Goal: Task Accomplishment & Management: Use online tool/utility

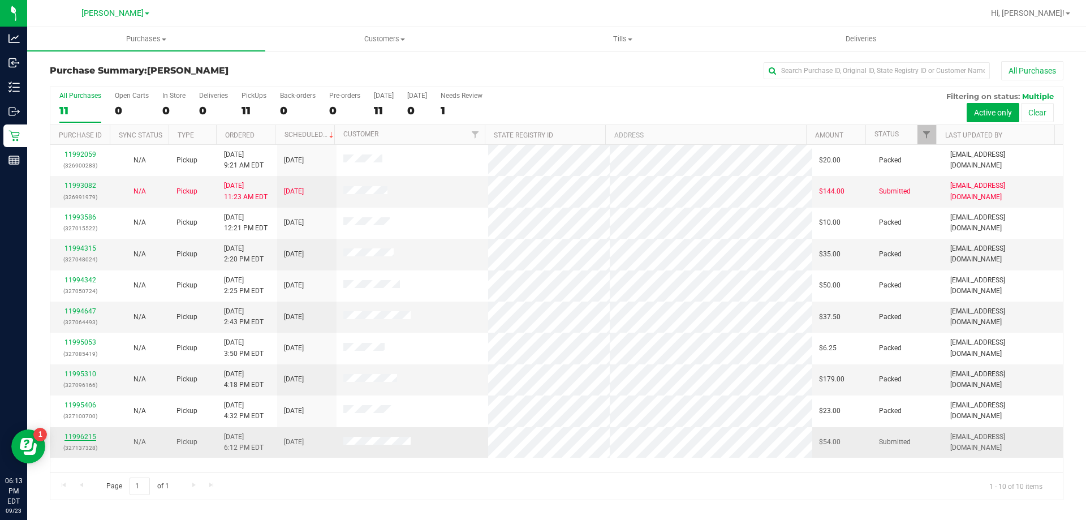
click at [81, 437] on link "11996215" at bounding box center [80, 437] width 32 height 8
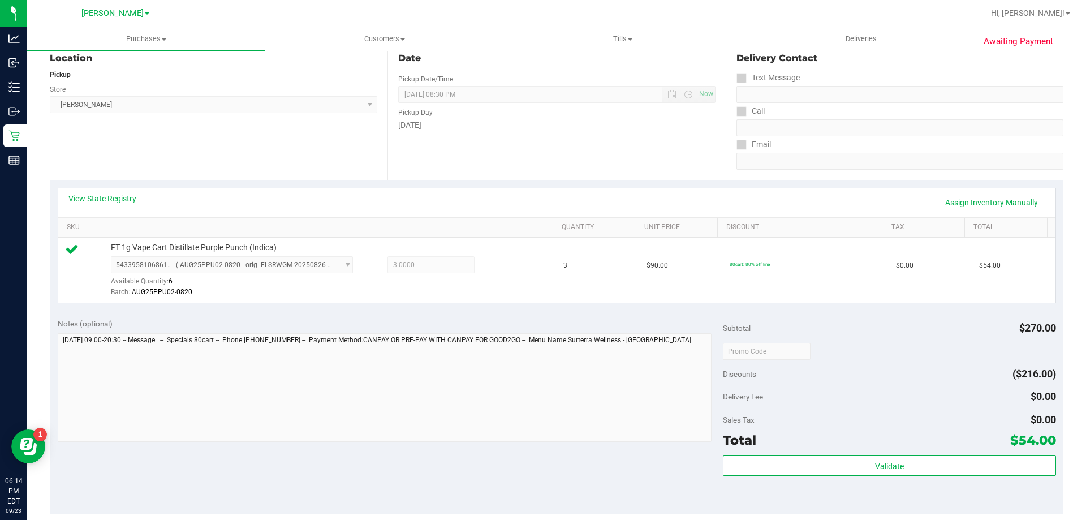
scroll to position [170, 0]
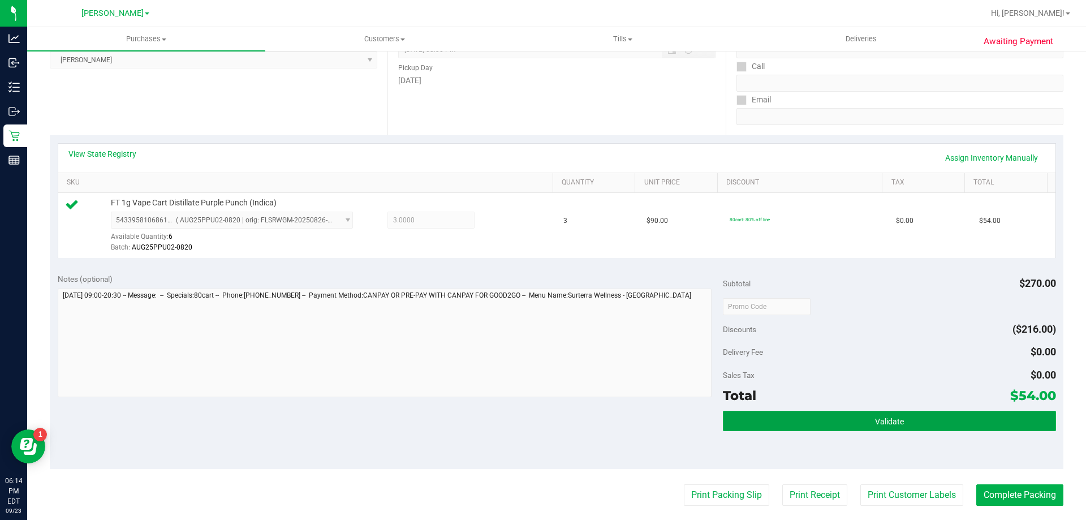
click at [837, 425] on button "Validate" at bounding box center [889, 421] width 332 height 20
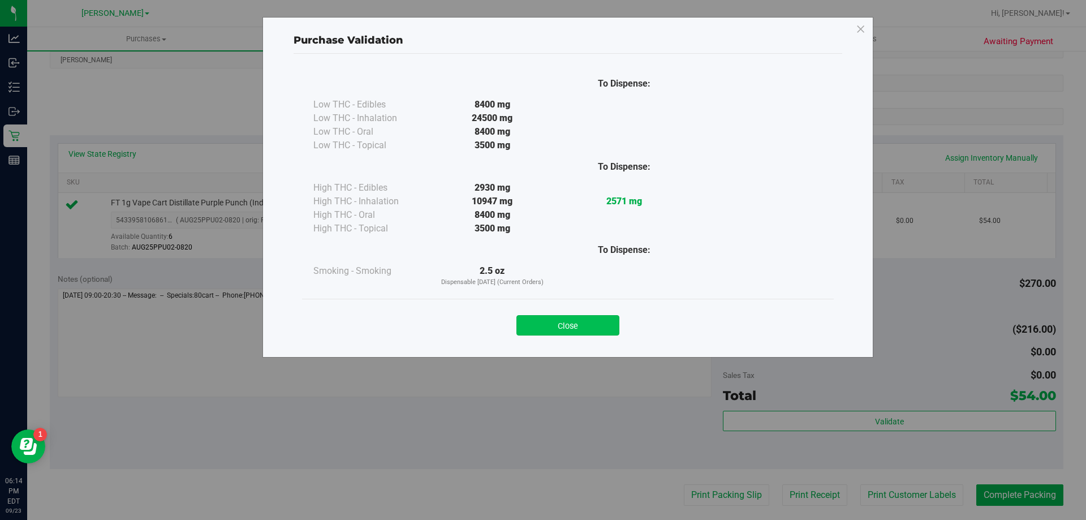
click at [572, 326] on button "Close" at bounding box center [567, 325] width 103 height 20
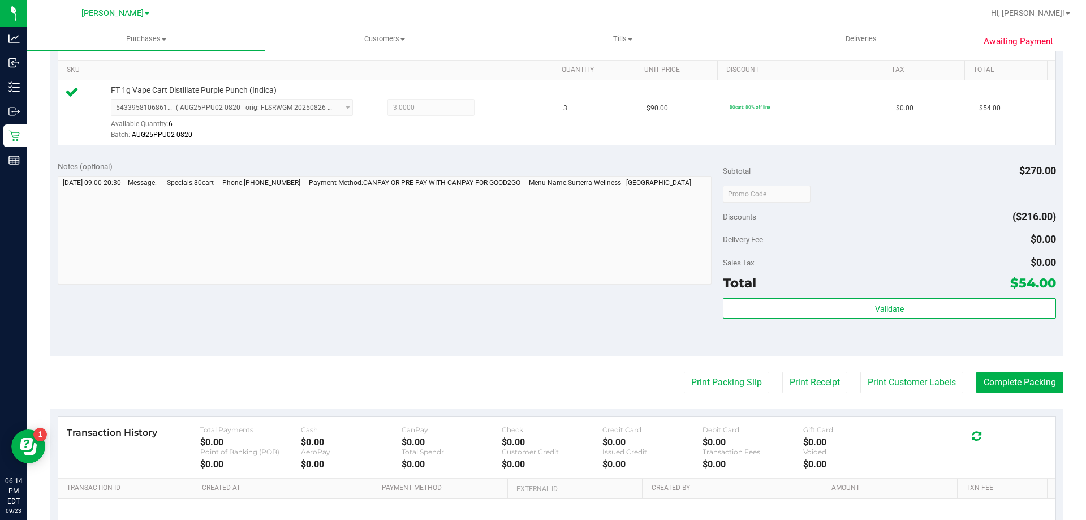
scroll to position [283, 0]
click at [688, 373] on button "Print Packing Slip" at bounding box center [726, 381] width 85 height 21
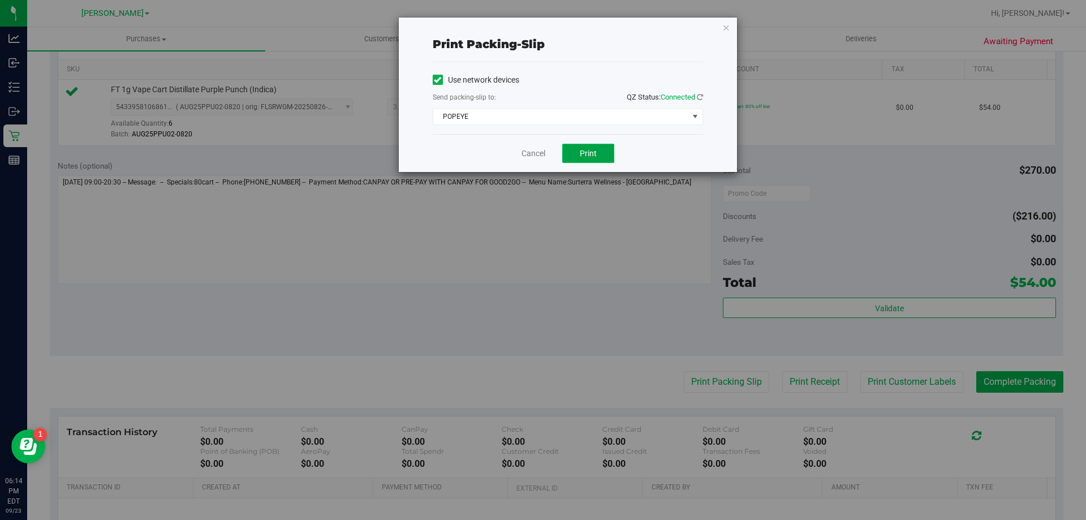
click at [580, 154] on span "Print" at bounding box center [588, 153] width 17 height 9
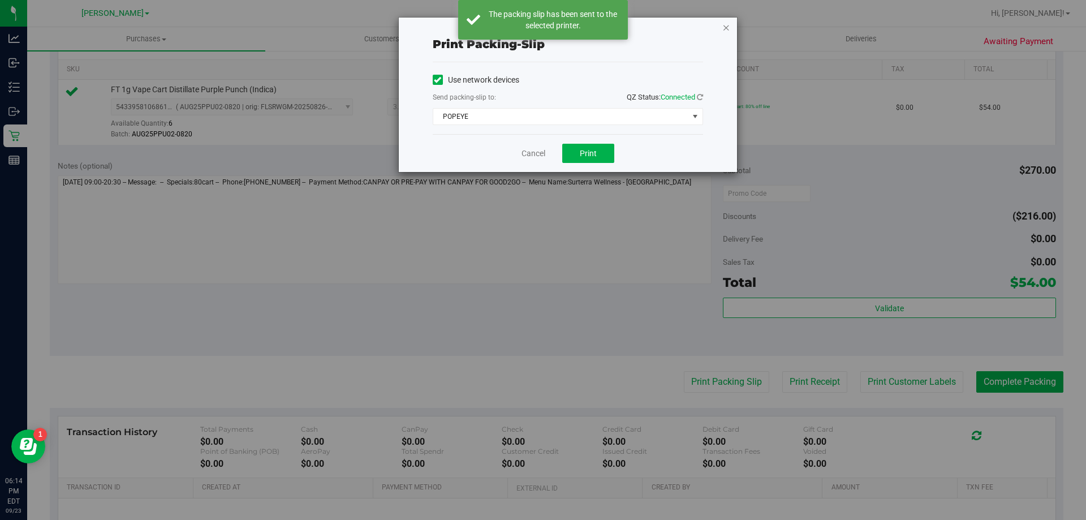
click at [727, 25] on icon "button" at bounding box center [726, 27] width 8 height 14
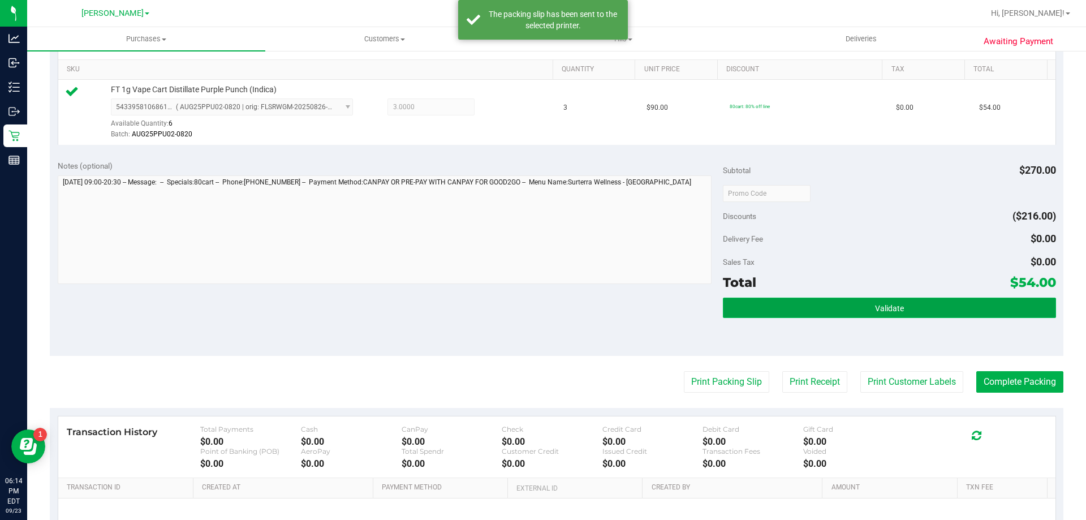
click at [862, 309] on button "Validate" at bounding box center [889, 307] width 332 height 20
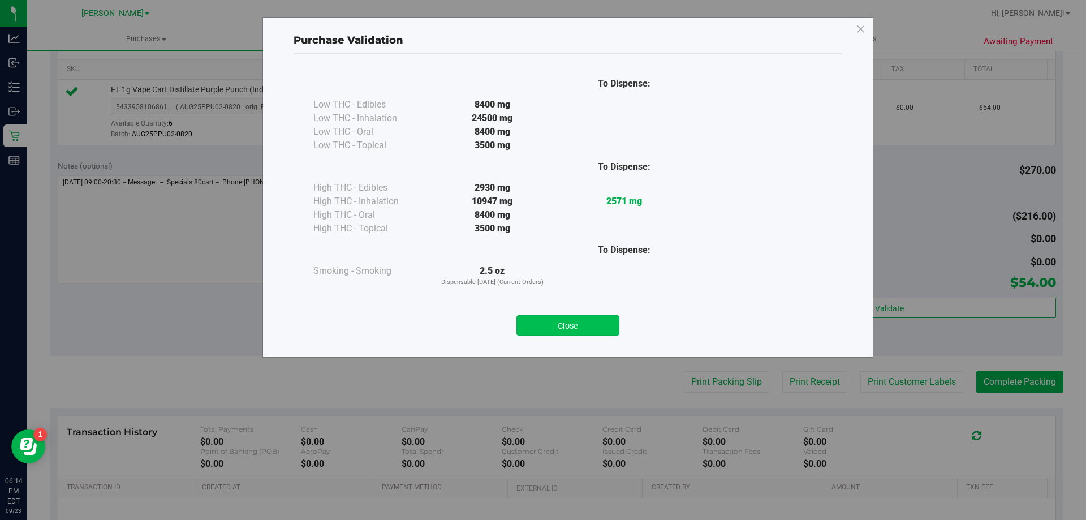
click at [586, 326] on button "Close" at bounding box center [567, 325] width 103 height 20
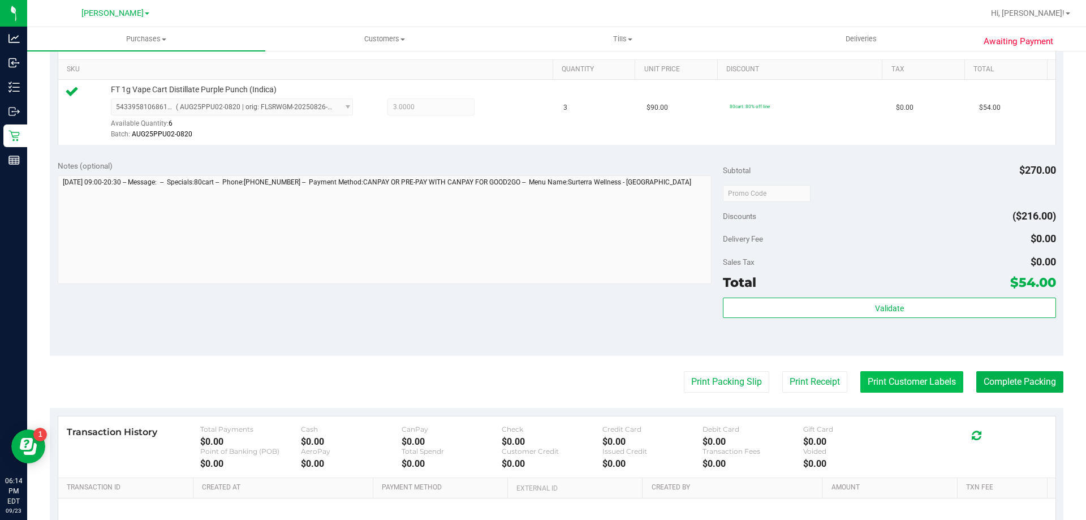
click at [877, 373] on button "Print Customer Labels" at bounding box center [911, 381] width 103 height 21
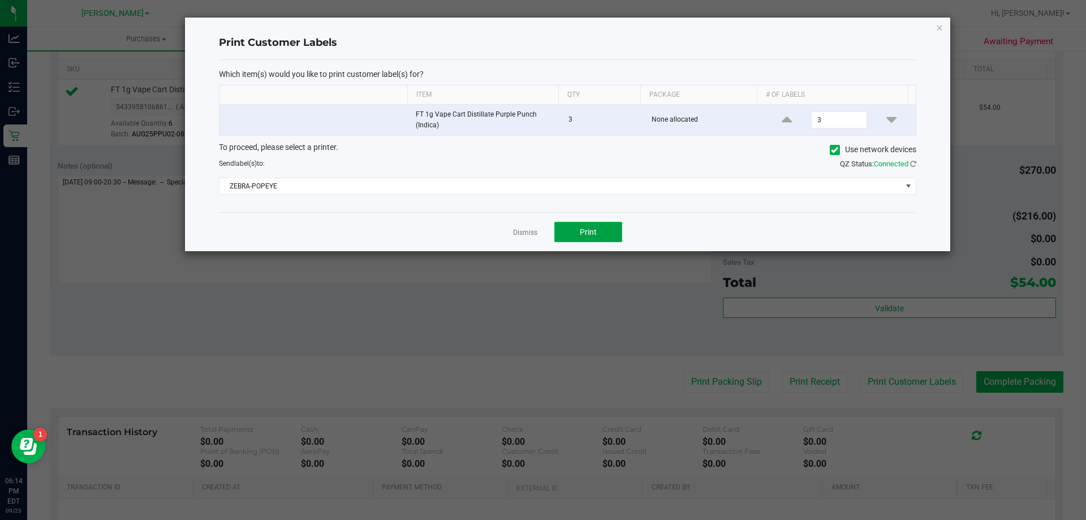
click at [591, 223] on button "Print" at bounding box center [588, 232] width 68 height 20
click at [941, 27] on icon "button" at bounding box center [939, 27] width 8 height 14
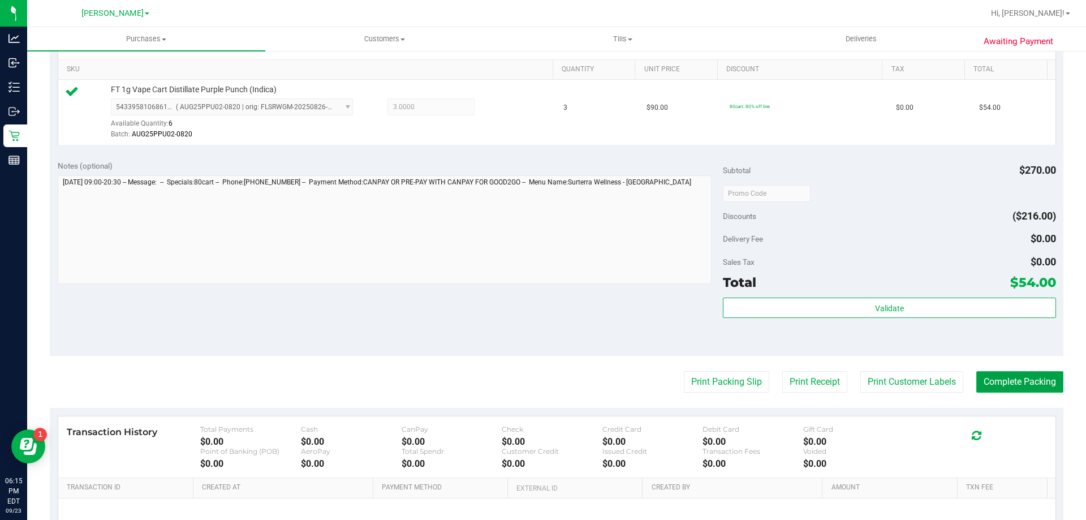
click at [997, 382] on button "Complete Packing" at bounding box center [1019, 381] width 87 height 21
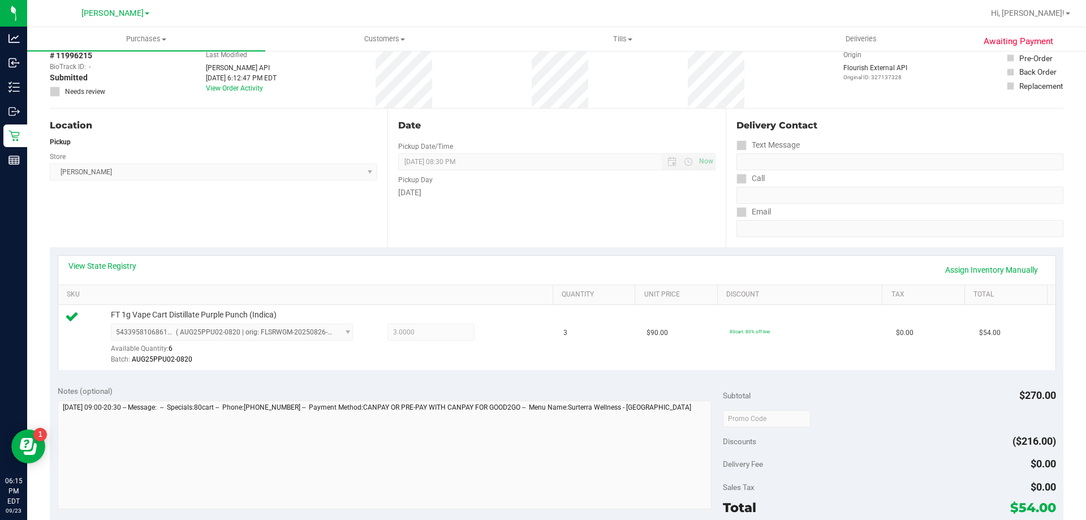
scroll to position [57, 0]
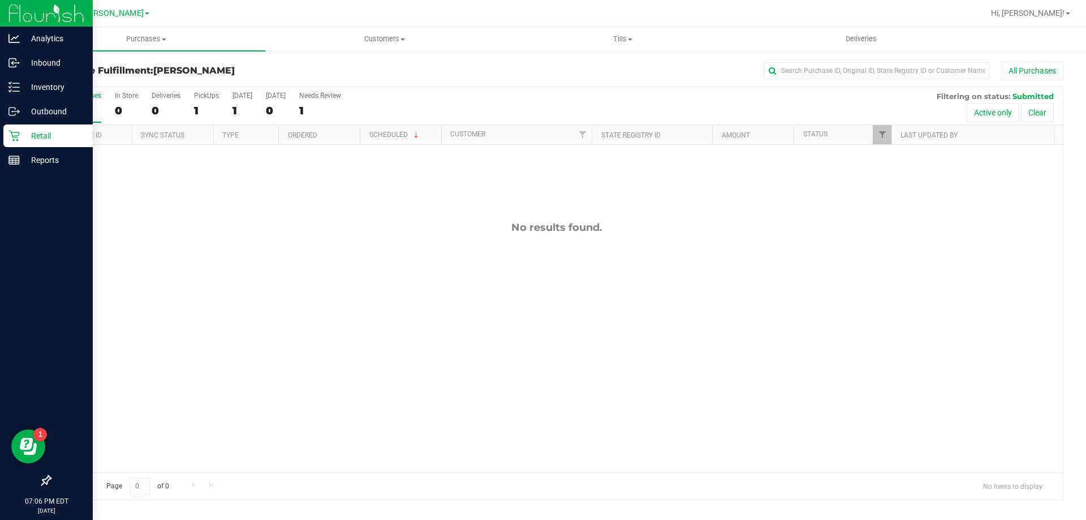
click at [29, 133] on p "Retail" at bounding box center [54, 136] width 68 height 14
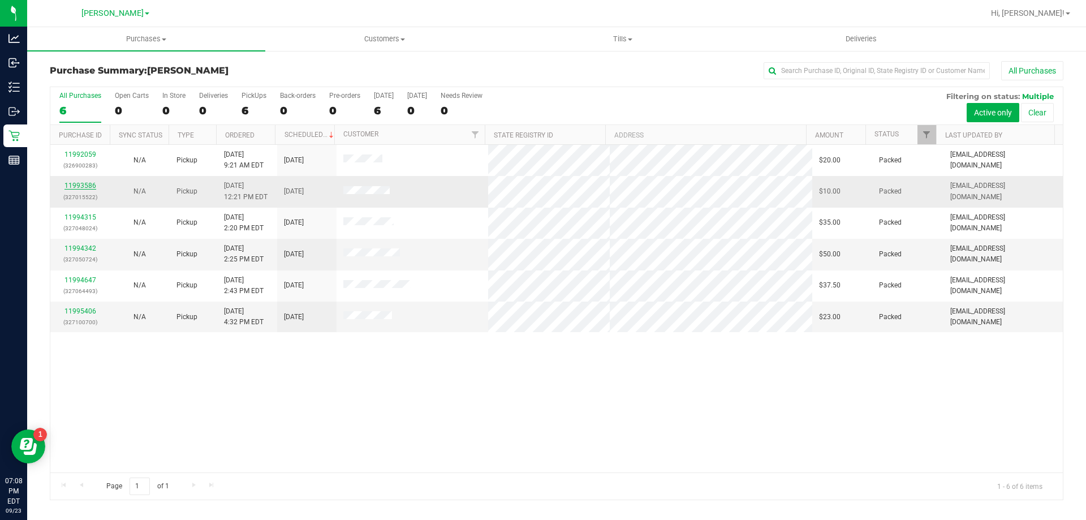
click at [70, 183] on link "11993586" at bounding box center [80, 186] width 32 height 8
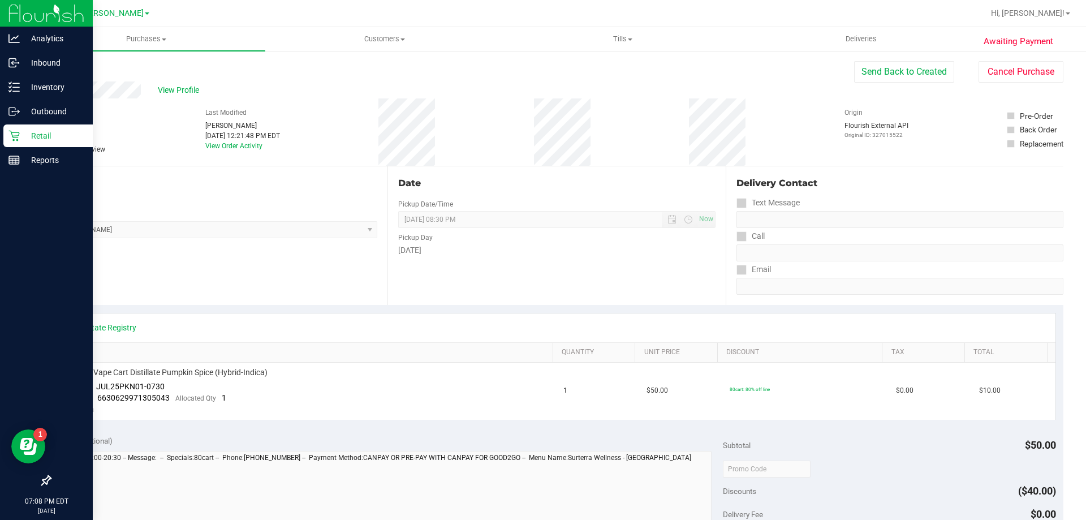
click at [20, 133] on p "Retail" at bounding box center [54, 136] width 68 height 14
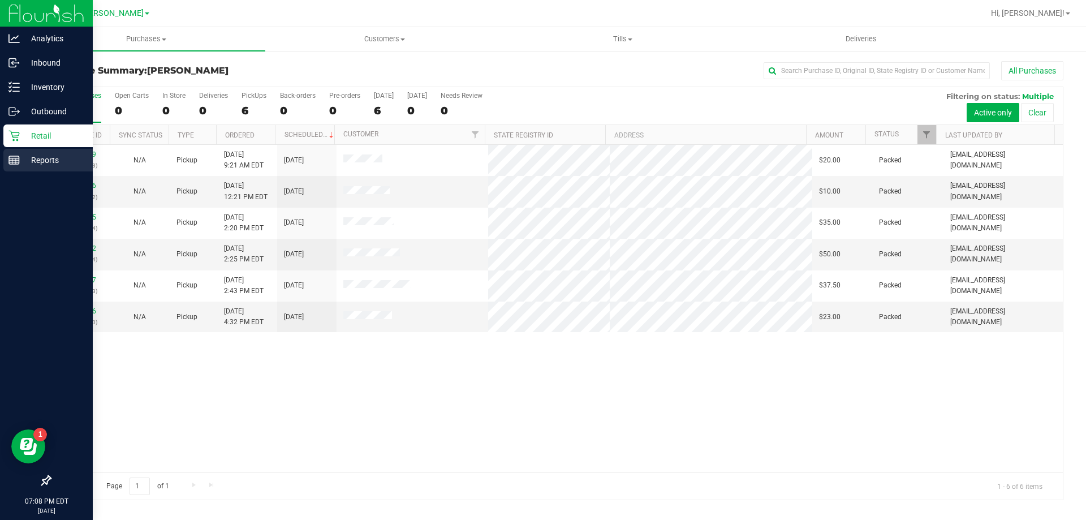
click at [0, 162] on link "Reports" at bounding box center [46, 161] width 93 height 24
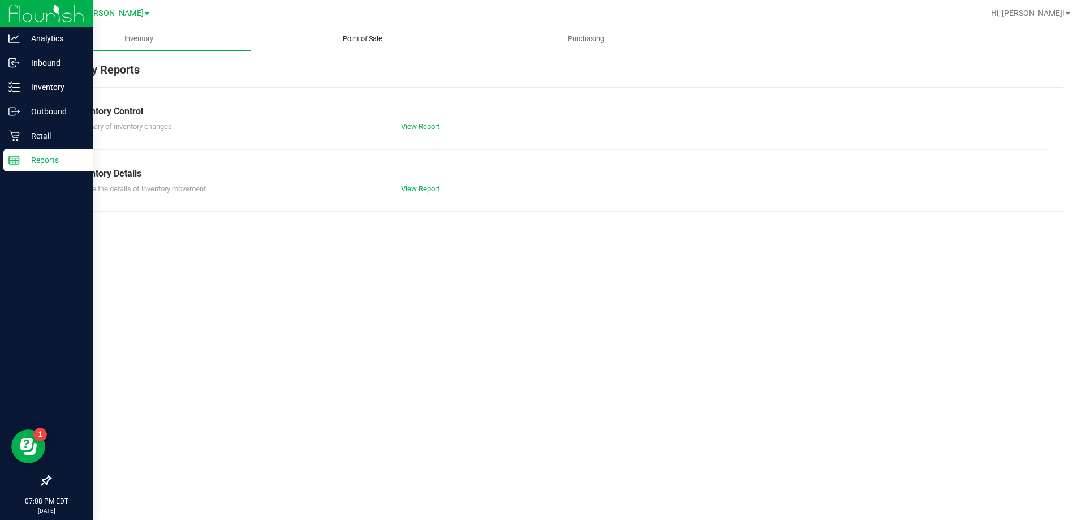
click at [366, 36] on span "Point of Sale" at bounding box center [362, 39] width 70 height 10
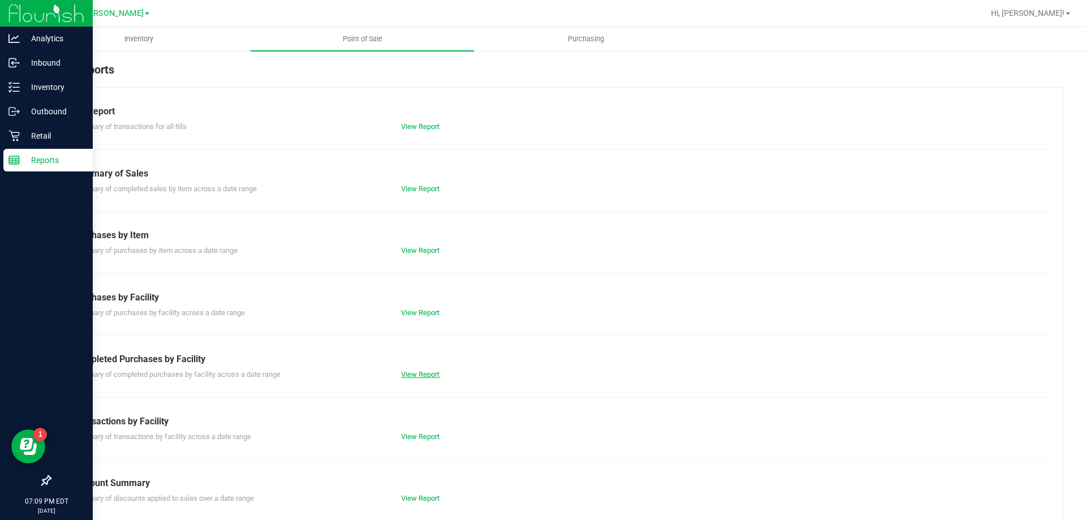
click at [421, 373] on link "View Report" at bounding box center [420, 374] width 38 height 8
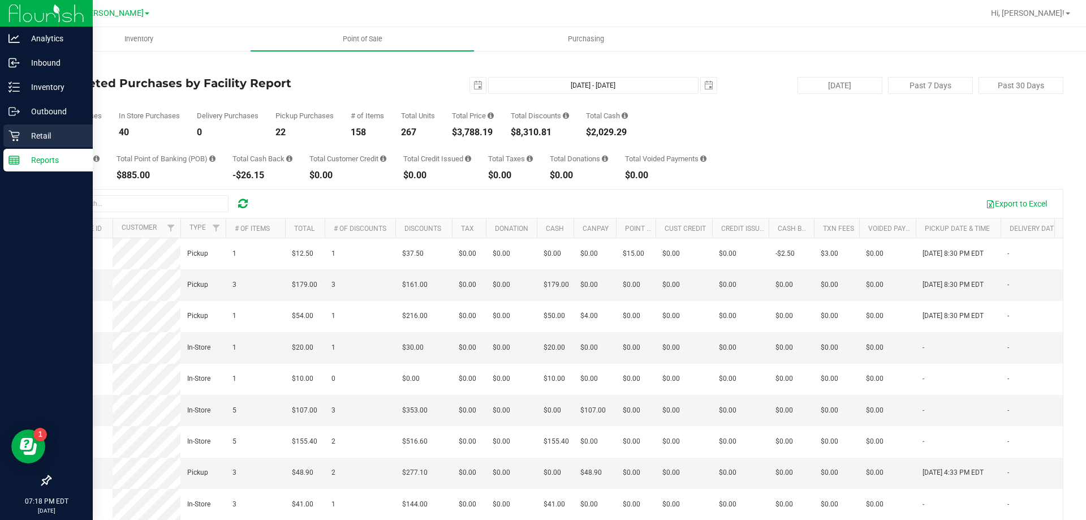
click at [12, 137] on icon at bounding box center [13, 135] width 11 height 11
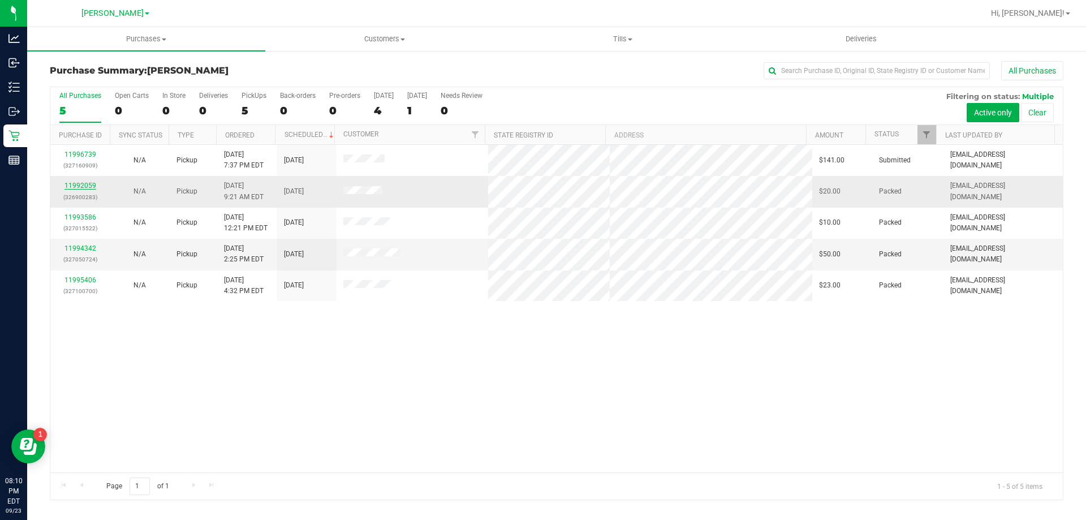
click at [81, 188] on link "11992059" at bounding box center [80, 186] width 32 height 8
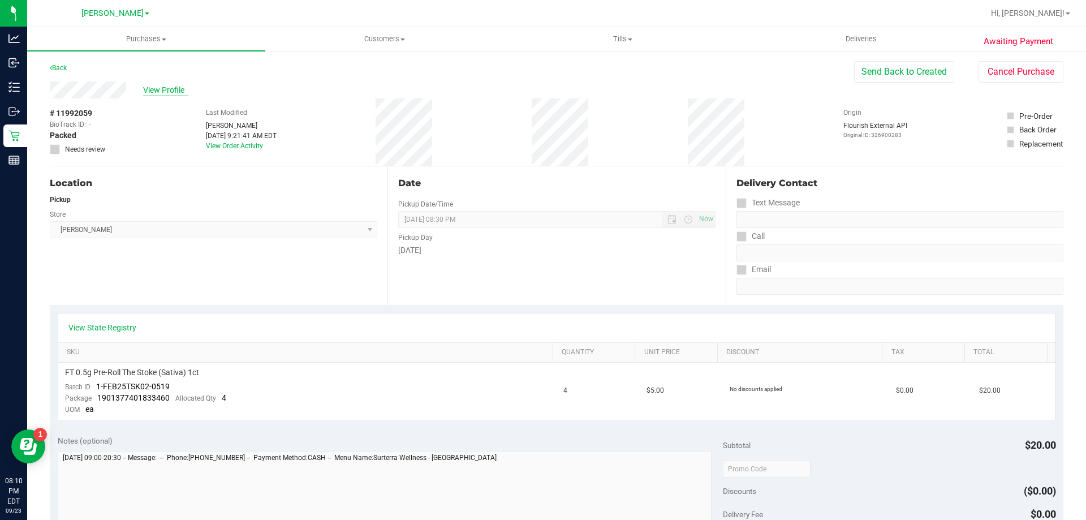
click at [164, 84] on span "View Profile" at bounding box center [165, 90] width 45 height 12
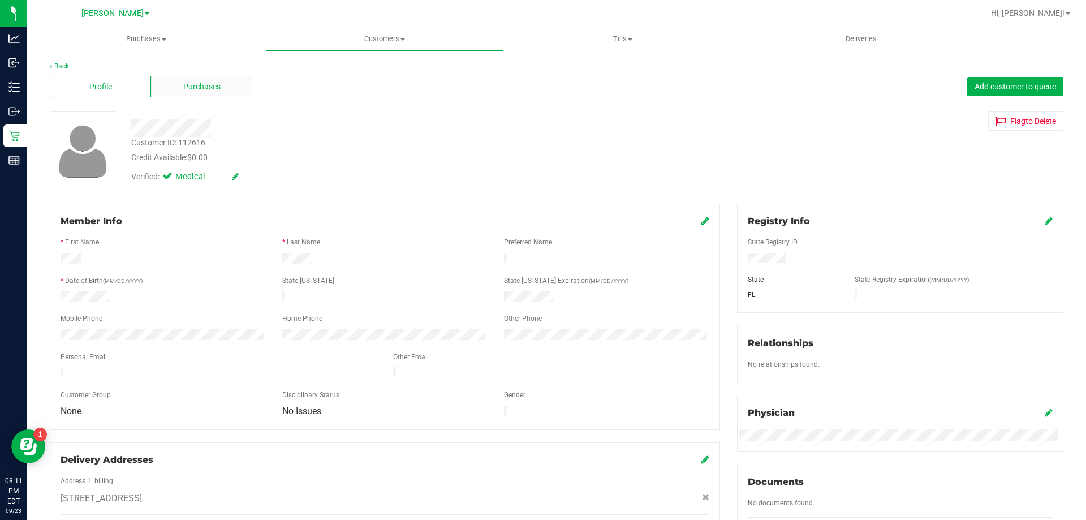
click at [194, 87] on span "Purchases" at bounding box center [201, 87] width 37 height 12
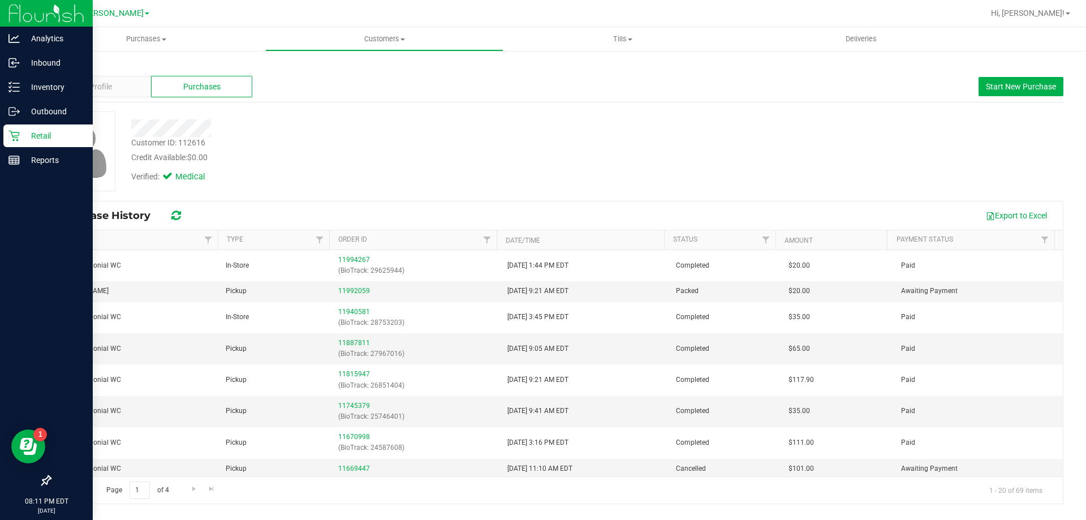
click at [22, 131] on p "Retail" at bounding box center [54, 136] width 68 height 14
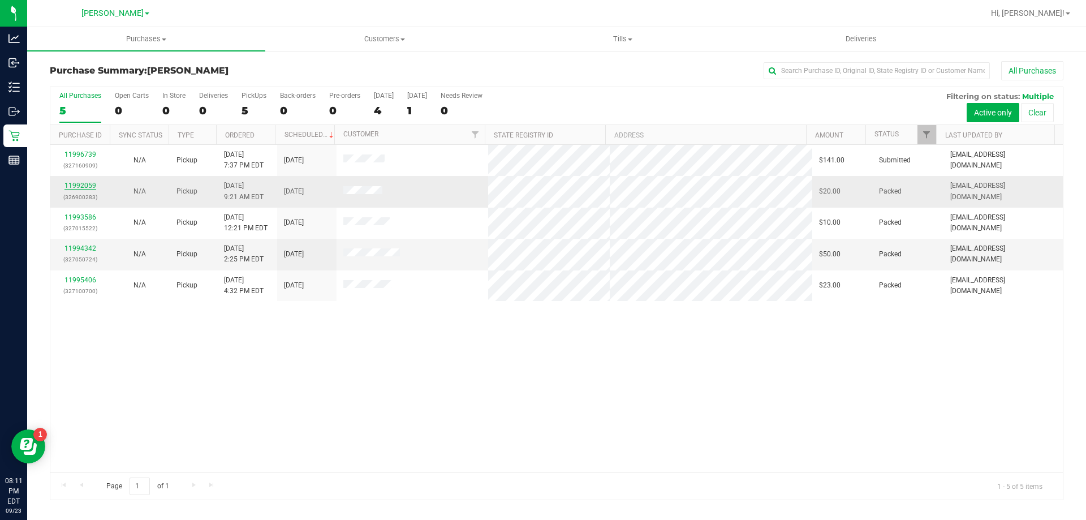
click at [92, 183] on link "11992059" at bounding box center [80, 186] width 32 height 8
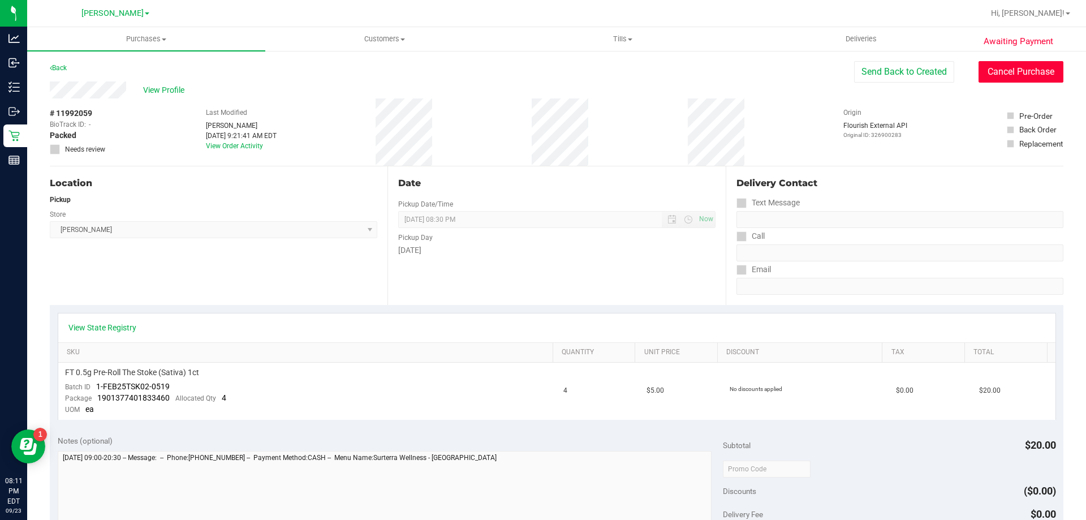
click at [1008, 75] on button "Cancel Purchase" at bounding box center [1020, 71] width 85 height 21
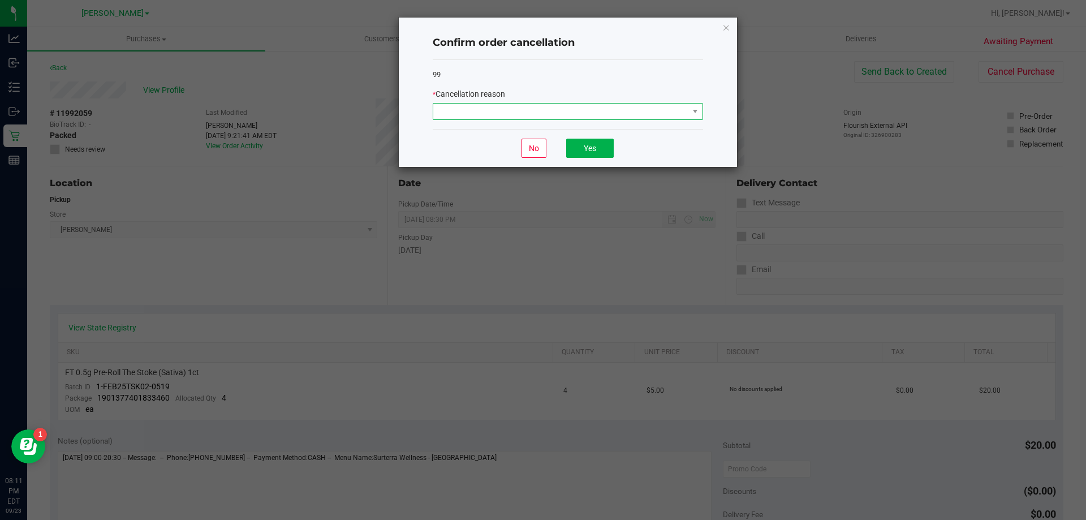
click at [521, 113] on span at bounding box center [560, 111] width 255 height 16
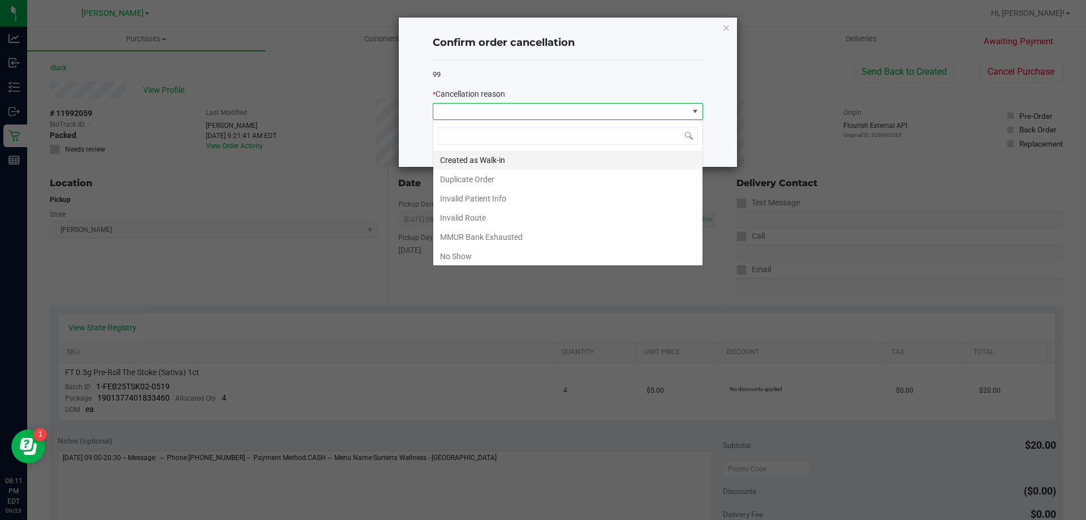
scroll to position [17, 270]
click at [508, 180] on li "Duplicate Order" at bounding box center [567, 179] width 269 height 19
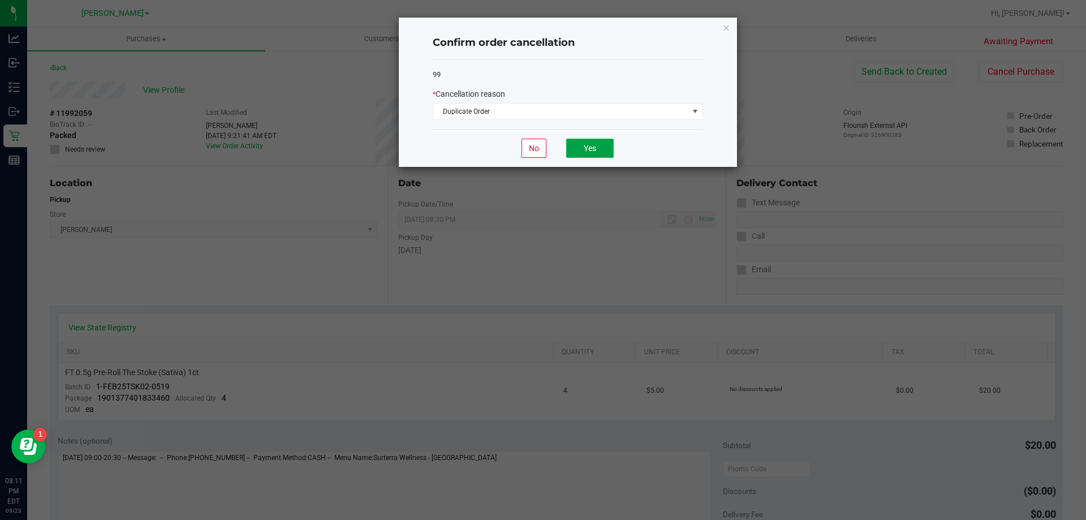
click at [581, 147] on button "Yes" at bounding box center [589, 148] width 47 height 19
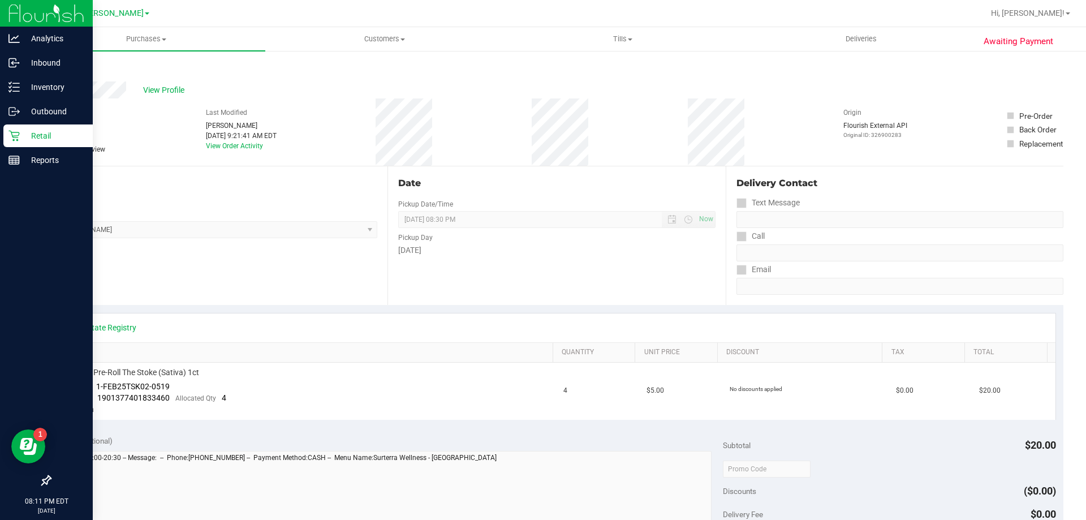
click at [38, 133] on p "Retail" at bounding box center [54, 136] width 68 height 14
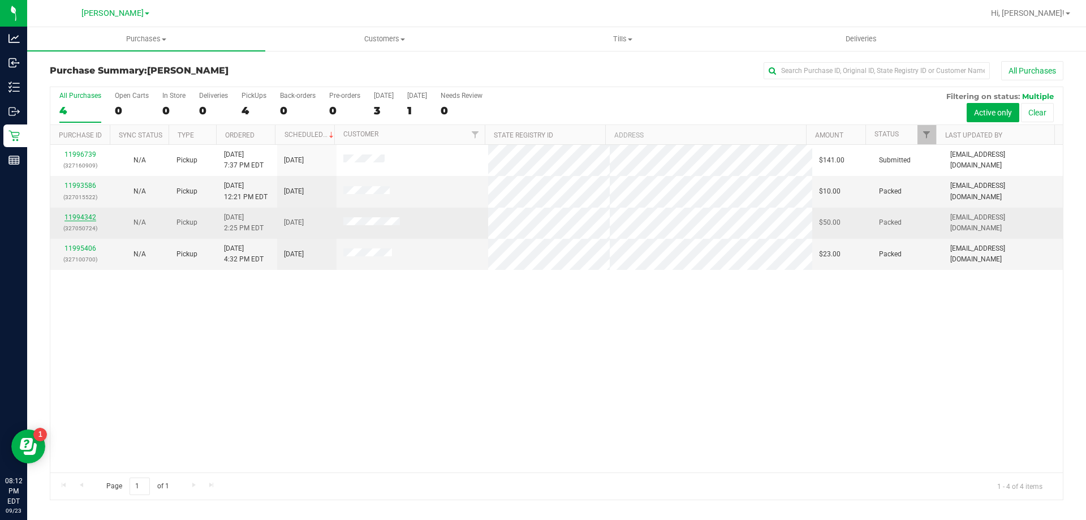
click at [80, 215] on link "11994342" at bounding box center [80, 217] width 32 height 8
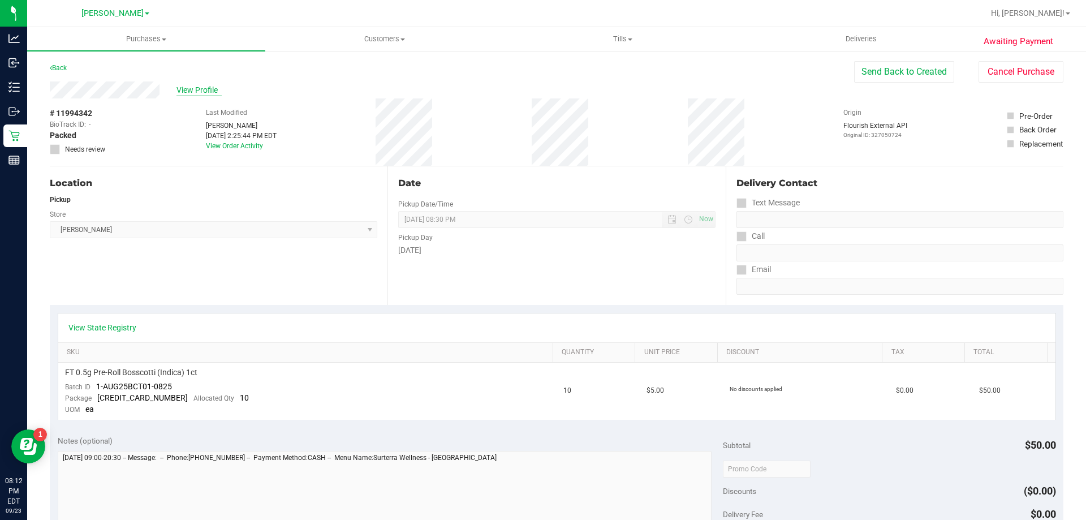
click at [204, 92] on span "View Profile" at bounding box center [198, 90] width 45 height 12
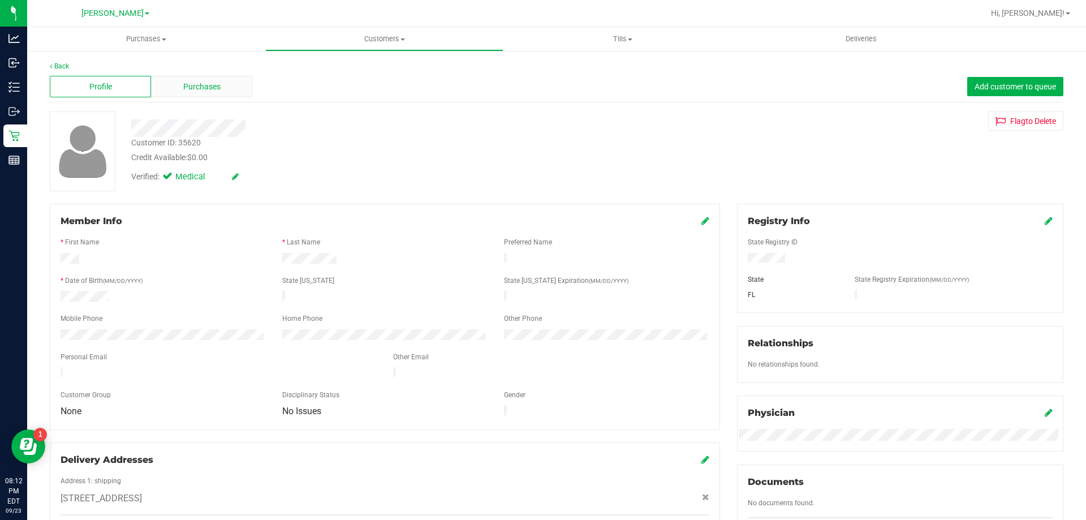
click at [218, 81] on span "Purchases" at bounding box center [201, 87] width 37 height 12
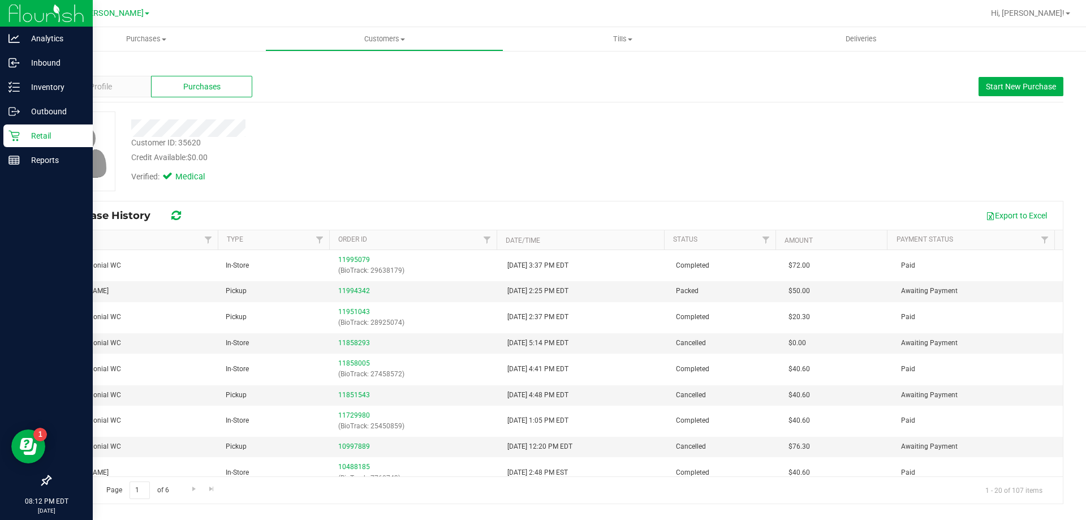
click at [19, 132] on icon at bounding box center [13, 135] width 11 height 11
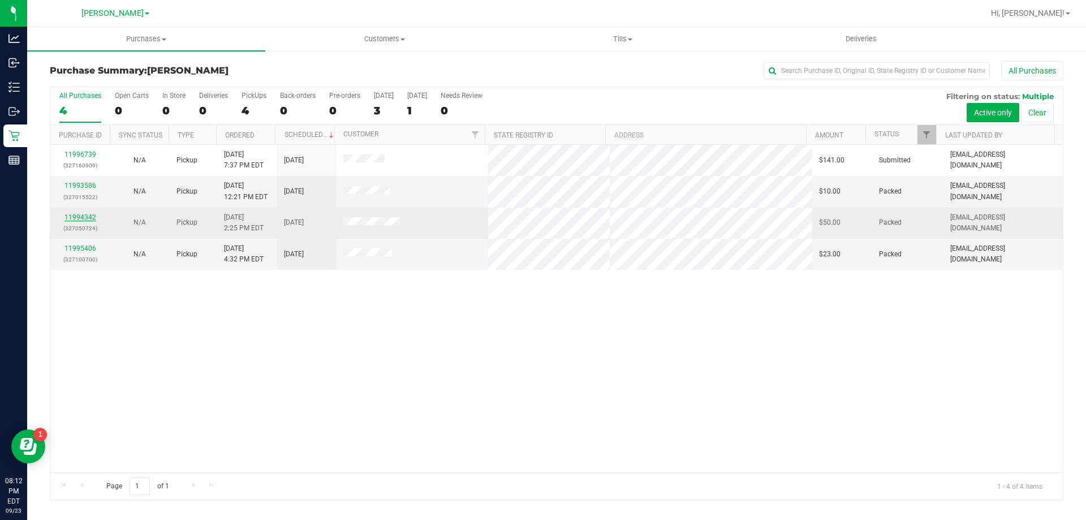
click at [81, 218] on link "11994342" at bounding box center [80, 217] width 32 height 8
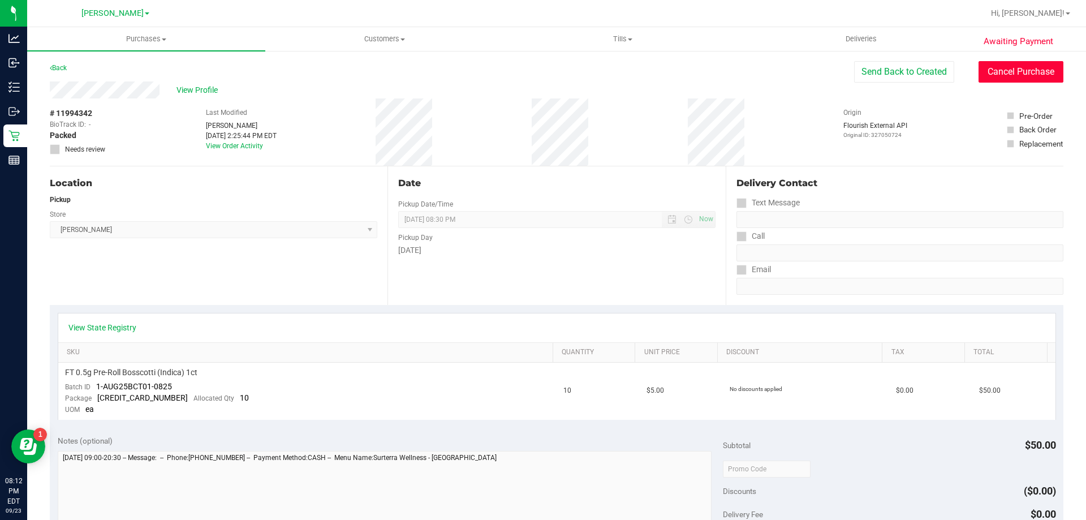
click at [992, 63] on button "Cancel Purchase" at bounding box center [1020, 71] width 85 height 21
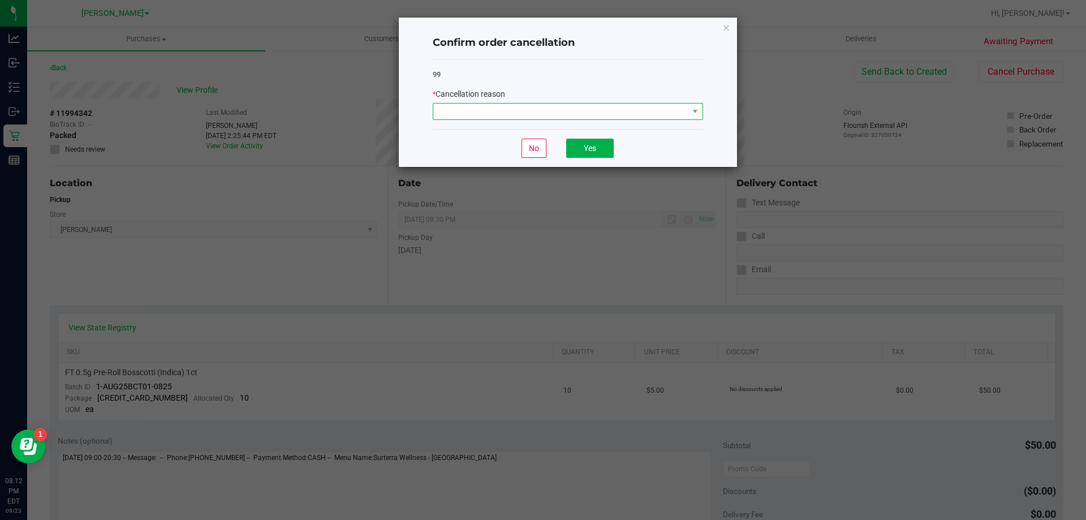
click at [519, 105] on span at bounding box center [560, 111] width 255 height 16
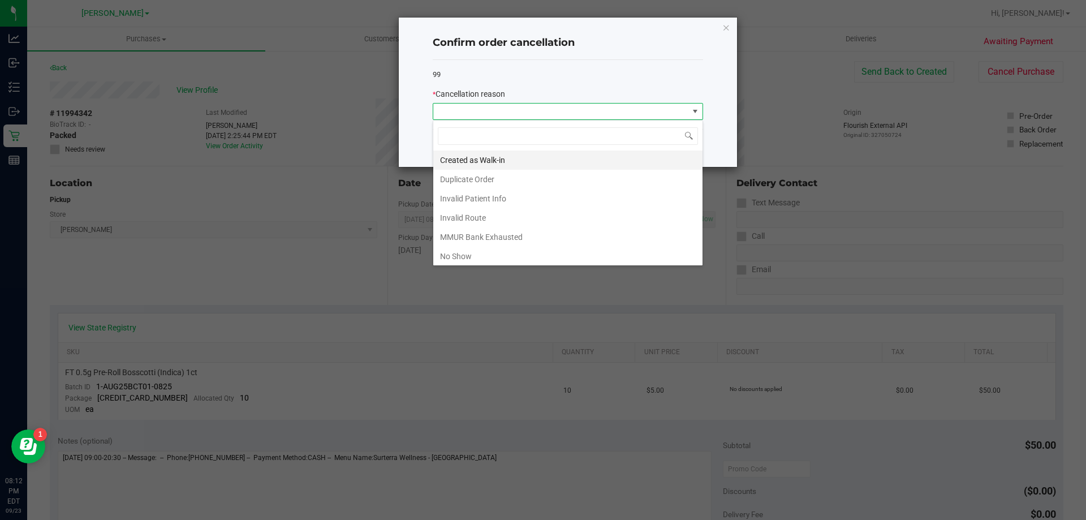
scroll to position [17, 270]
click at [518, 174] on li "Duplicate Order" at bounding box center [567, 179] width 269 height 19
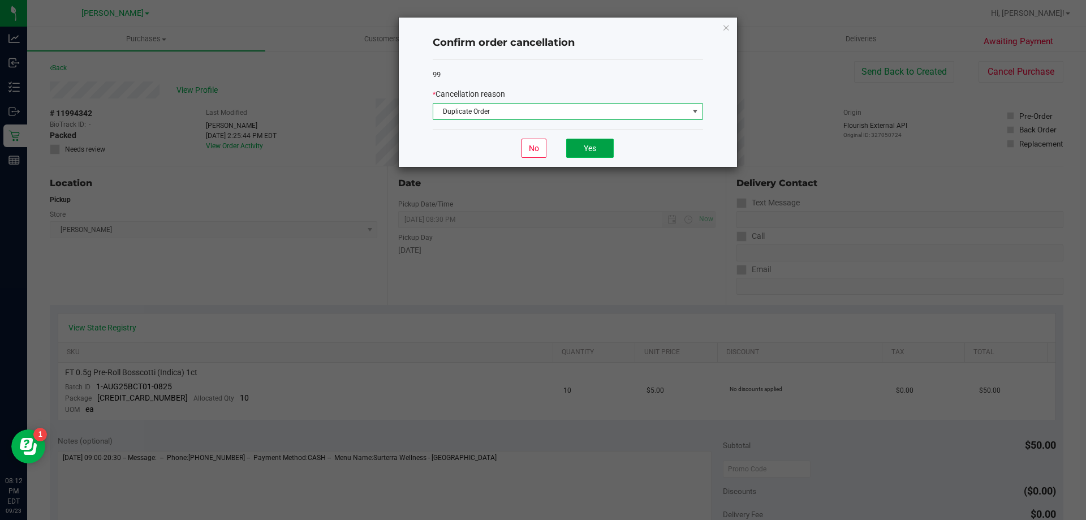
click at [602, 146] on button "Yes" at bounding box center [589, 148] width 47 height 19
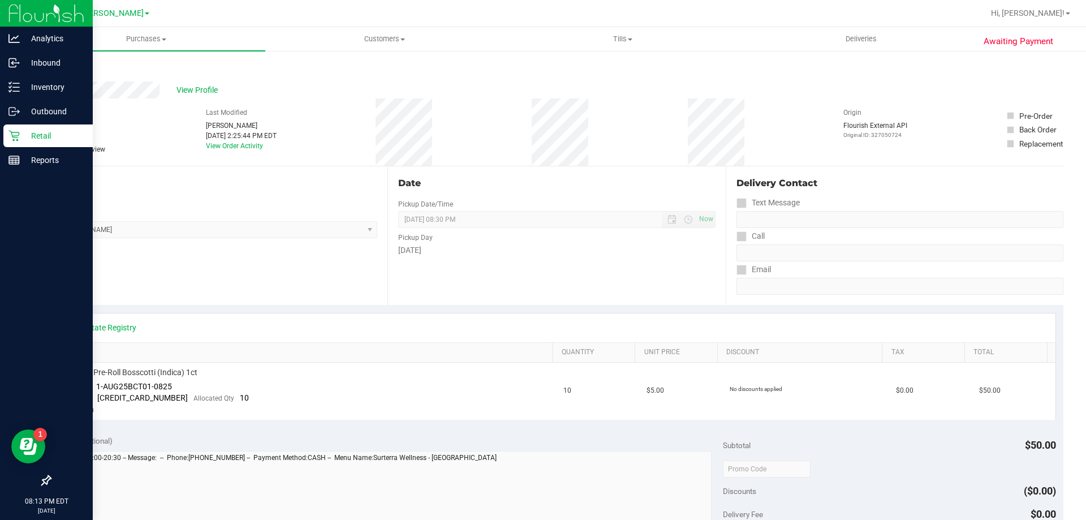
click at [27, 135] on p "Retail" at bounding box center [54, 136] width 68 height 14
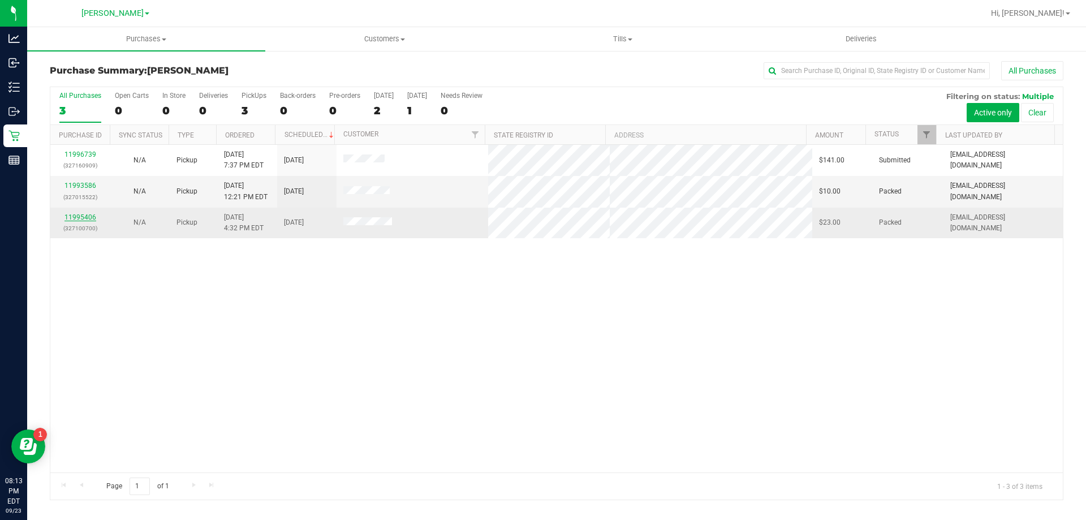
click at [77, 219] on link "11995406" at bounding box center [80, 217] width 32 height 8
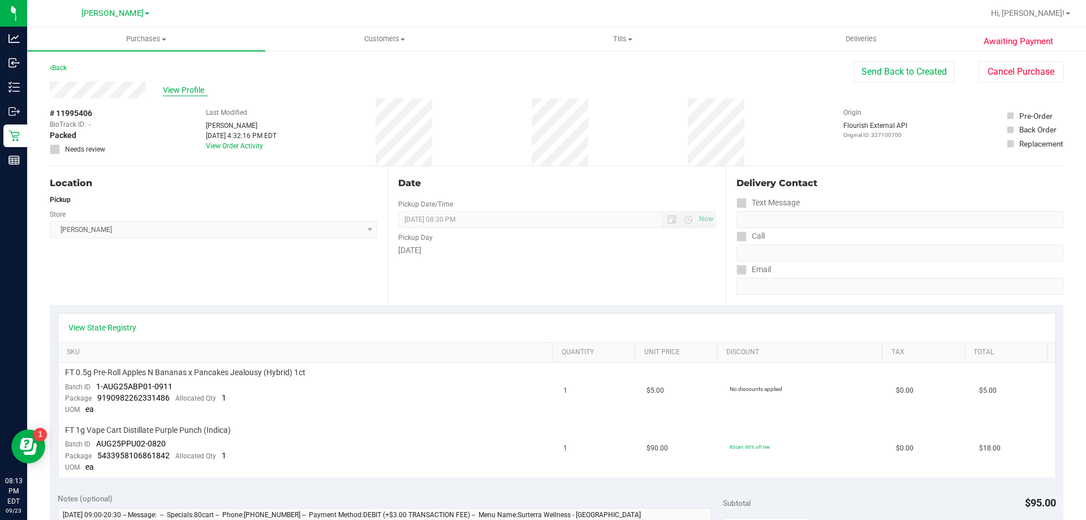
click at [173, 88] on span "View Profile" at bounding box center [185, 90] width 45 height 12
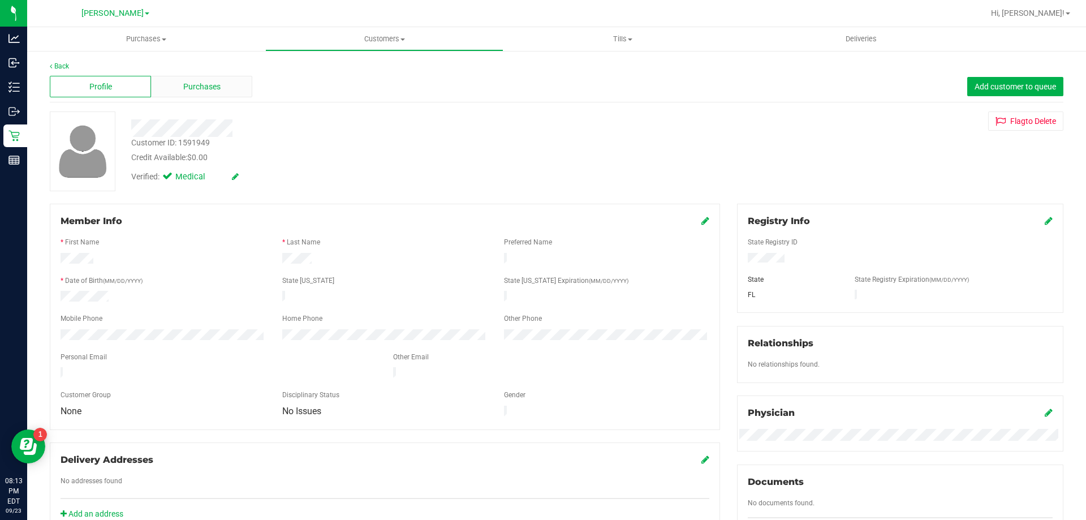
click at [174, 93] on div "Purchases" at bounding box center [201, 86] width 101 height 21
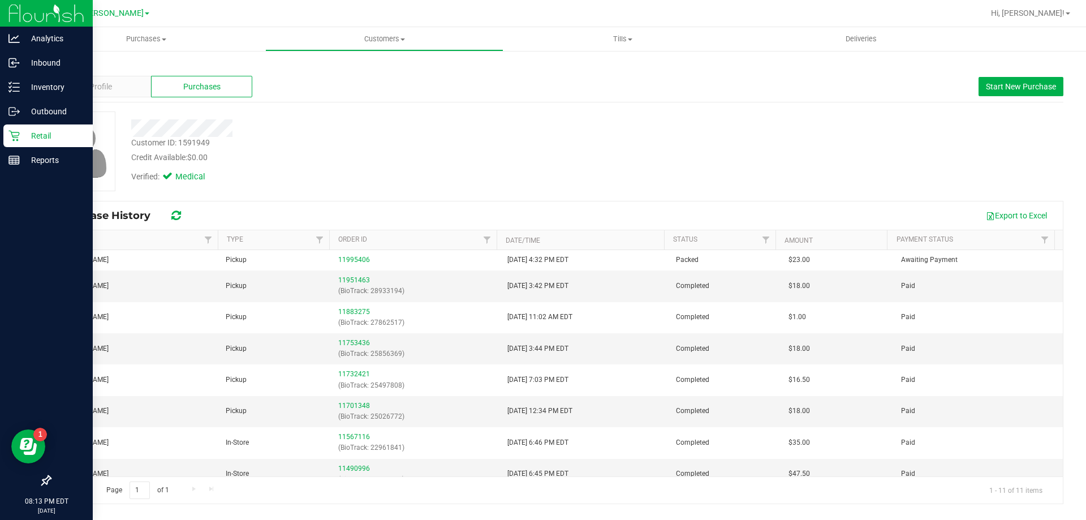
click at [16, 131] on icon at bounding box center [13, 135] width 11 height 11
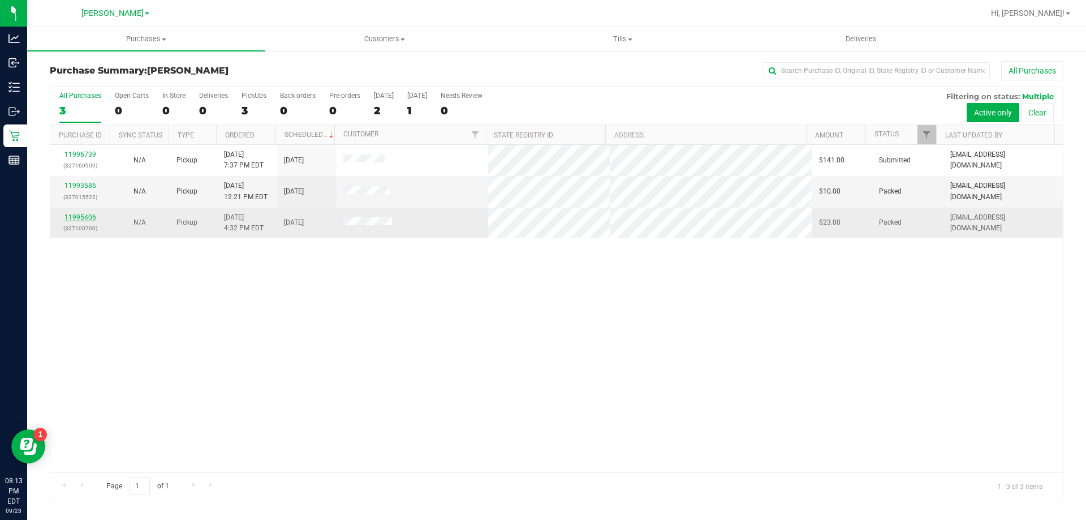
click at [68, 216] on link "11995406" at bounding box center [80, 217] width 32 height 8
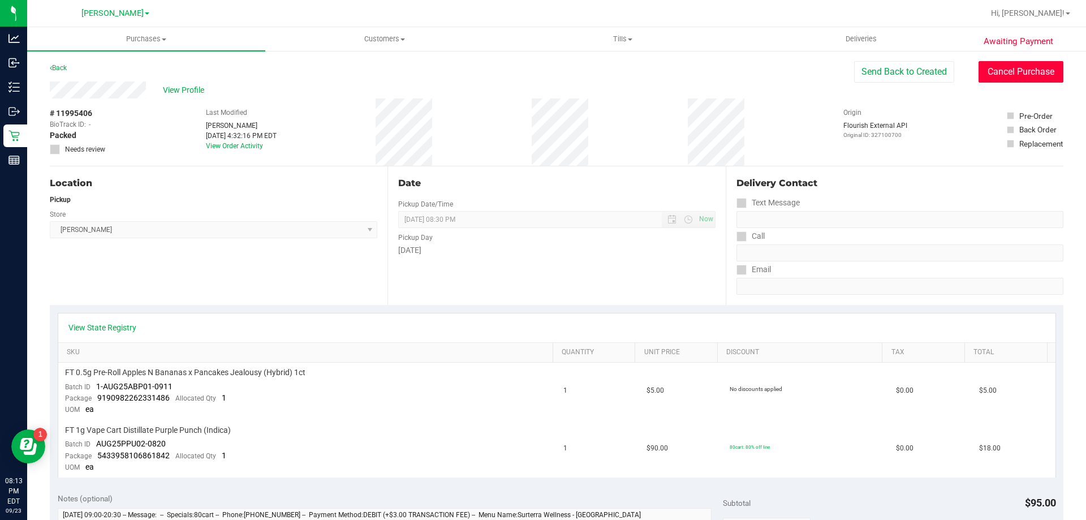
click at [997, 72] on button "Cancel Purchase" at bounding box center [1020, 71] width 85 height 21
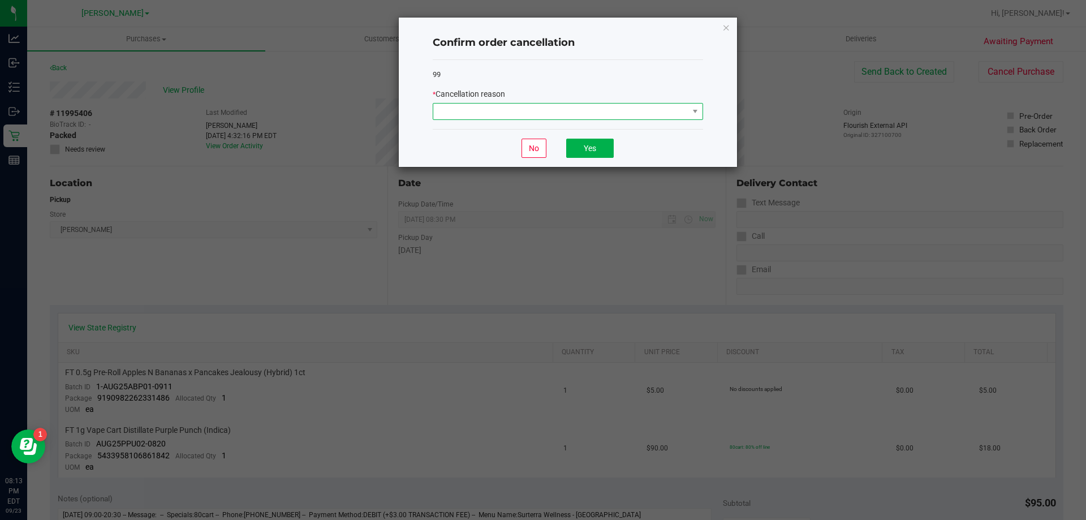
click at [574, 115] on span at bounding box center [560, 111] width 255 height 16
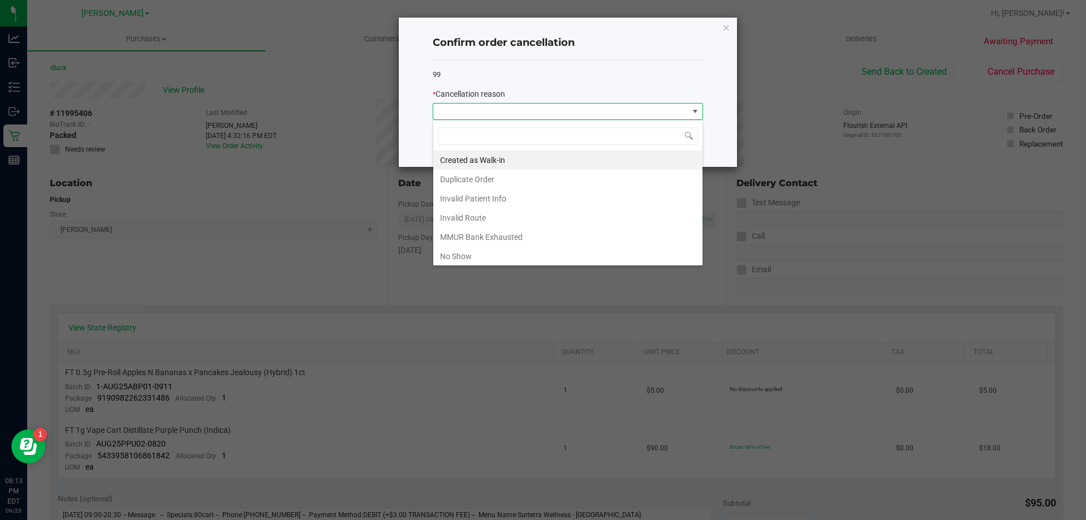
scroll to position [17, 270]
click at [558, 257] on li "No Show" at bounding box center [567, 256] width 269 height 19
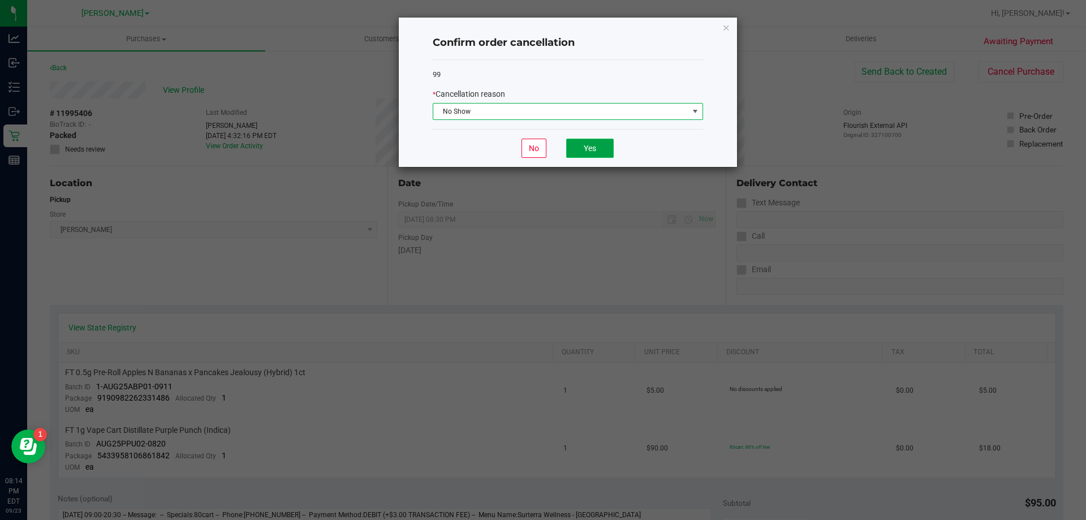
click at [590, 151] on button "Yes" at bounding box center [589, 148] width 47 height 19
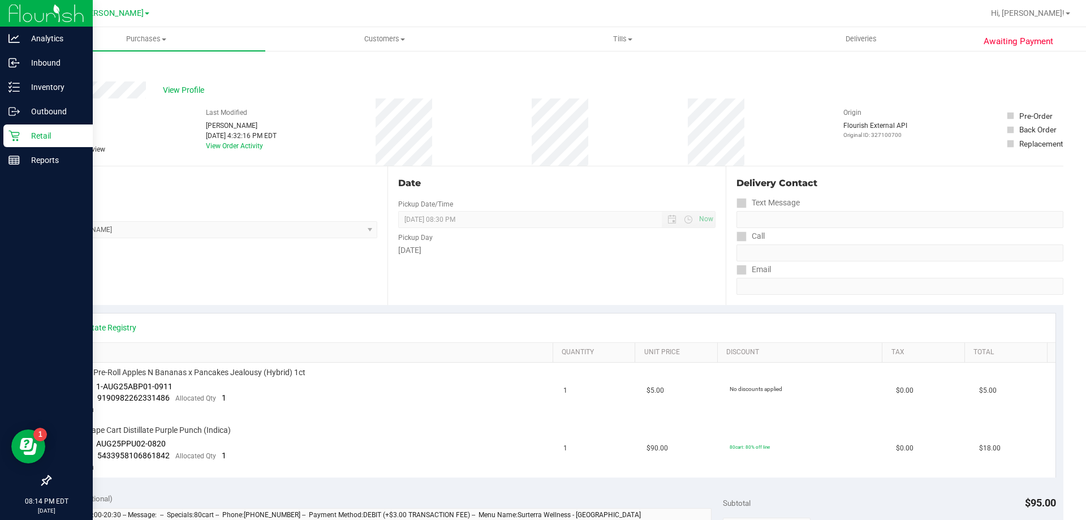
click at [10, 133] on icon at bounding box center [13, 135] width 11 height 11
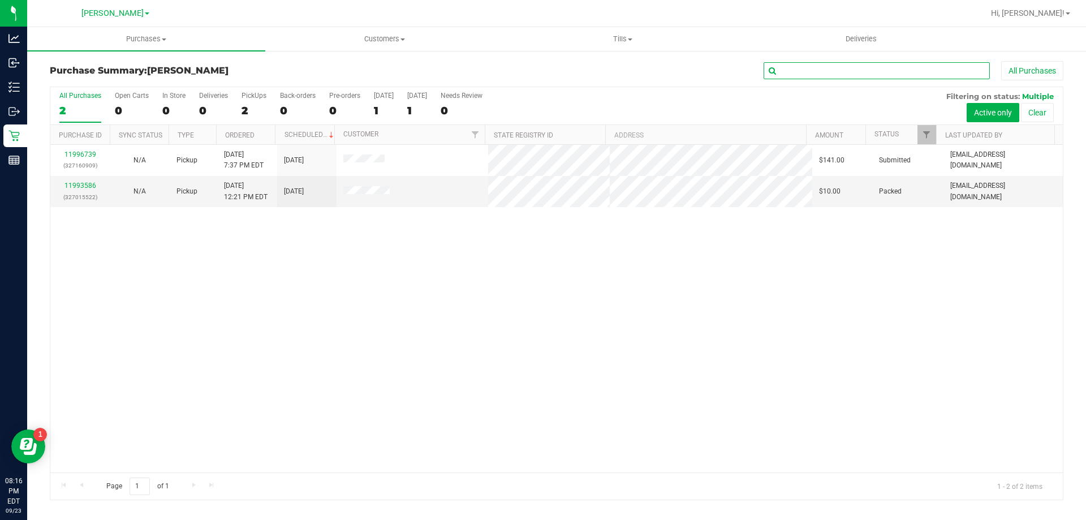
click at [811, 70] on input "text" at bounding box center [876, 70] width 226 height 17
paste input "11992025"
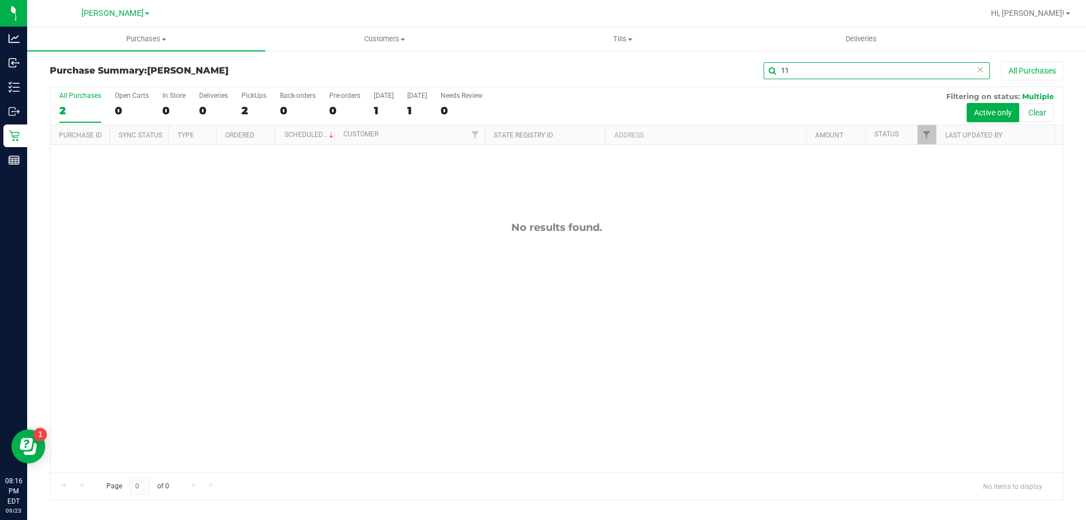
type input "1"
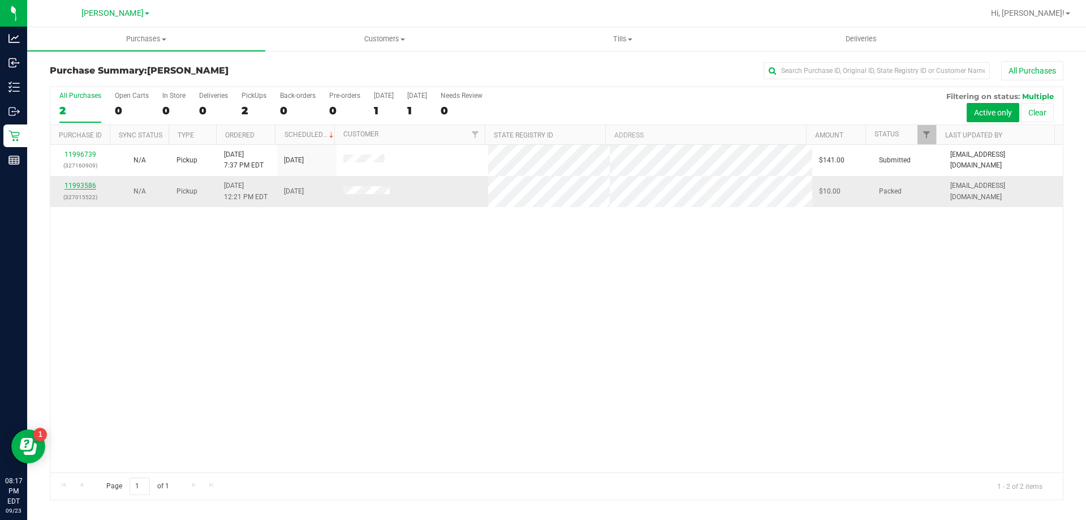
click at [86, 189] on link "11993586" at bounding box center [80, 186] width 32 height 8
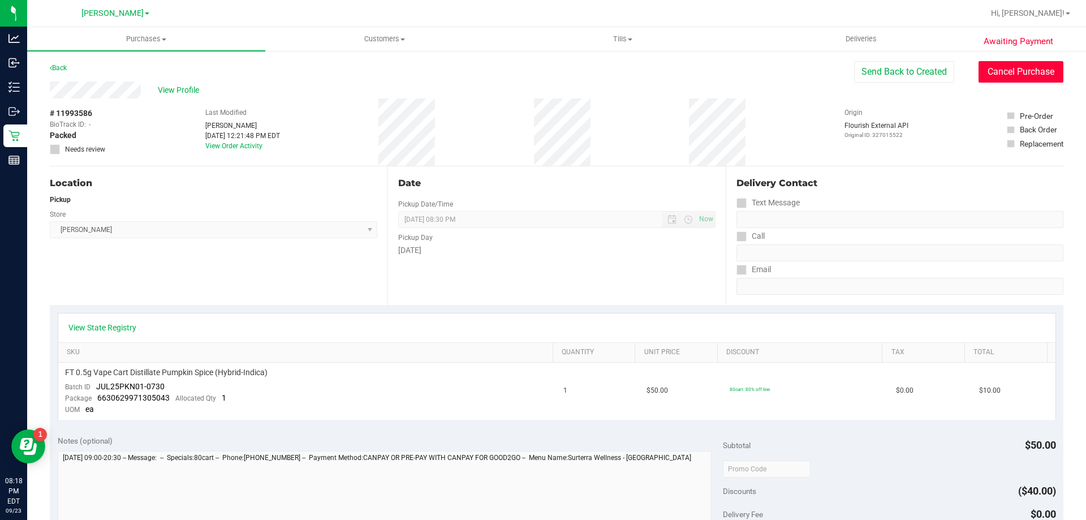
click at [1051, 75] on button "Cancel Purchase" at bounding box center [1020, 71] width 85 height 21
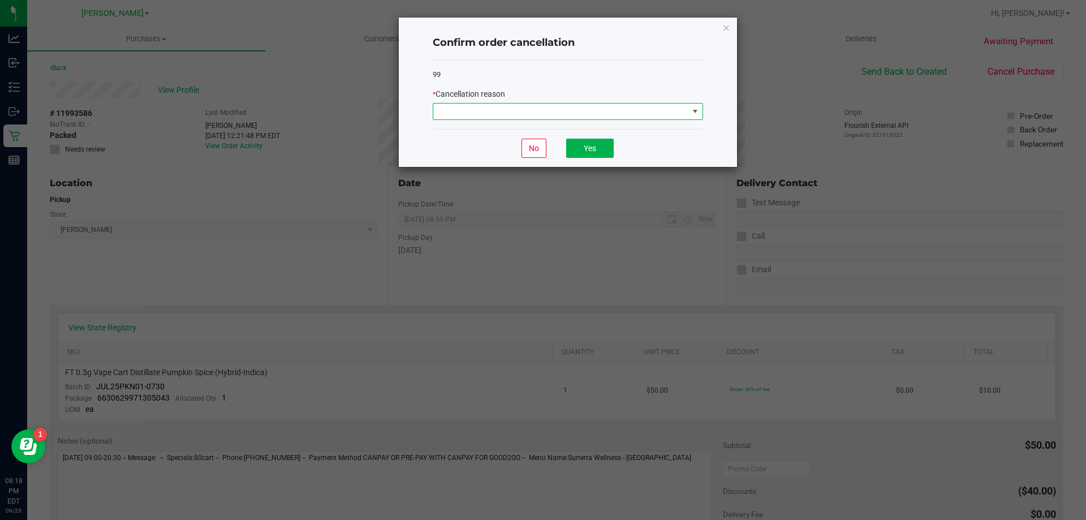
click at [495, 111] on span at bounding box center [560, 111] width 255 height 16
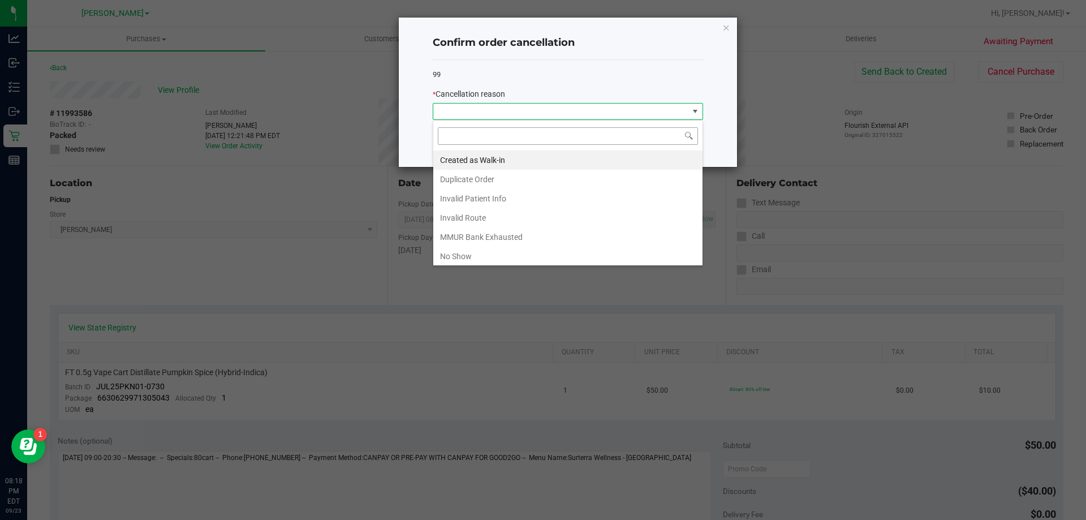
scroll to position [17, 270]
click at [481, 252] on li "No Show" at bounding box center [567, 256] width 269 height 19
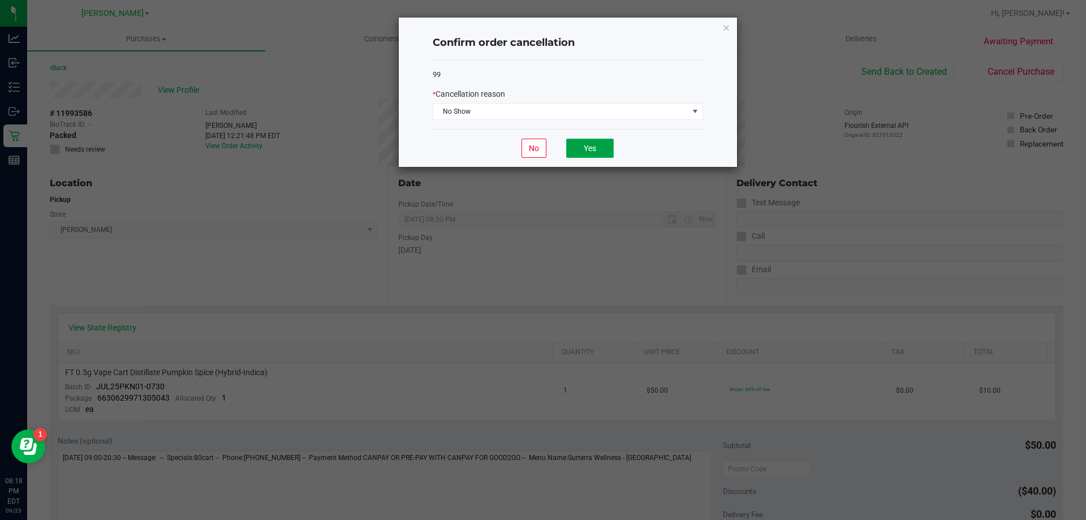
click at [594, 149] on button "Yes" at bounding box center [589, 148] width 47 height 19
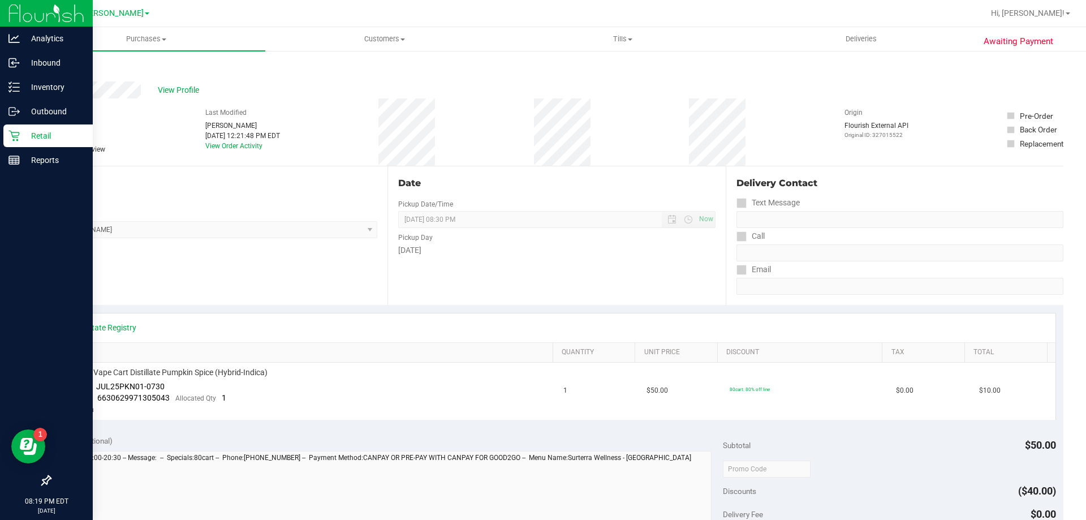
click at [5, 130] on div "Retail" at bounding box center [47, 135] width 89 height 23
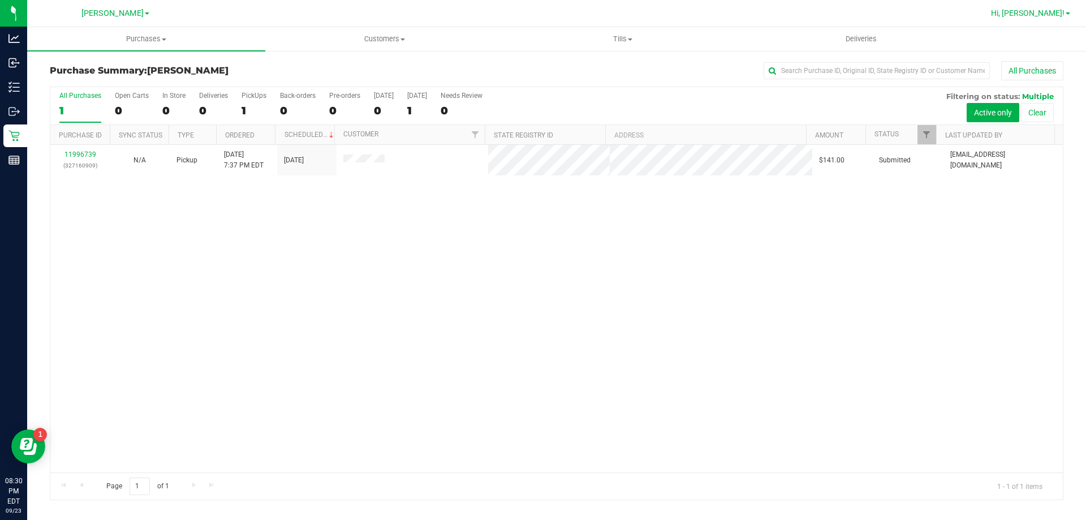
click at [1028, 9] on span "Hi, [PERSON_NAME]!" at bounding box center [1028, 12] width 74 height 9
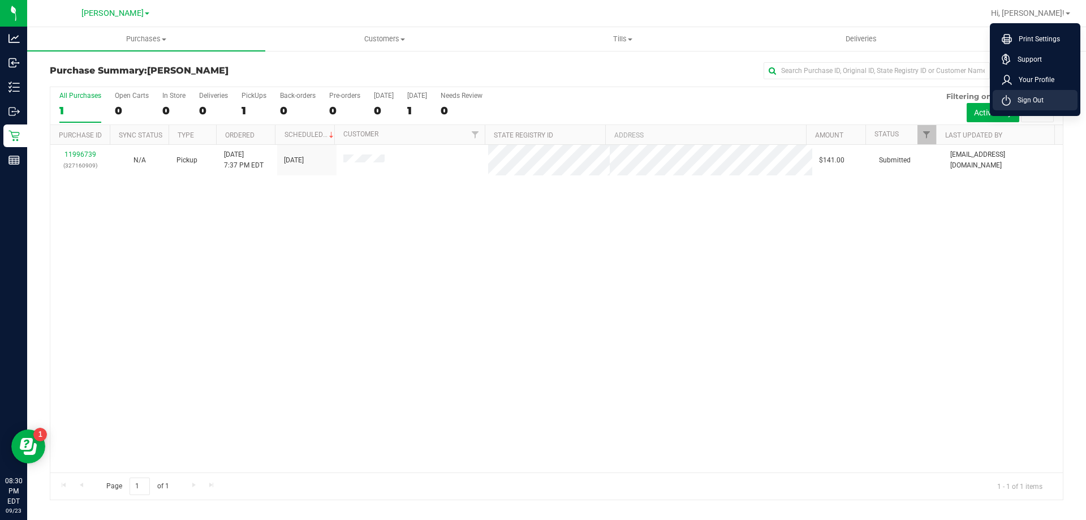
click at [1025, 96] on span "Sign Out" at bounding box center [1026, 99] width 33 height 11
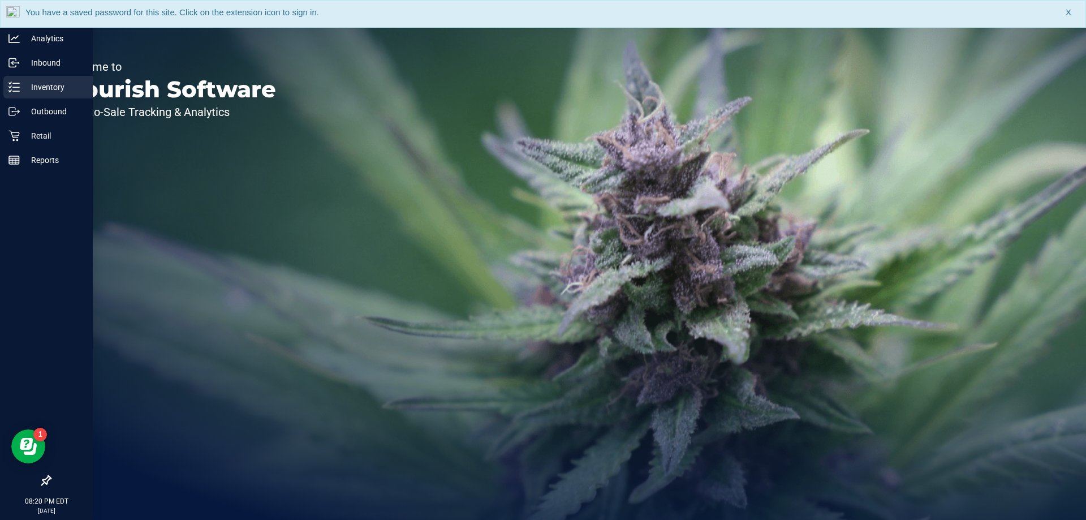
click at [45, 85] on p "Inventory" at bounding box center [54, 87] width 68 height 14
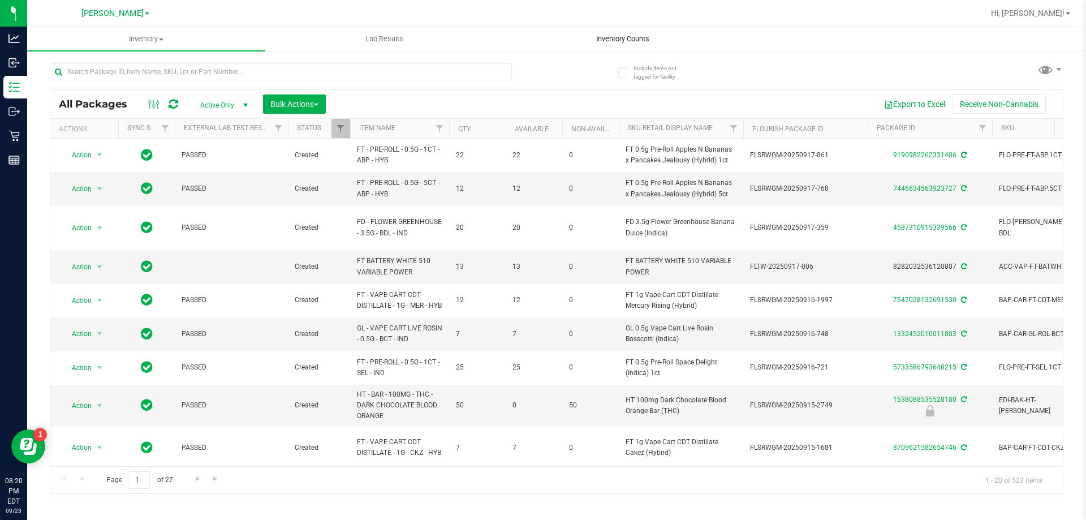
click at [612, 29] on uib-tab-heading "Inventory Counts" at bounding box center [622, 39] width 237 height 23
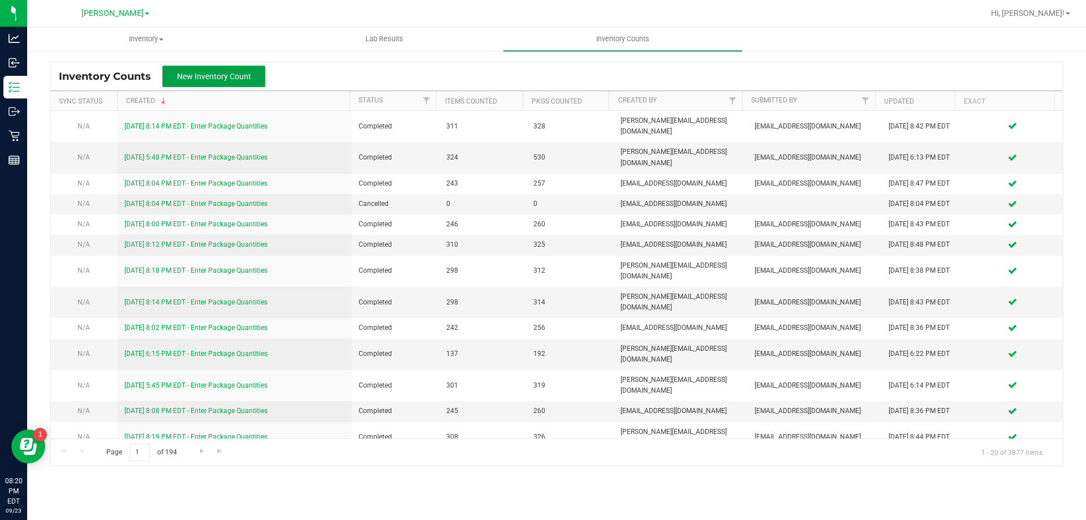
click at [215, 72] on span "New Inventory Count" at bounding box center [214, 76] width 74 height 9
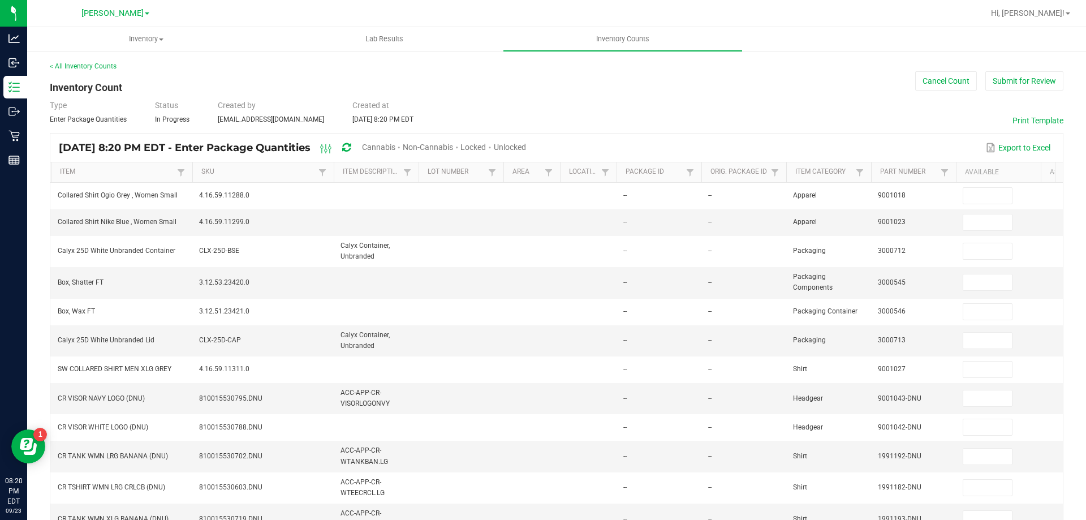
click at [395, 144] on span "Cannabis" at bounding box center [378, 146] width 33 height 9
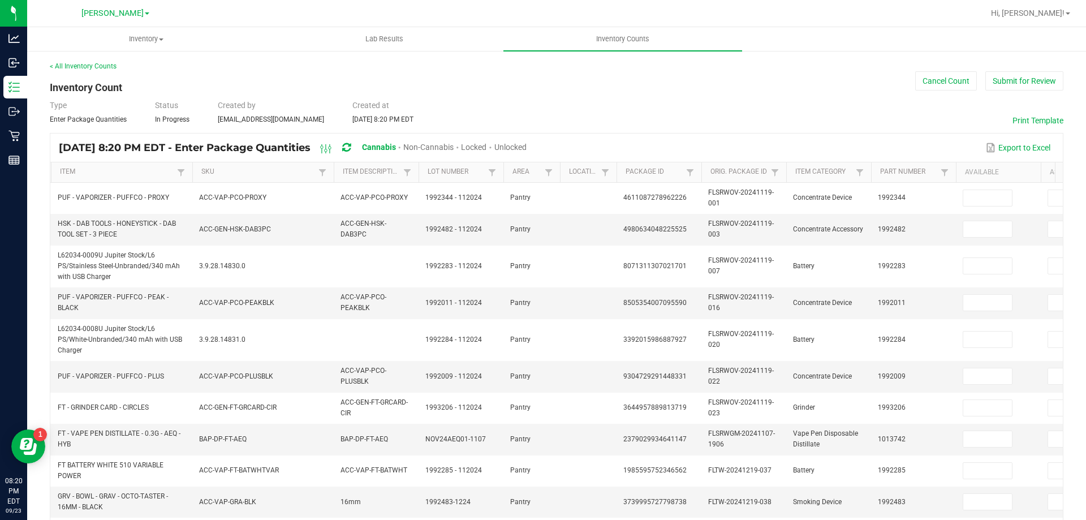
click at [526, 145] on span "Unlocked" at bounding box center [510, 146] width 32 height 9
click at [209, 172] on link "SKU" at bounding box center [258, 171] width 114 height 9
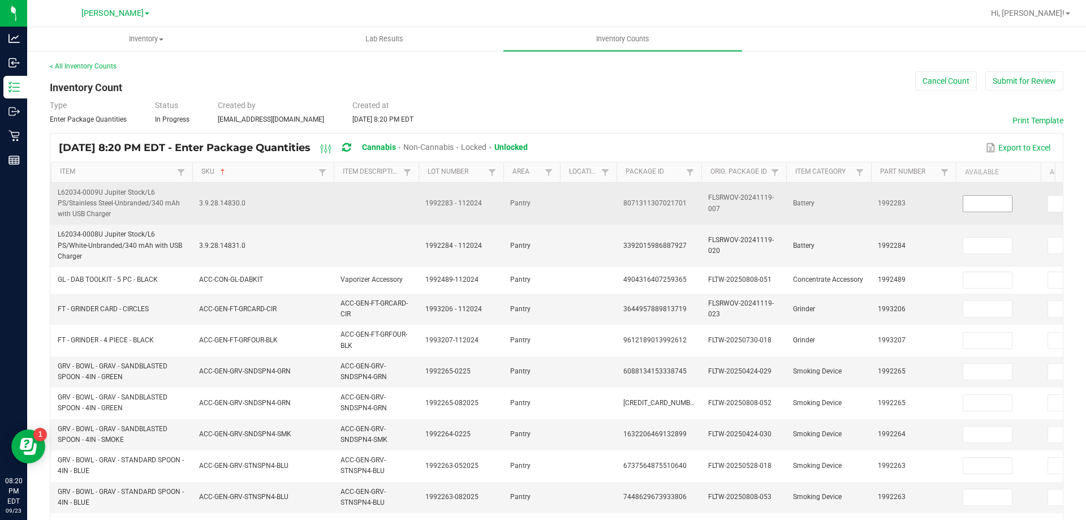
click at [969, 206] on input at bounding box center [987, 204] width 49 height 16
type input "0"
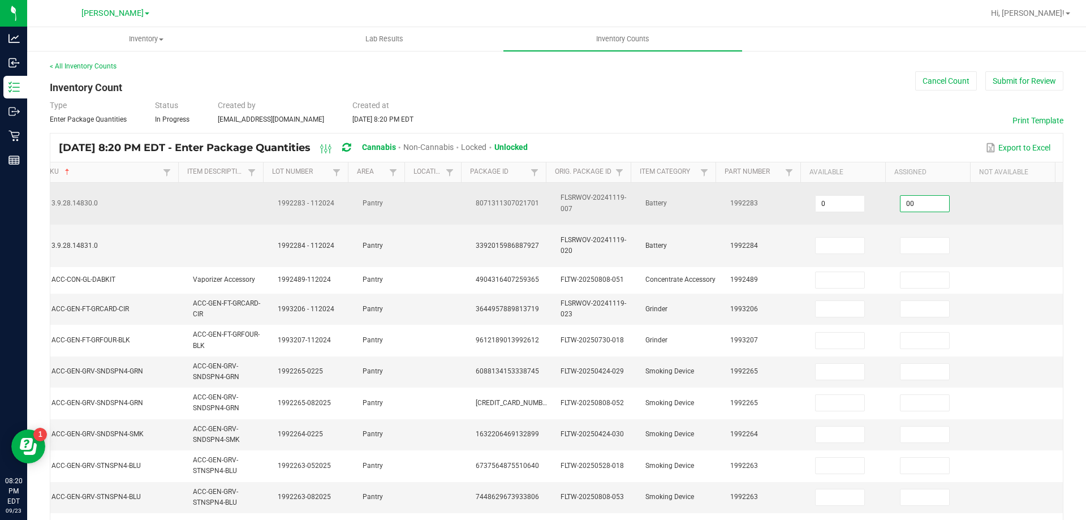
type input "0"
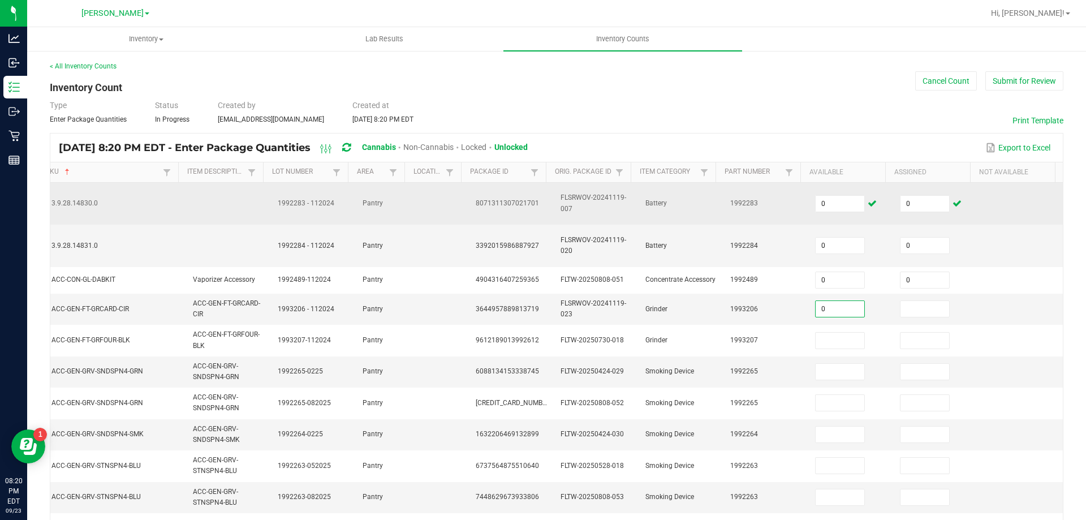
type input "0"
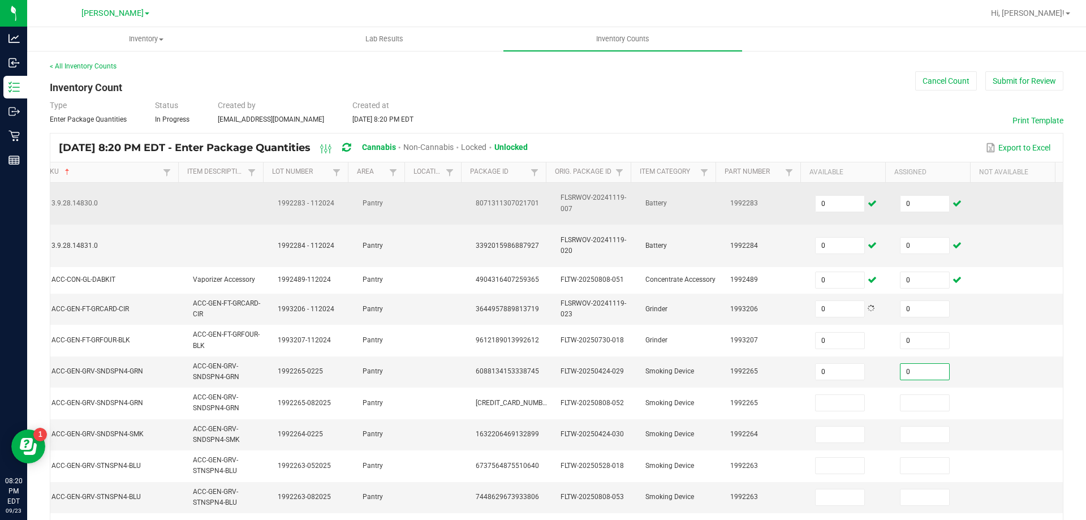
type input "0"
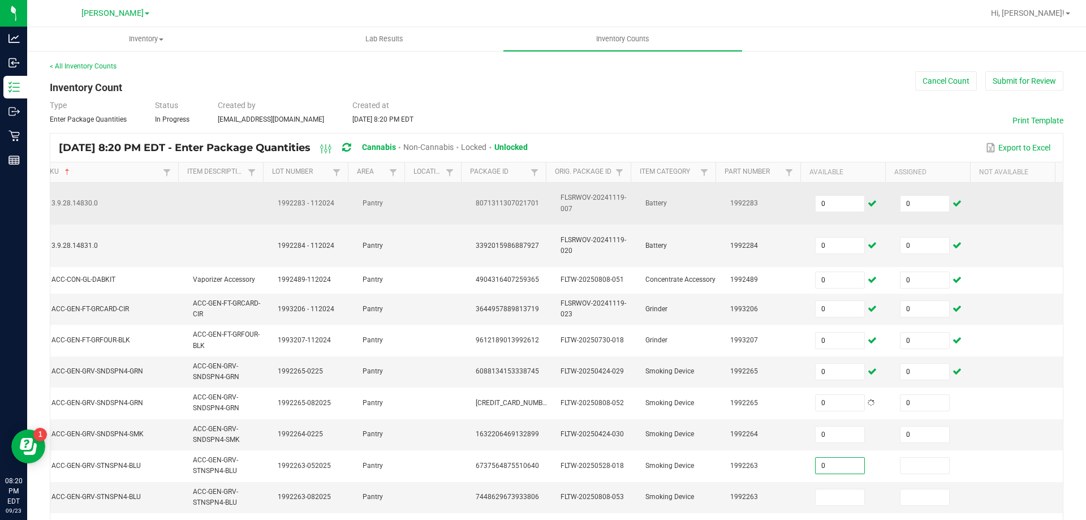
type input "0"
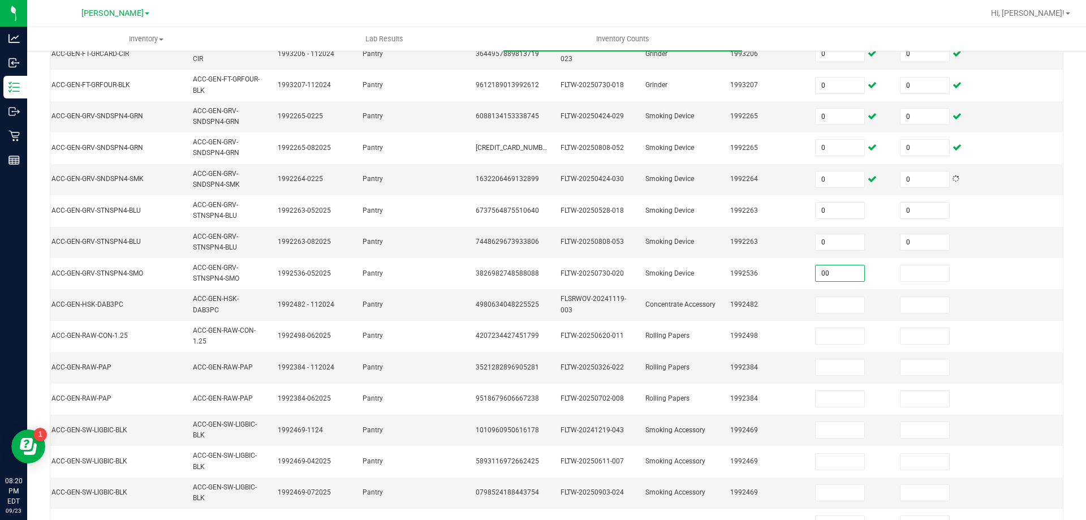
type input "0"
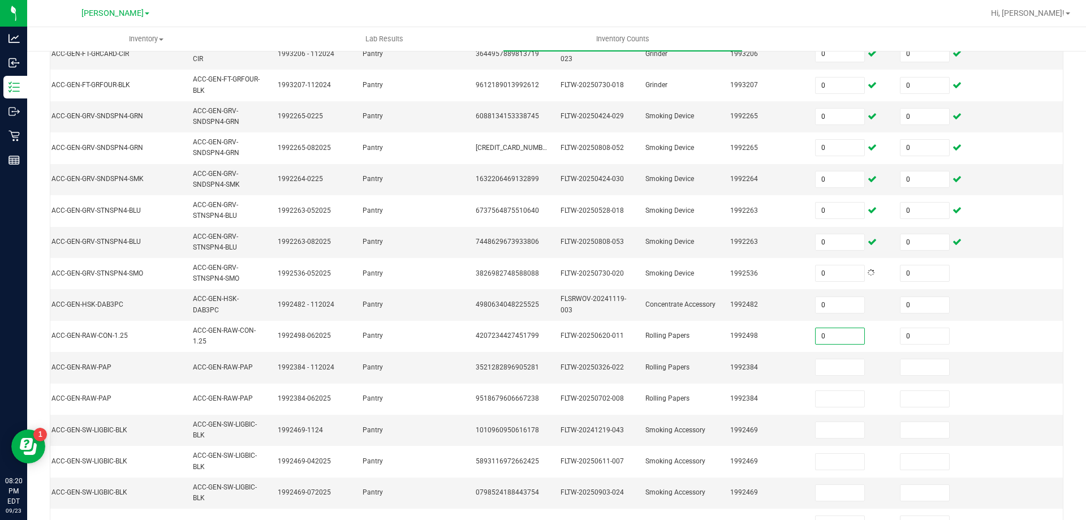
type input "0"
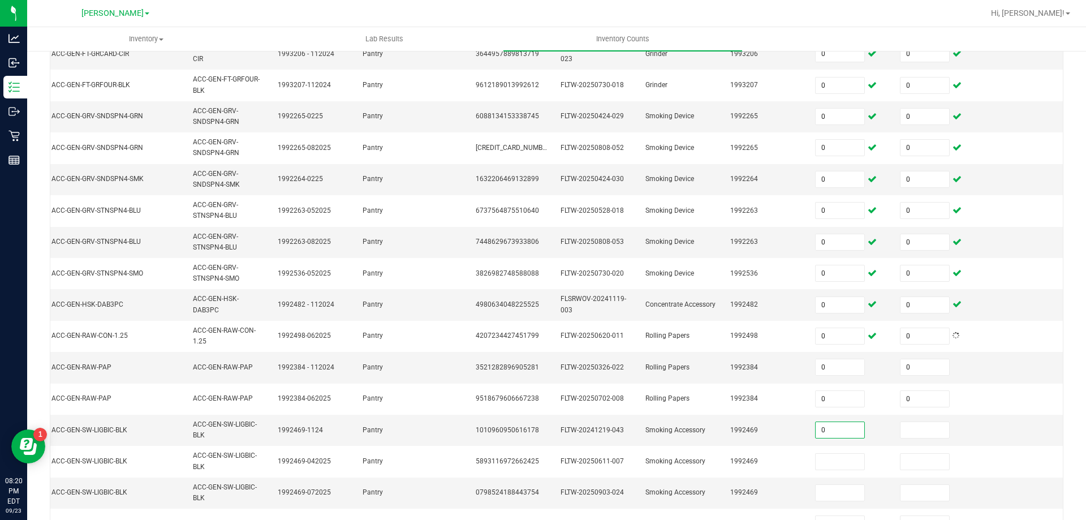
type input "0"
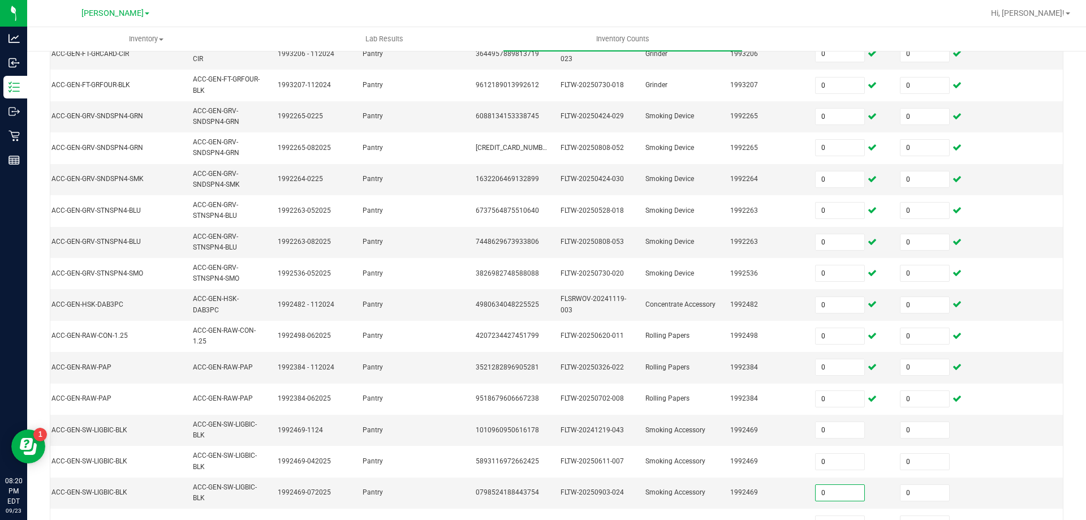
type input "0"
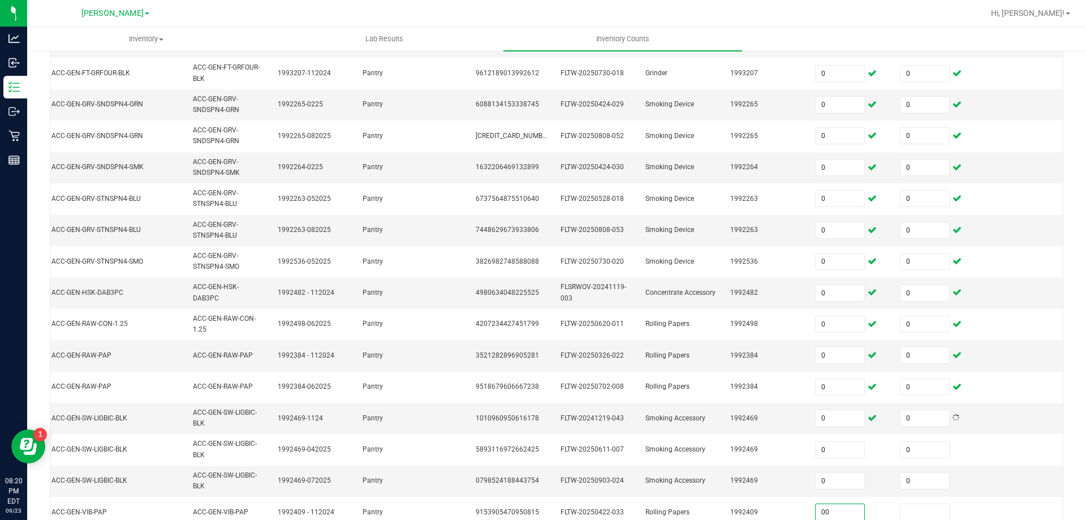
type input "0"
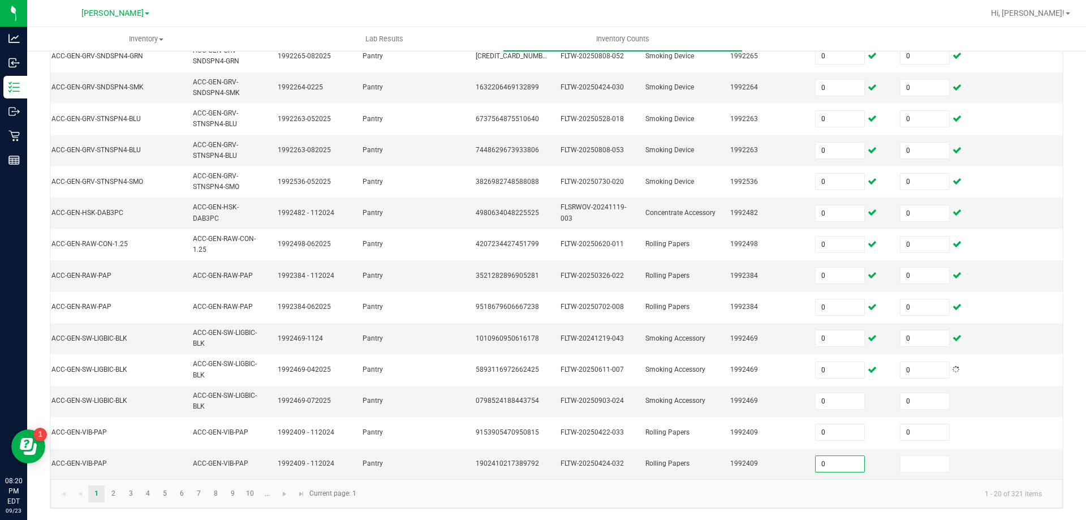
type input "0"
click at [118, 493] on link "2" at bounding box center [113, 493] width 16 height 17
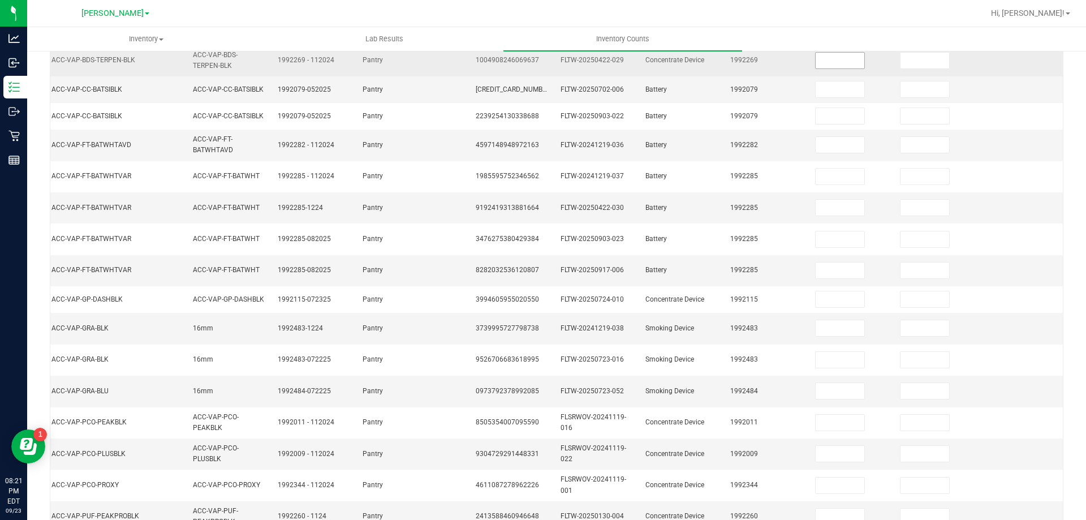
scroll to position [0, 0]
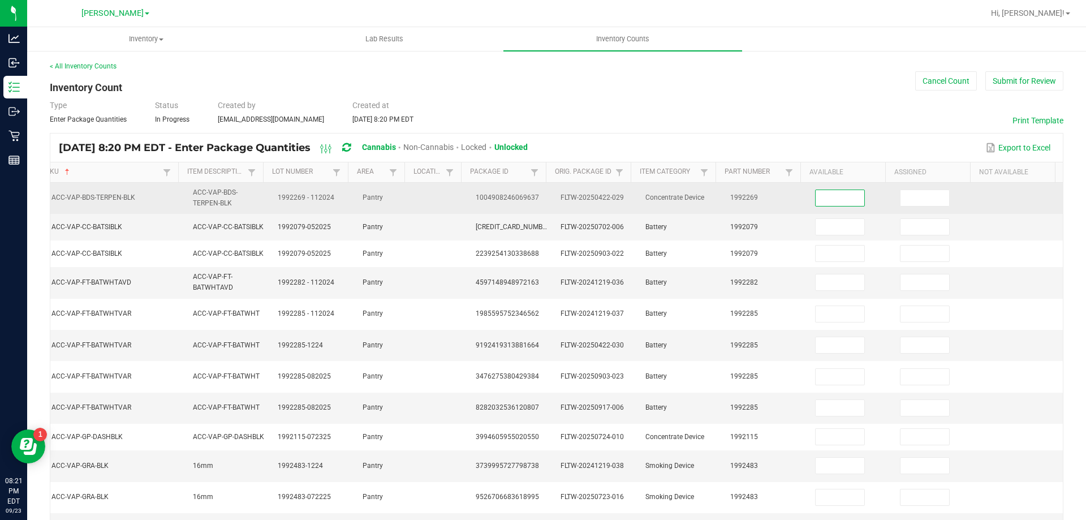
click at [822, 199] on input at bounding box center [839, 198] width 49 height 16
type input "0"
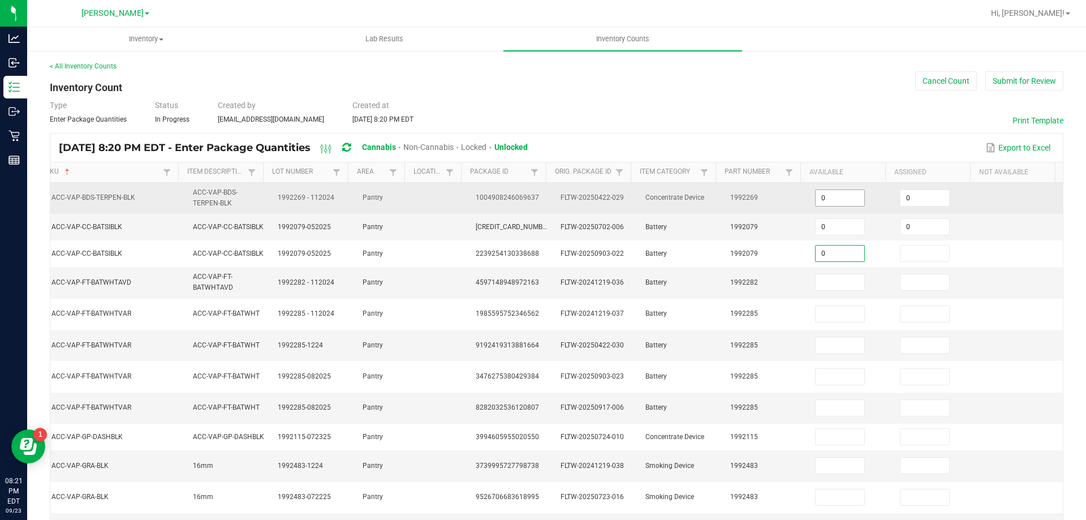
type input "0"
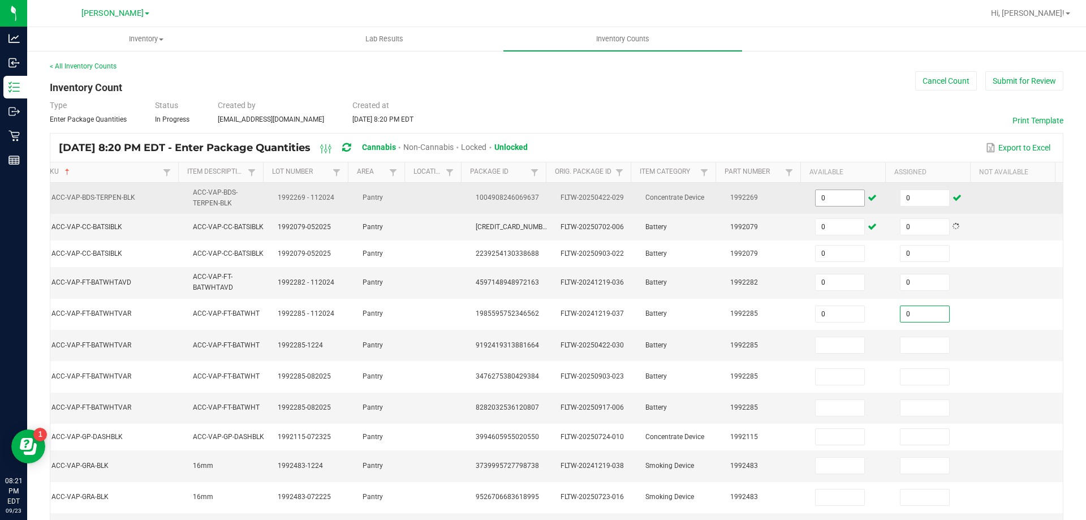
type input "0"
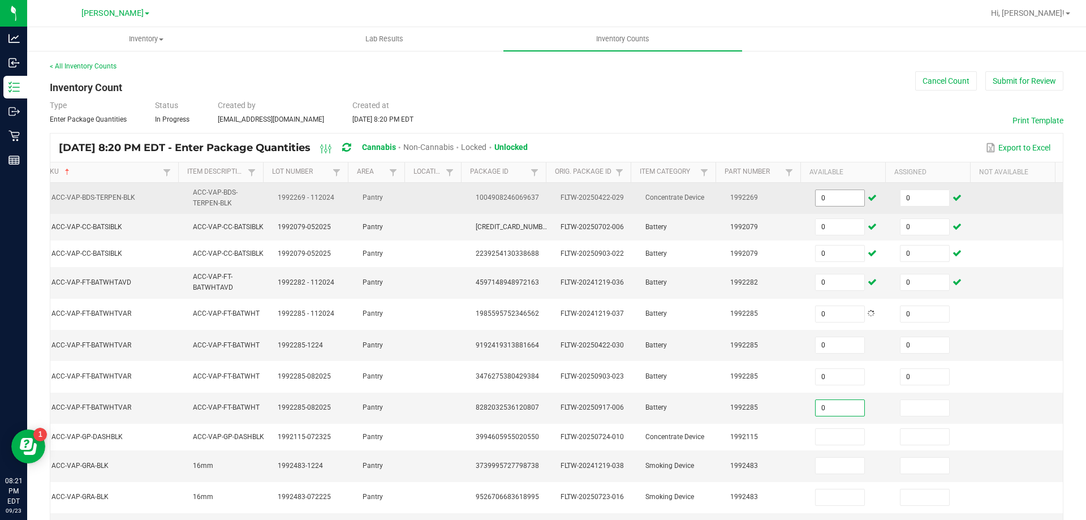
type input "0"
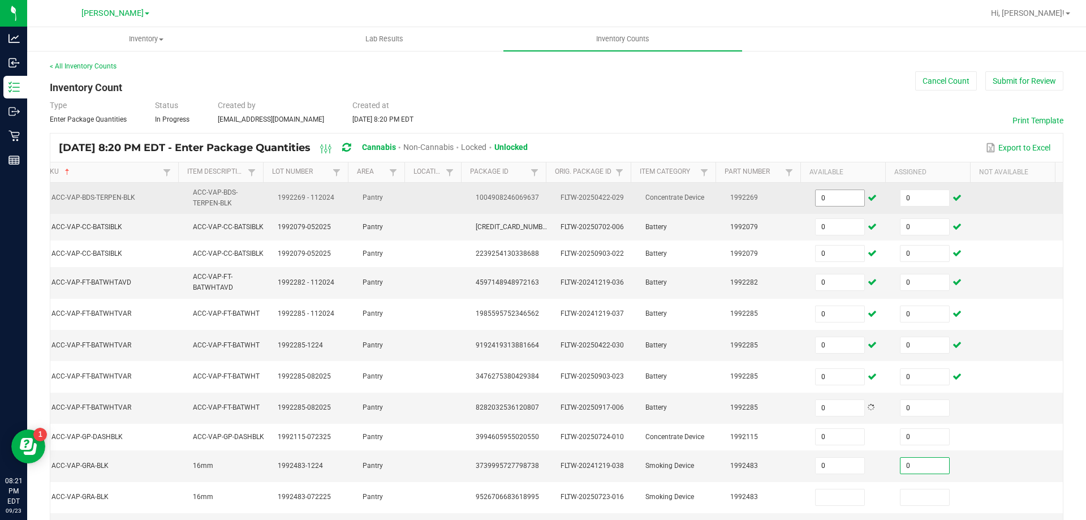
type input "0"
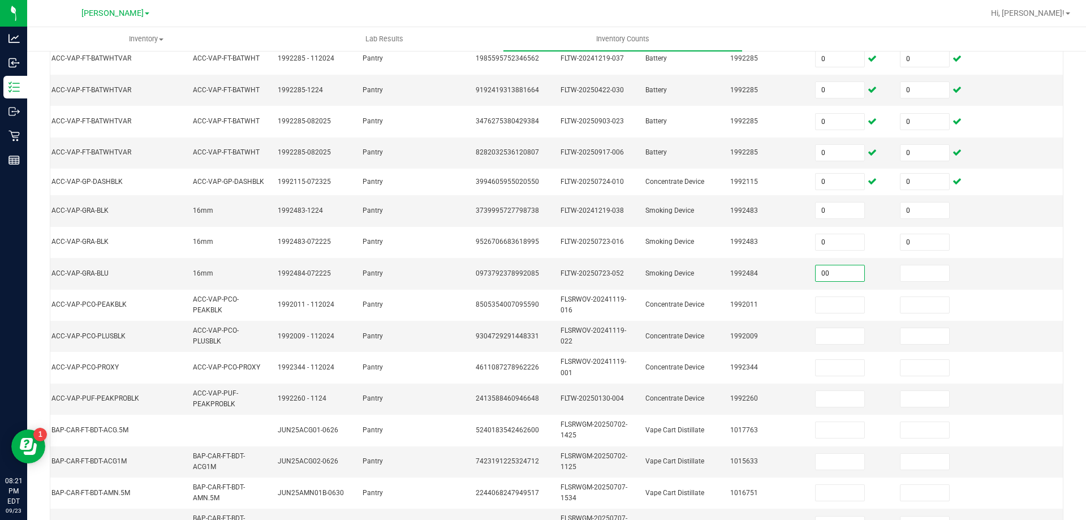
type input "0"
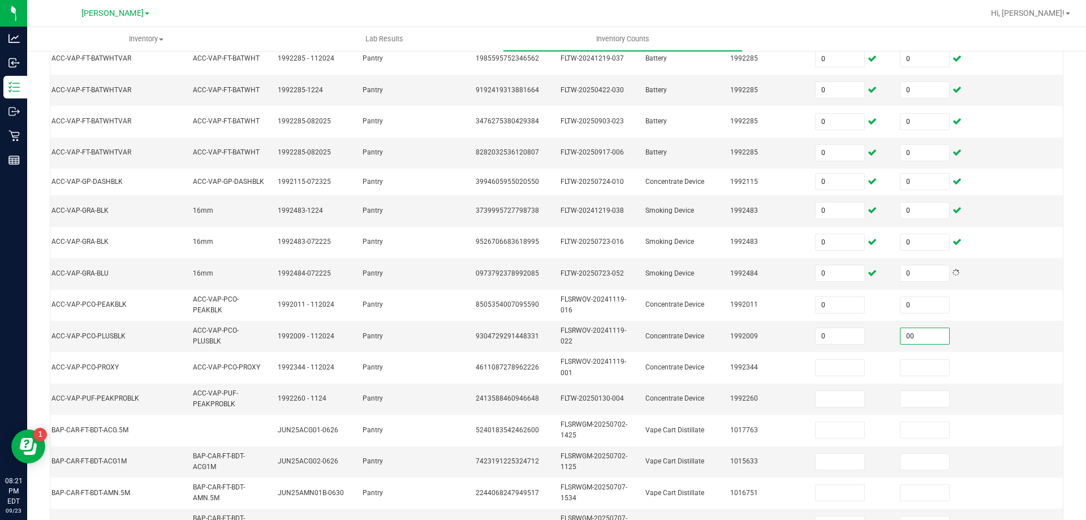
type input "0"
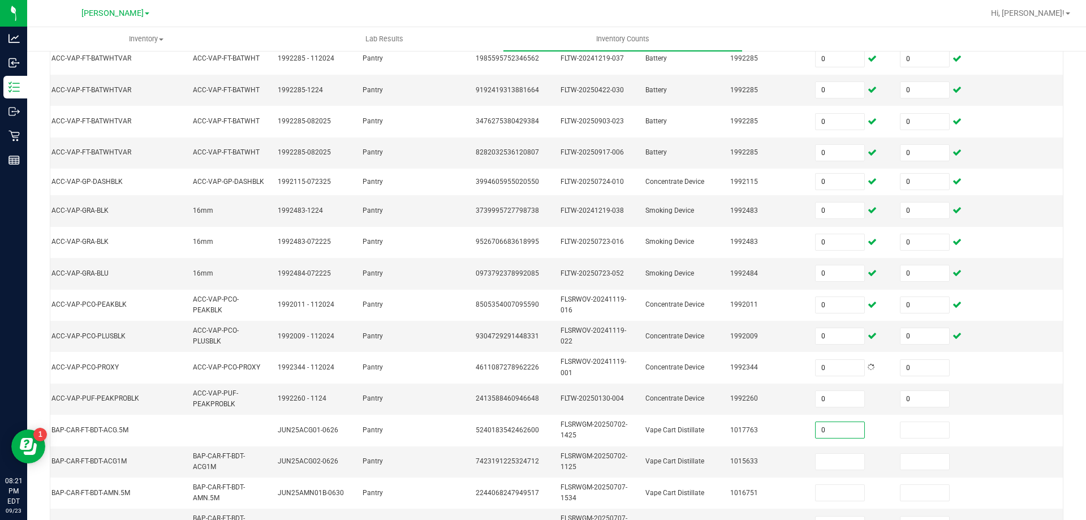
type input "0"
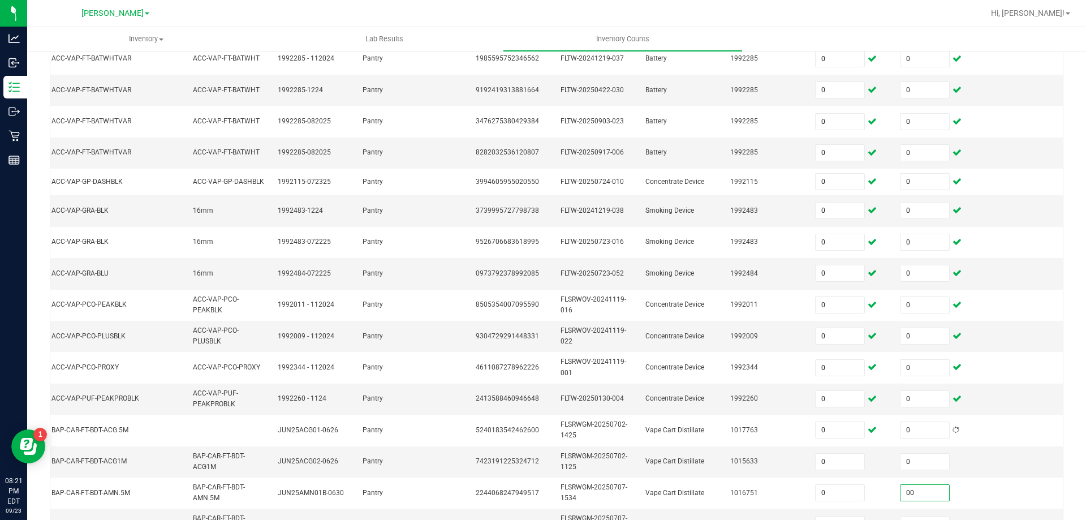
type input "0"
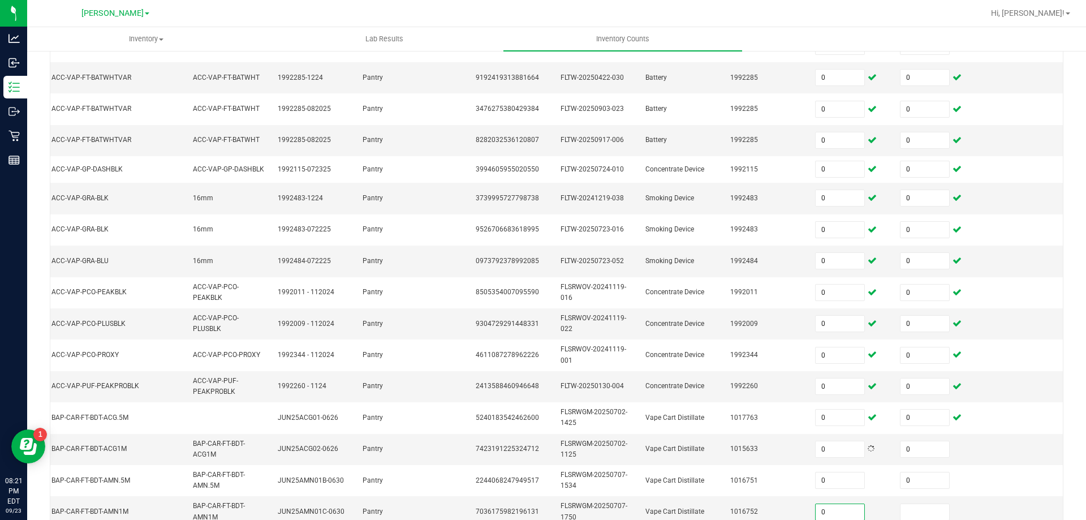
type input "0"
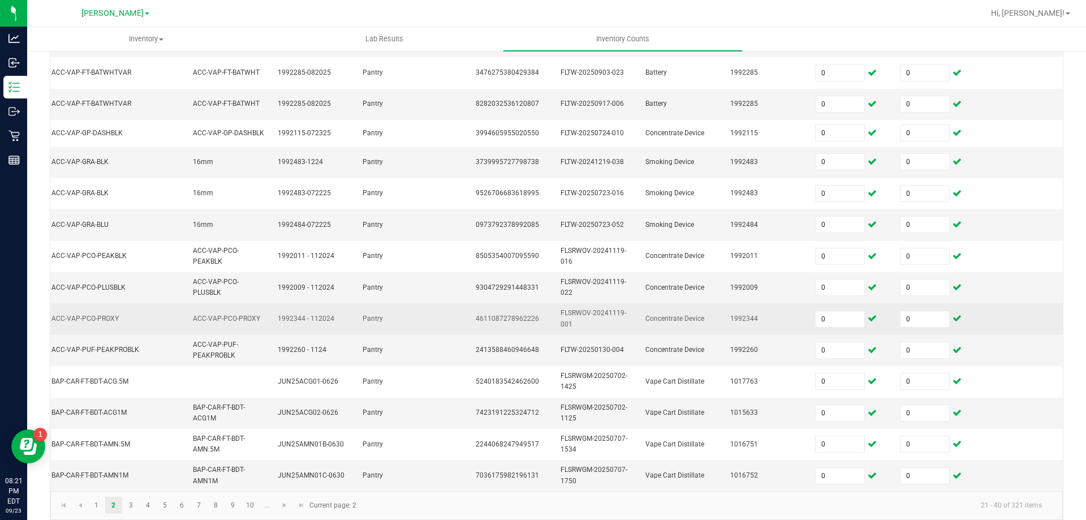
scroll to position [324, 0]
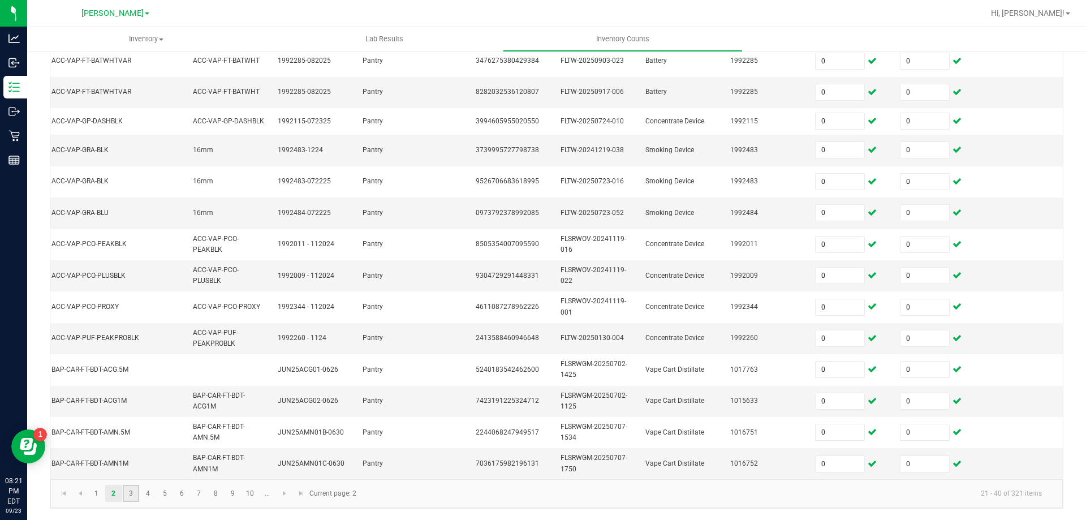
click at [128, 495] on link "3" at bounding box center [131, 493] width 16 height 17
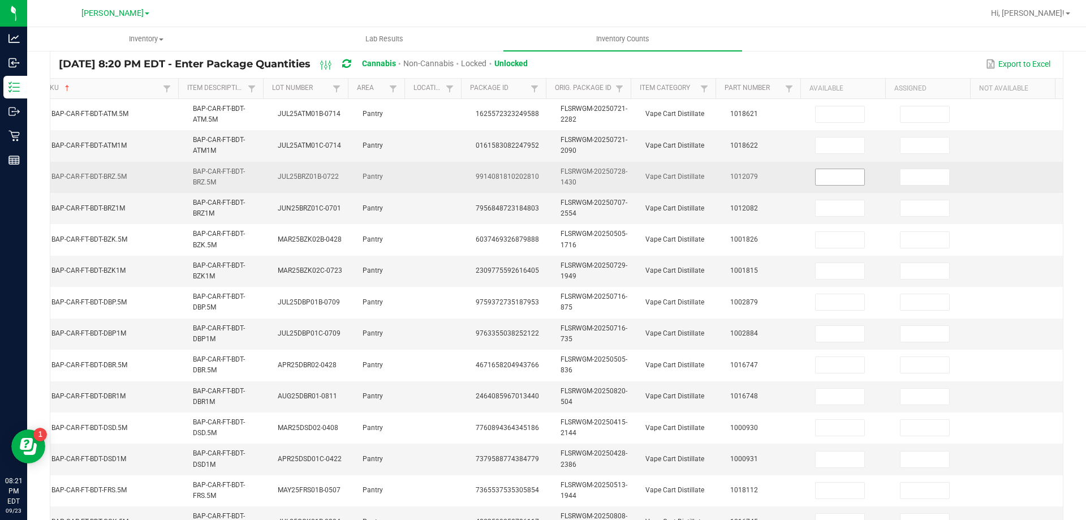
scroll to position [0, 0]
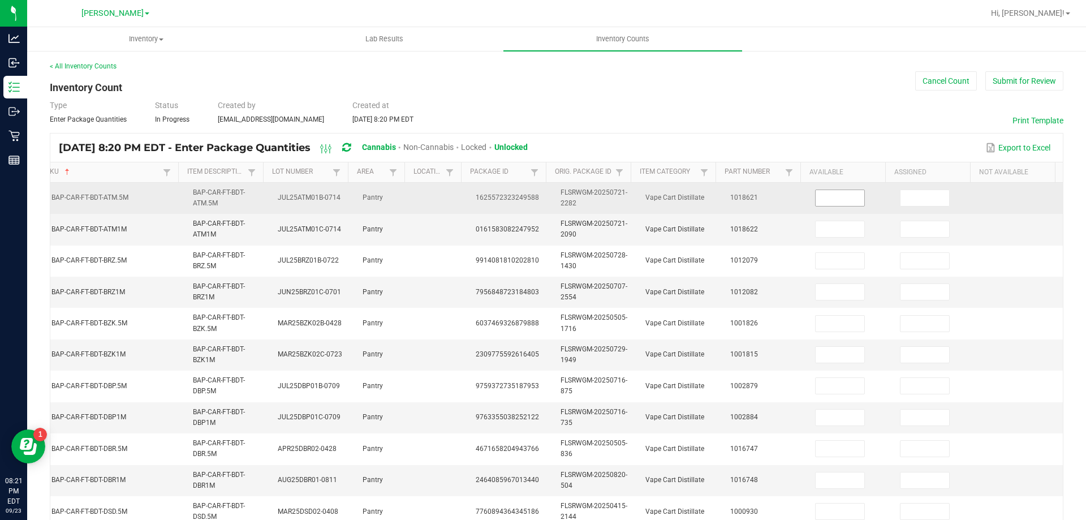
click at [838, 193] on input at bounding box center [839, 198] width 49 height 16
type input "0"
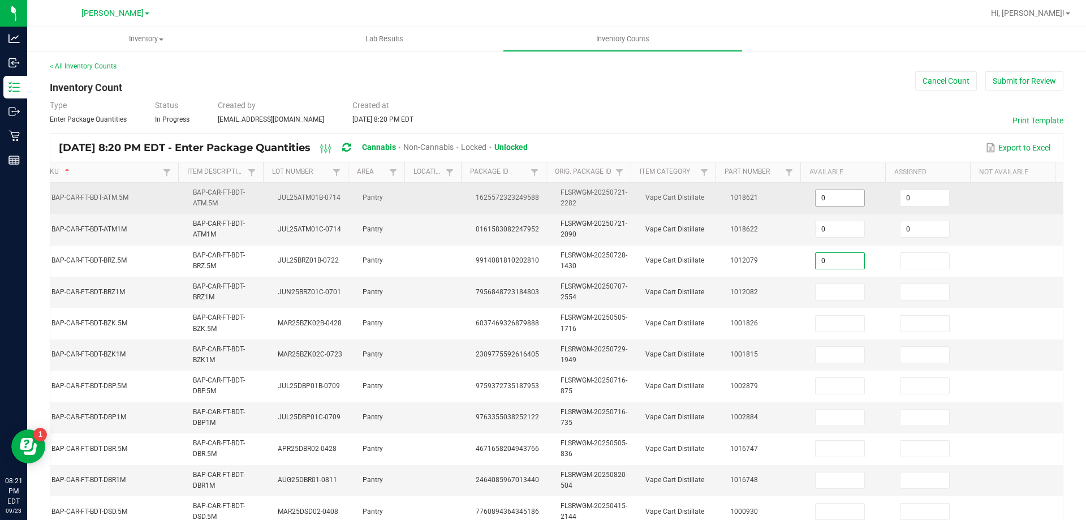
type input "0"
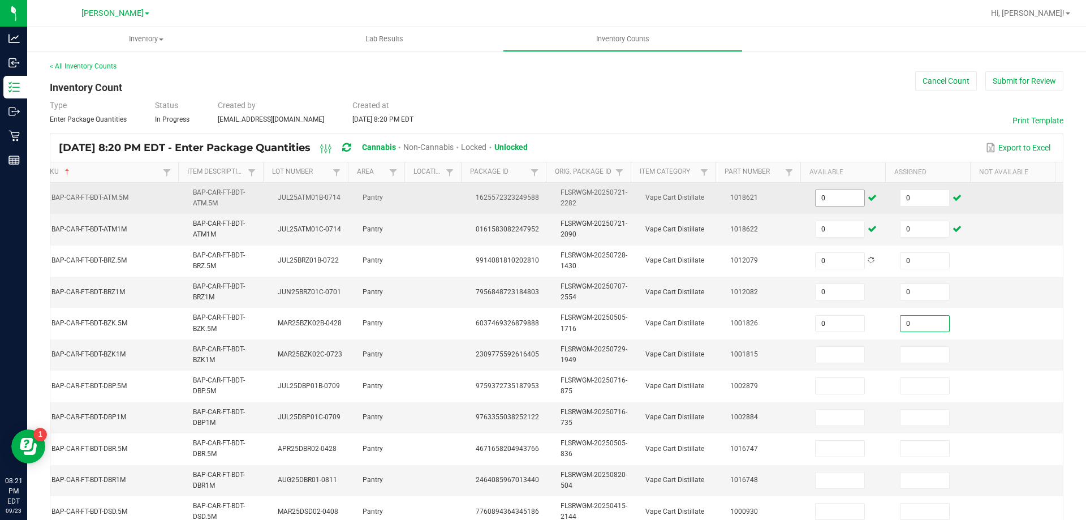
type input "0"
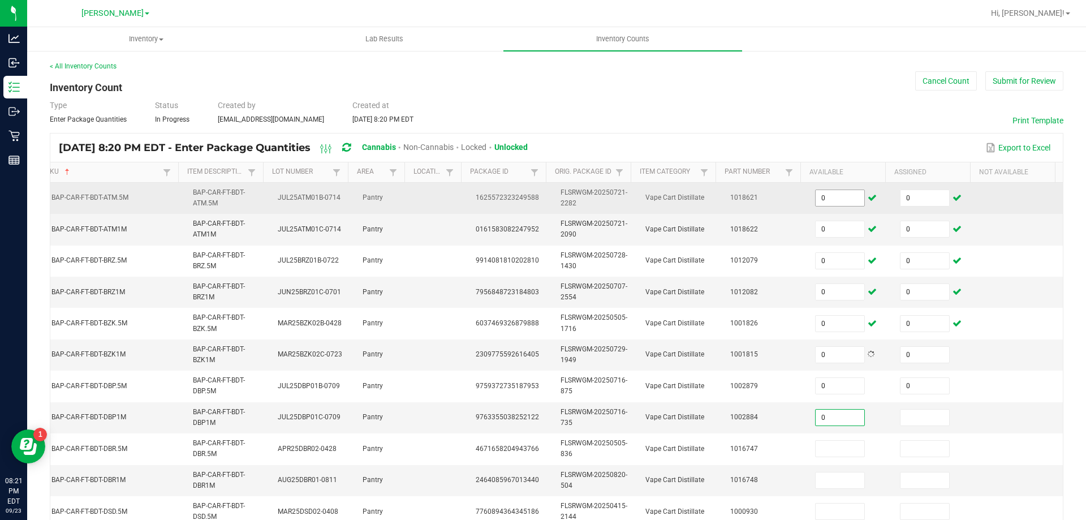
type input "0"
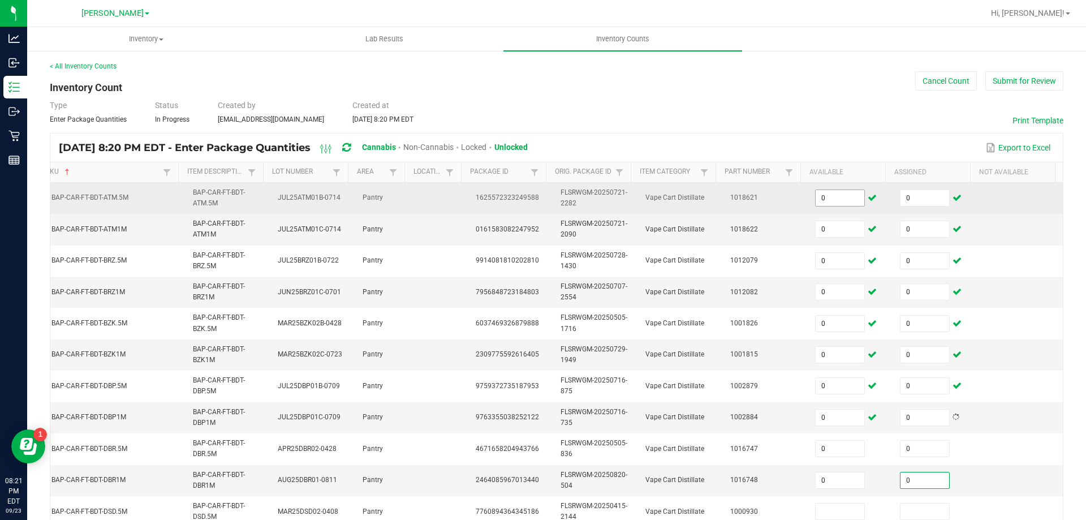
type input "0"
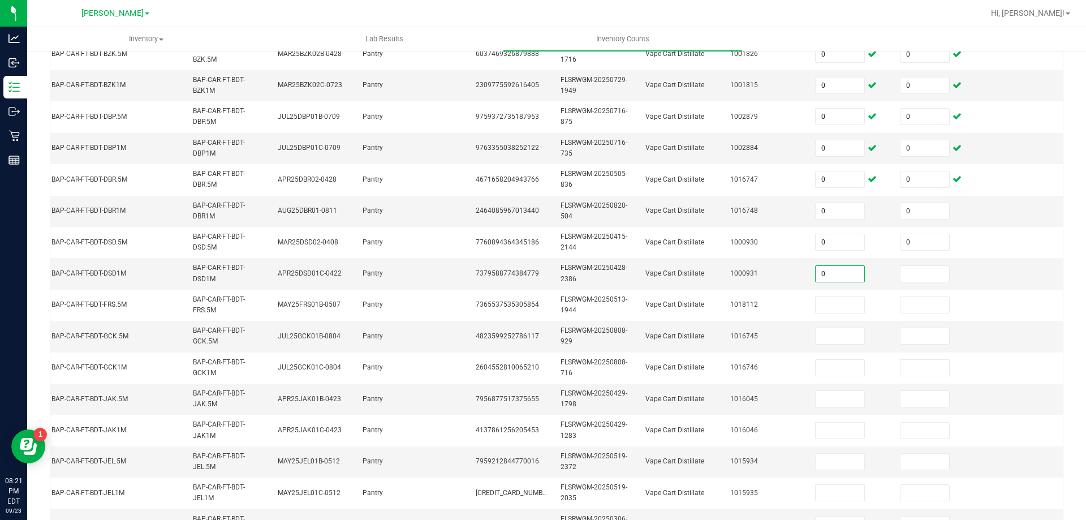
type input "0"
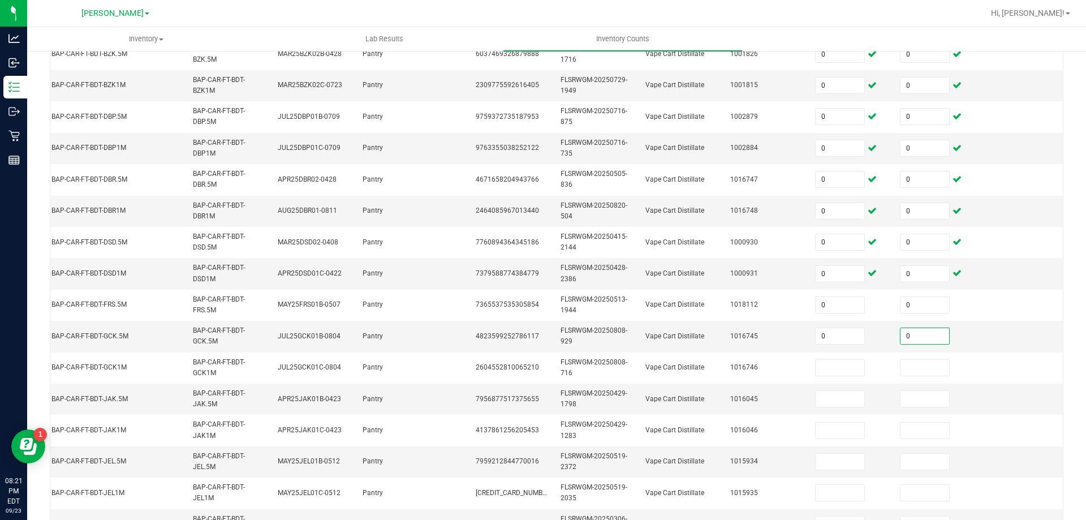
type input "0"
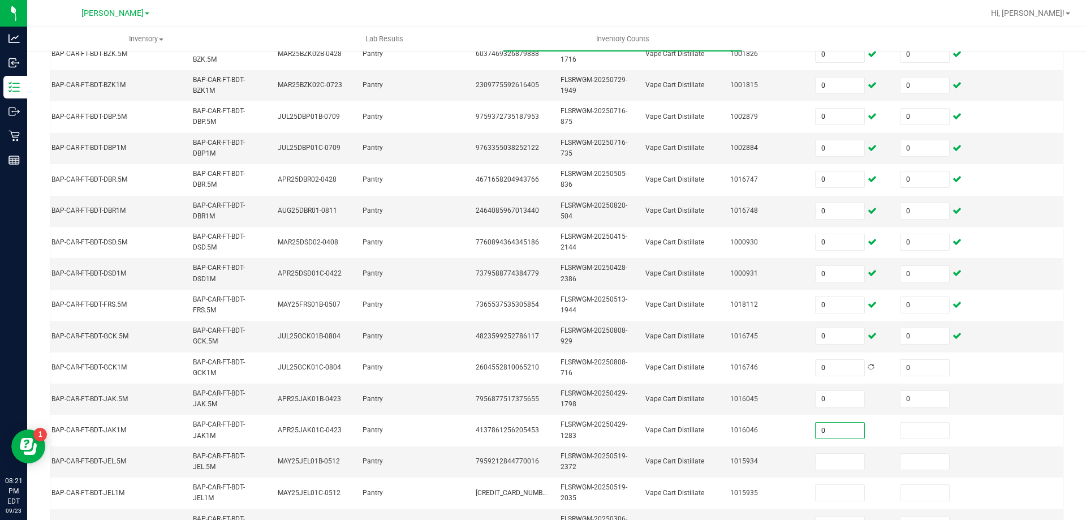
type input "0"
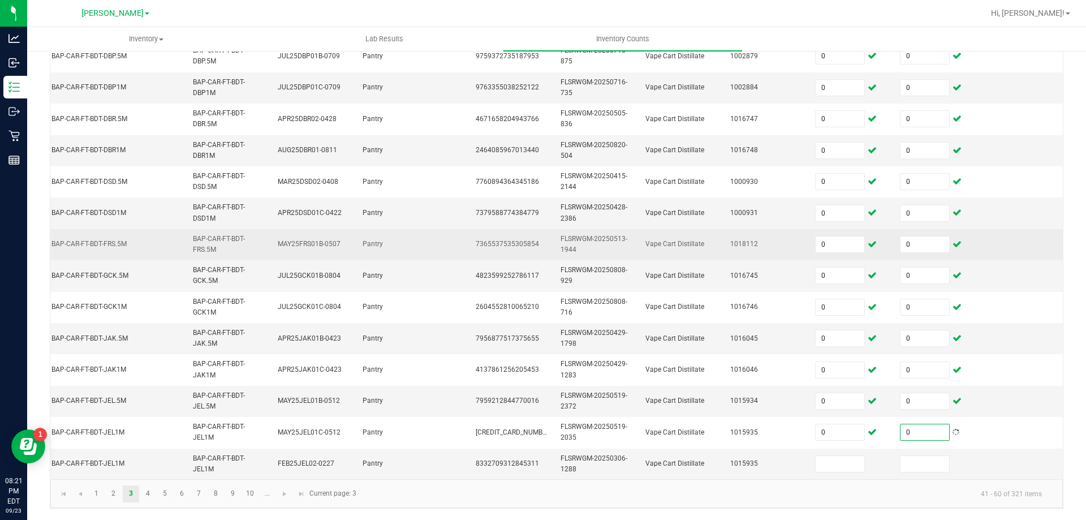
scroll to position [338, 0]
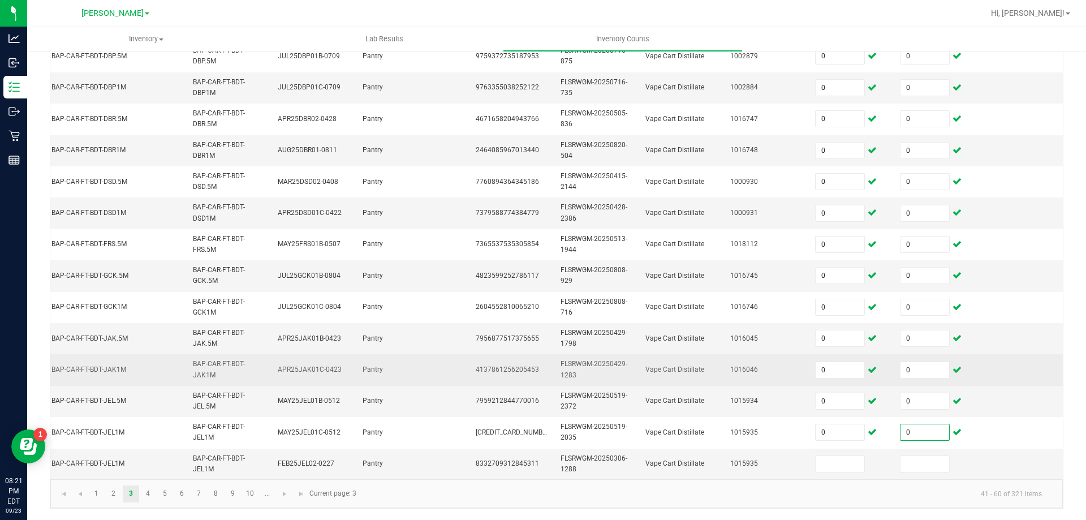
type input "0"
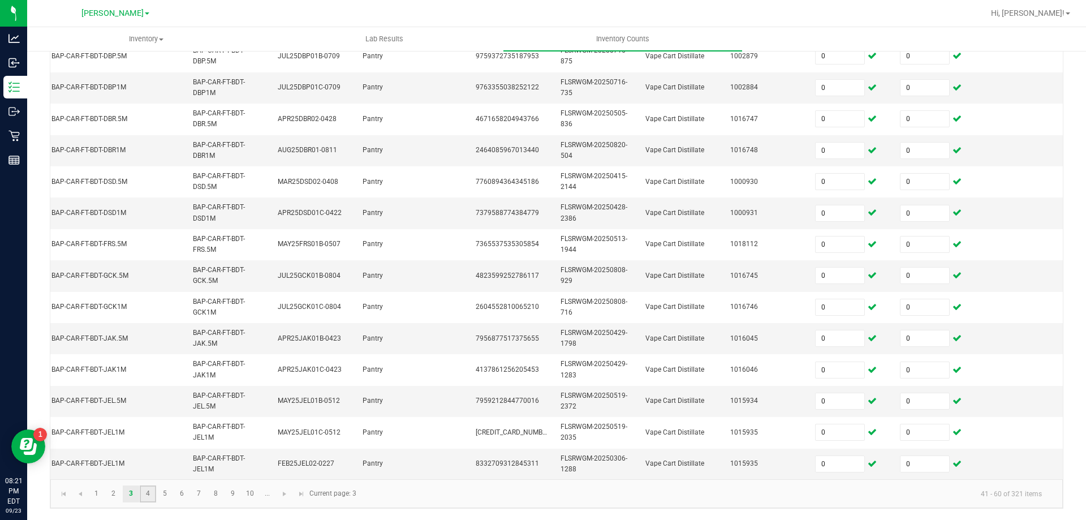
click at [148, 493] on link "4" at bounding box center [148, 493] width 16 height 17
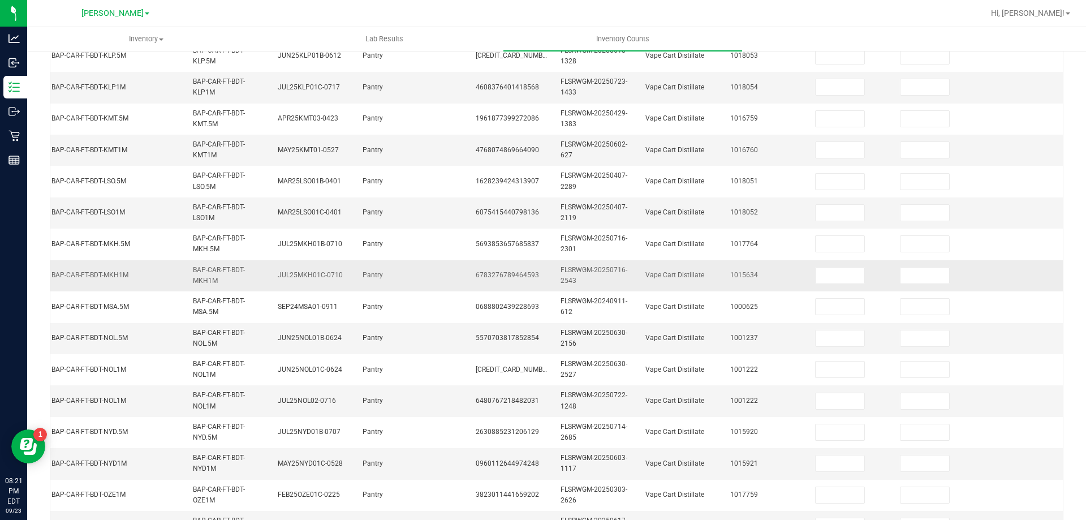
scroll to position [0, 0]
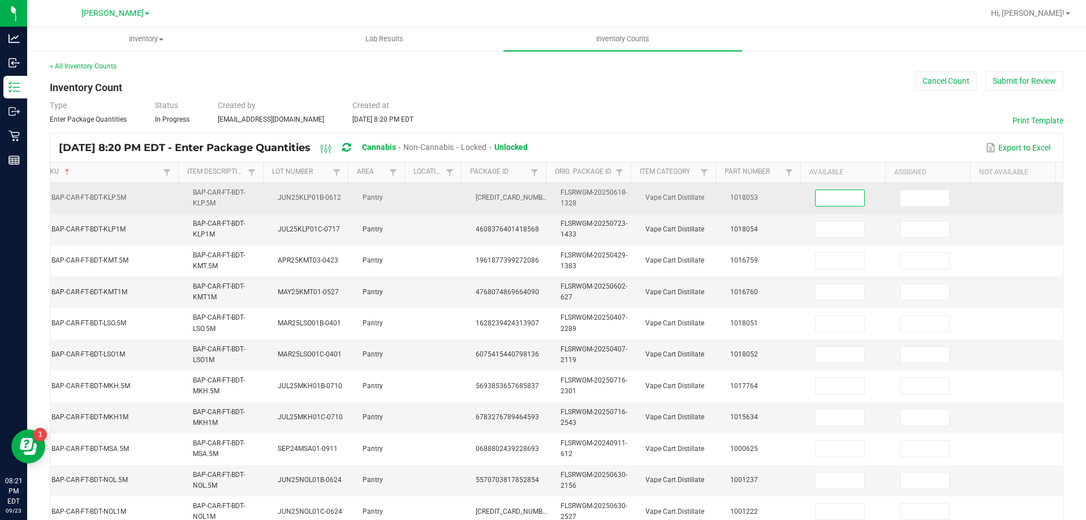
click at [833, 198] on input at bounding box center [839, 198] width 49 height 16
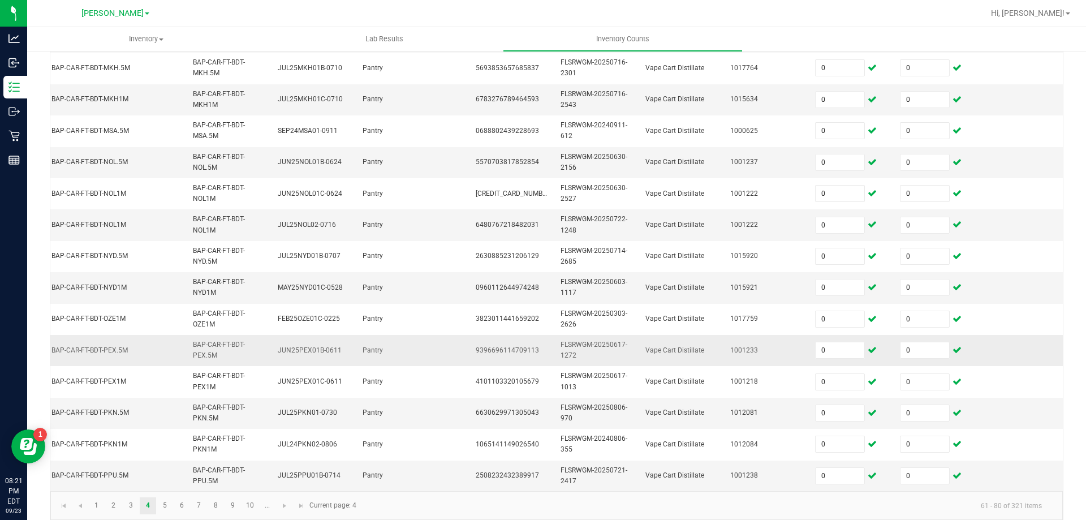
scroll to position [338, 0]
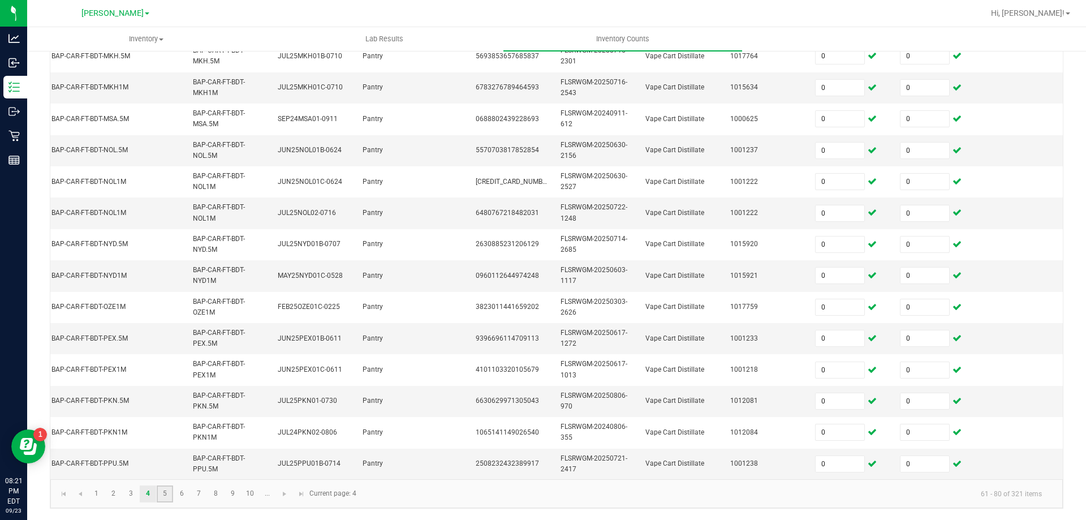
click at [172, 495] on link "5" at bounding box center [165, 493] width 16 height 17
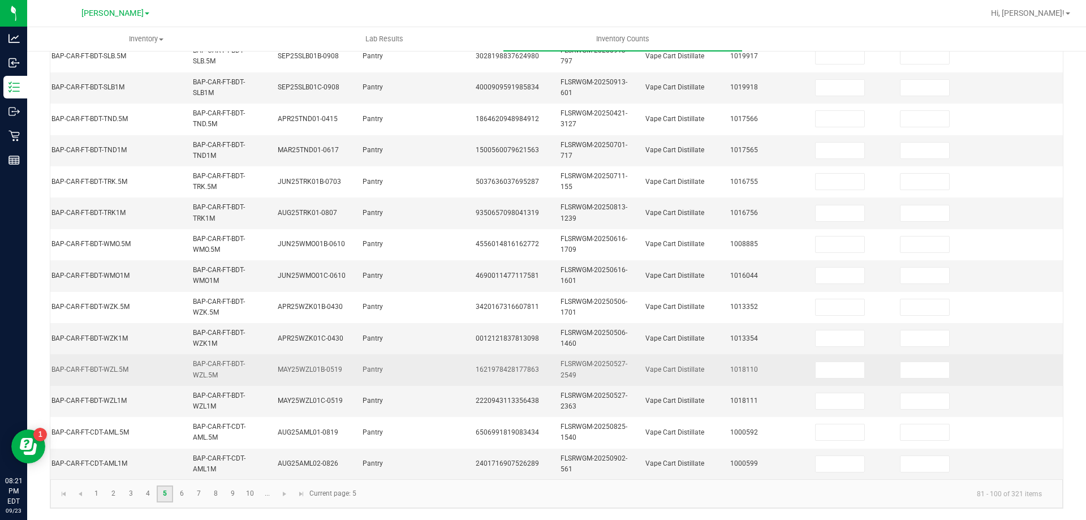
scroll to position [0, 0]
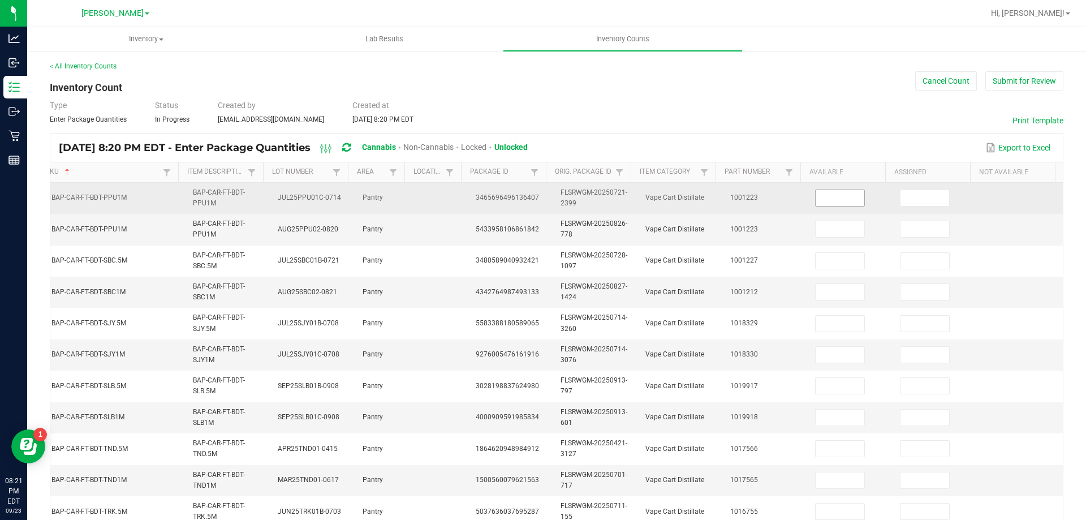
click at [833, 194] on input at bounding box center [839, 198] width 49 height 16
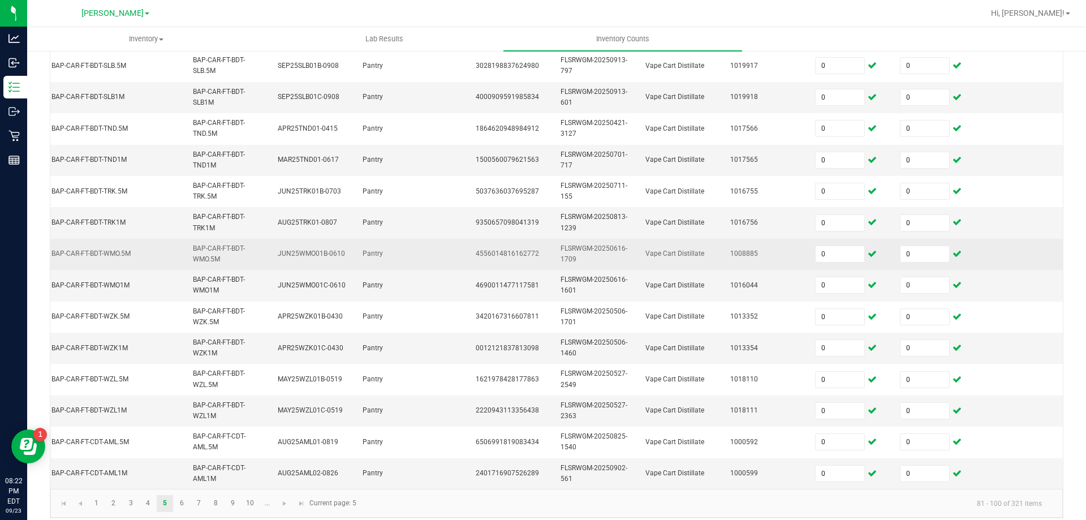
scroll to position [338, 0]
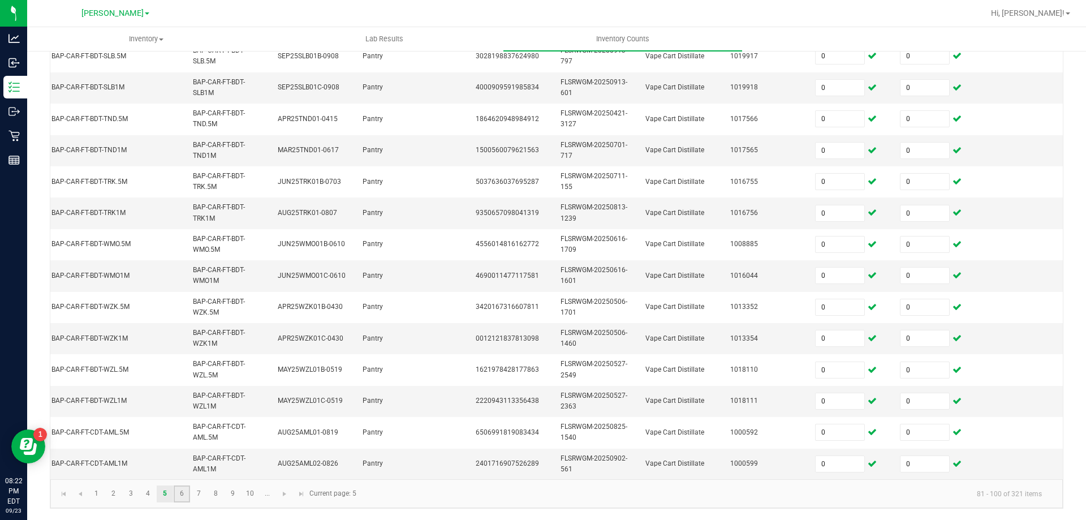
click at [178, 492] on link "6" at bounding box center [182, 493] width 16 height 17
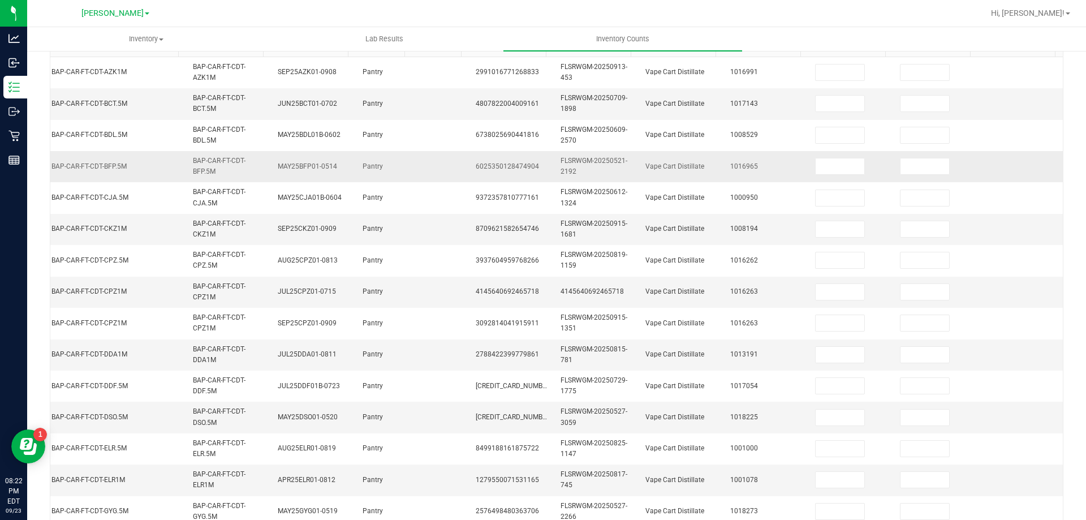
scroll to position [0, 0]
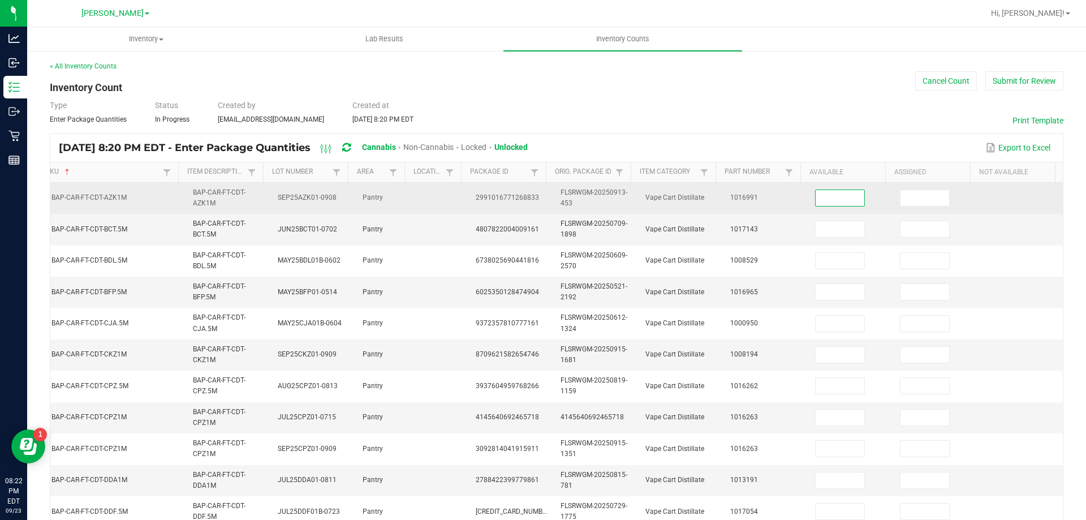
click at [818, 198] on input at bounding box center [839, 198] width 49 height 16
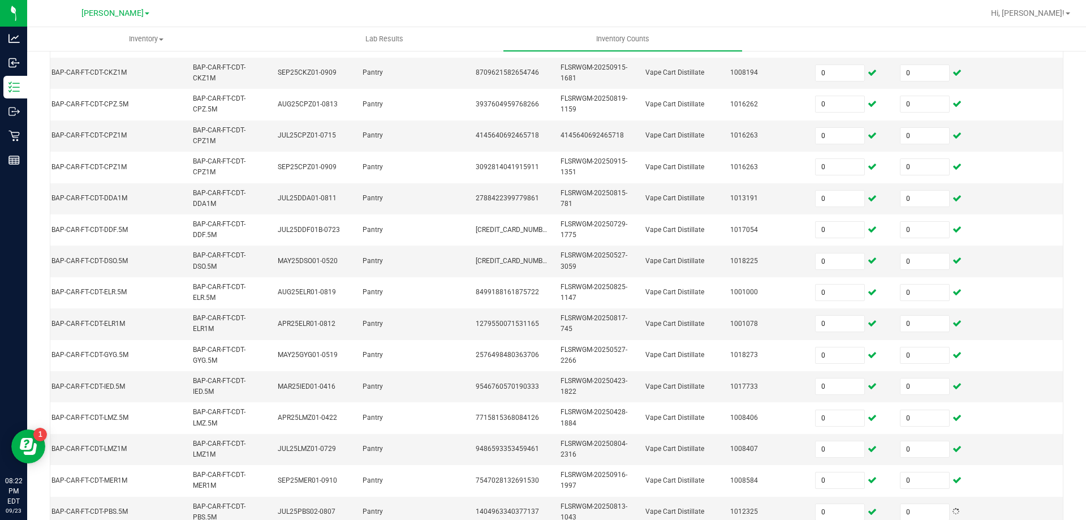
scroll to position [338, 0]
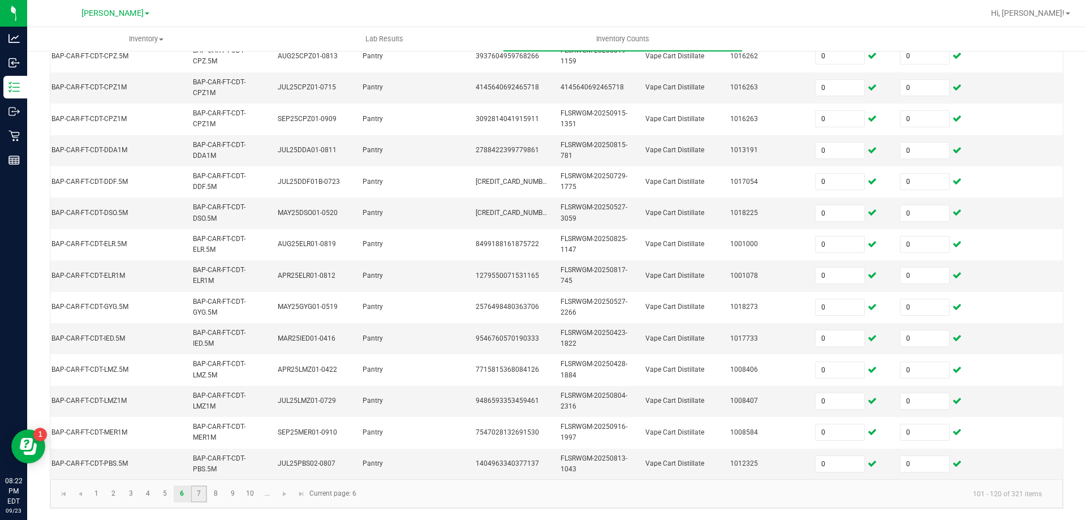
click at [201, 494] on link "7" at bounding box center [199, 493] width 16 height 17
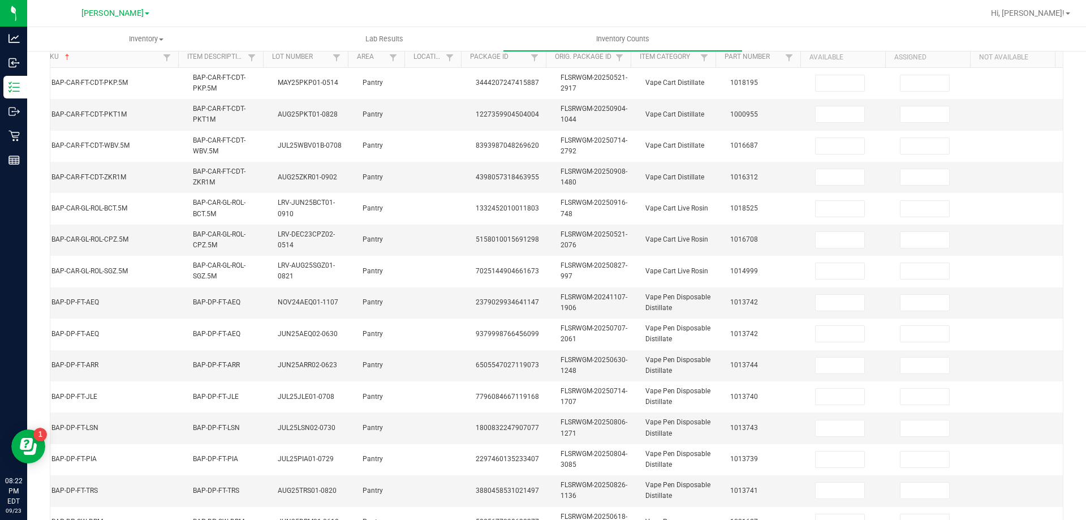
scroll to position [0, 0]
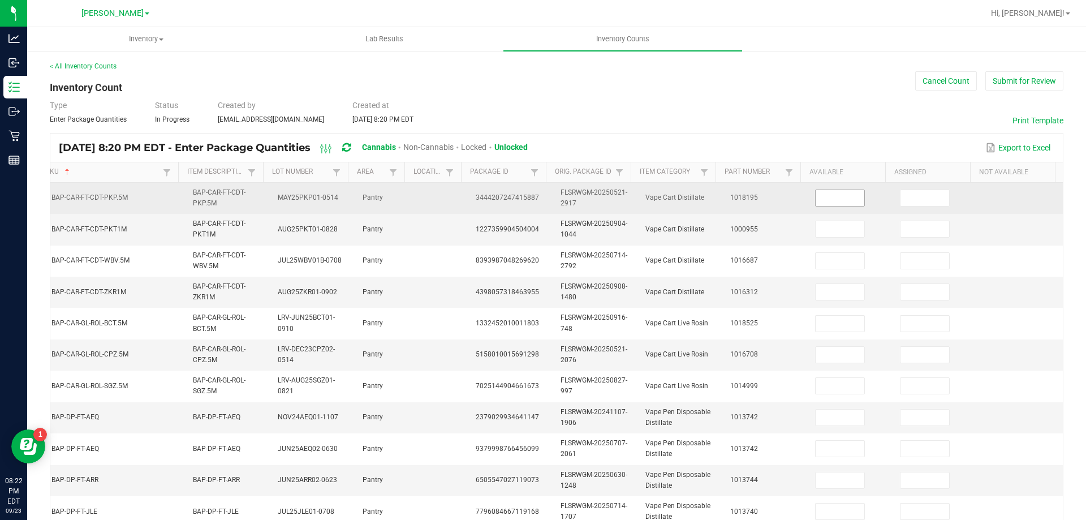
click at [831, 192] on input at bounding box center [839, 198] width 49 height 16
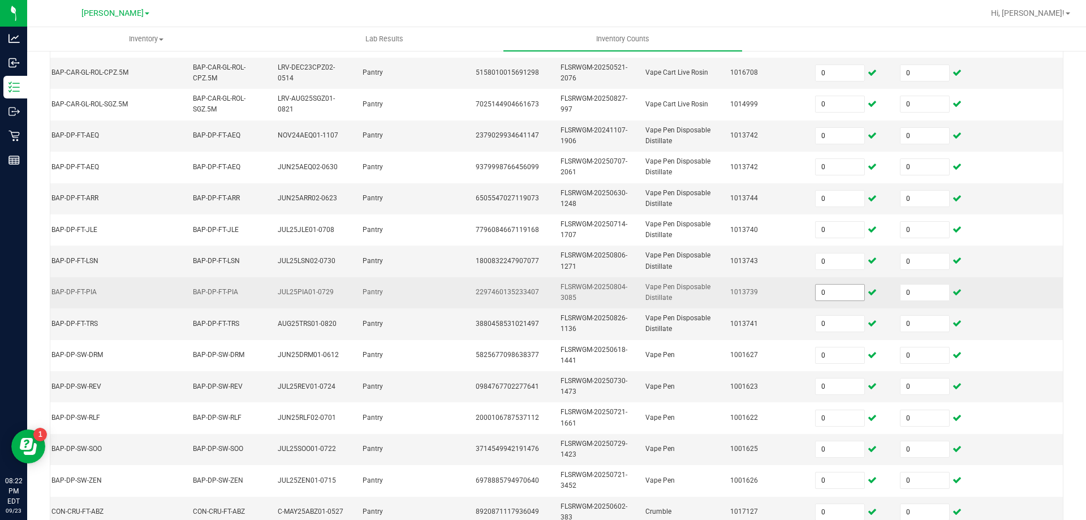
scroll to position [338, 0]
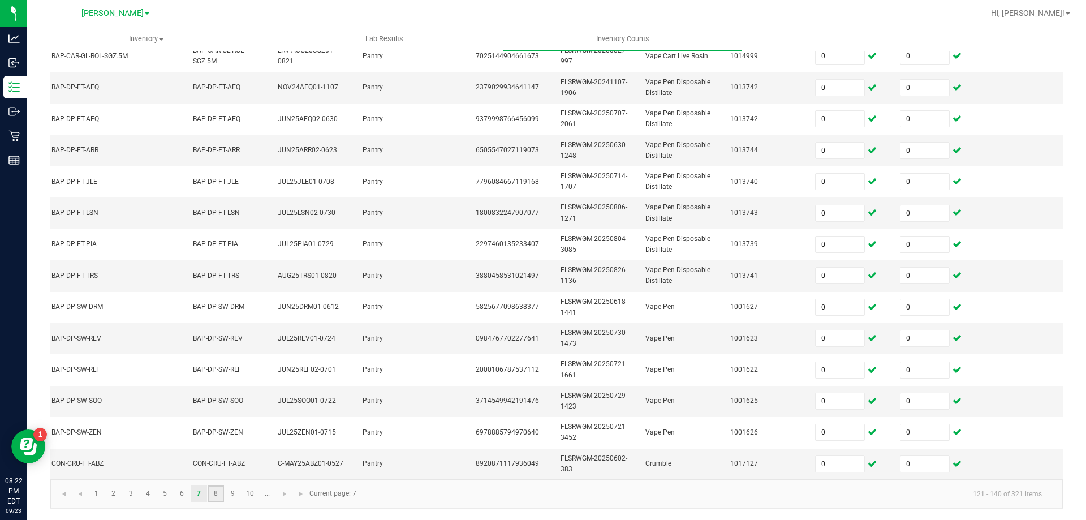
click at [215, 494] on link "8" at bounding box center [216, 493] width 16 height 17
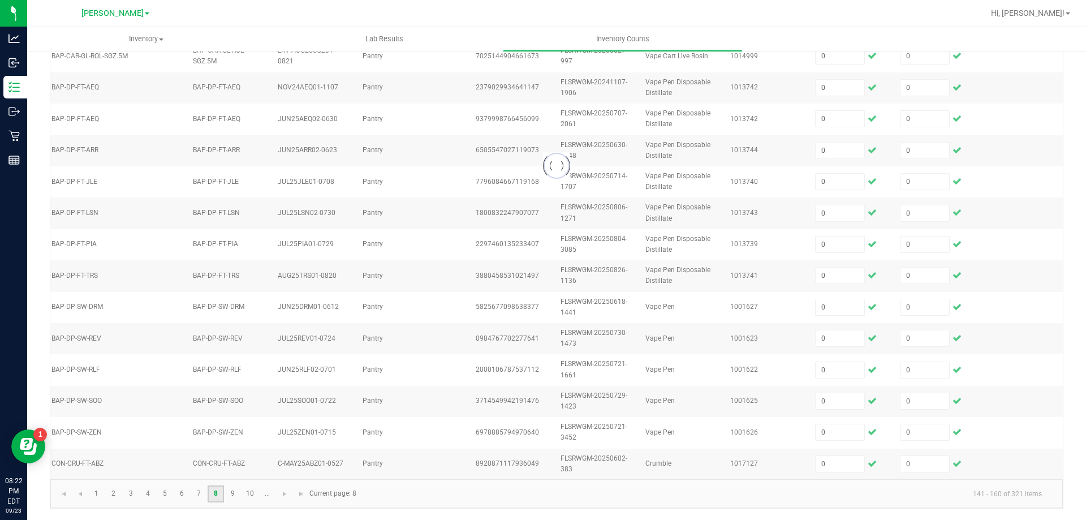
scroll to position [0, 0]
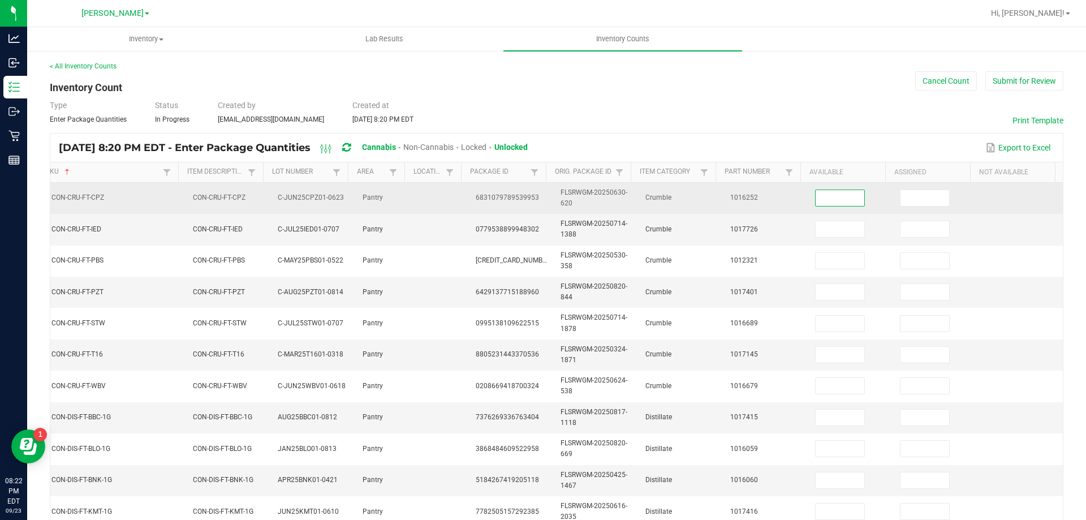
click at [826, 193] on input at bounding box center [839, 198] width 49 height 16
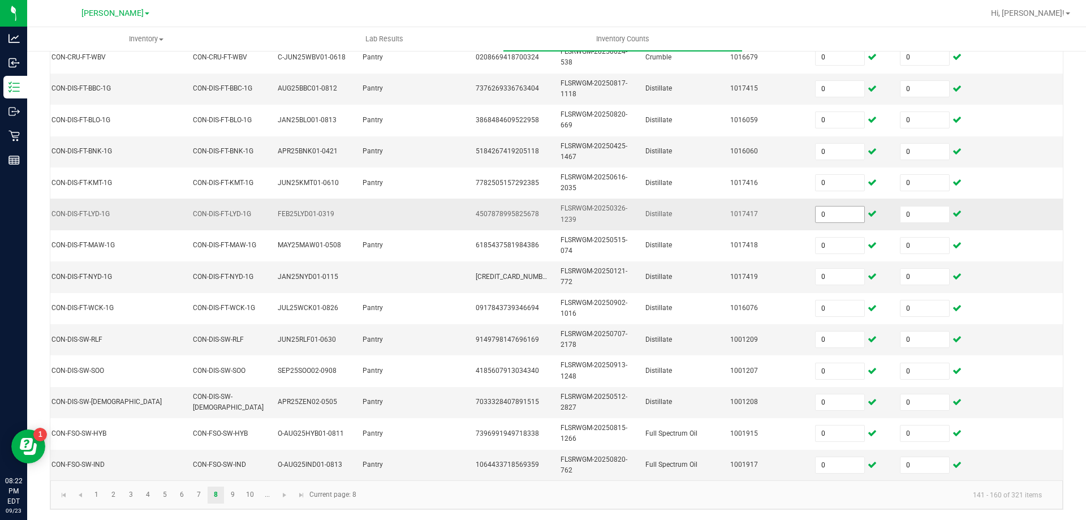
scroll to position [338, 0]
click at [235, 495] on link "9" at bounding box center [232, 493] width 16 height 17
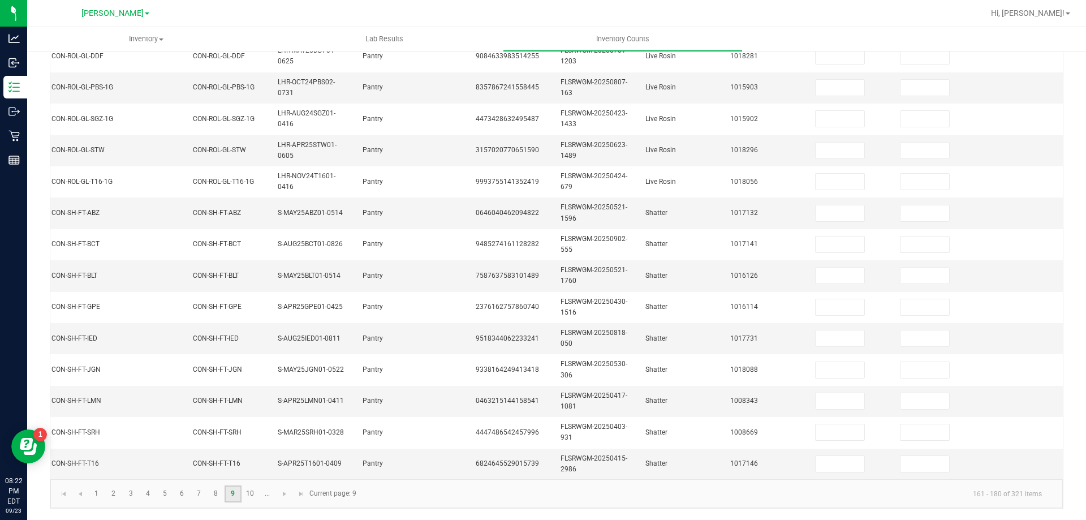
scroll to position [0, 0]
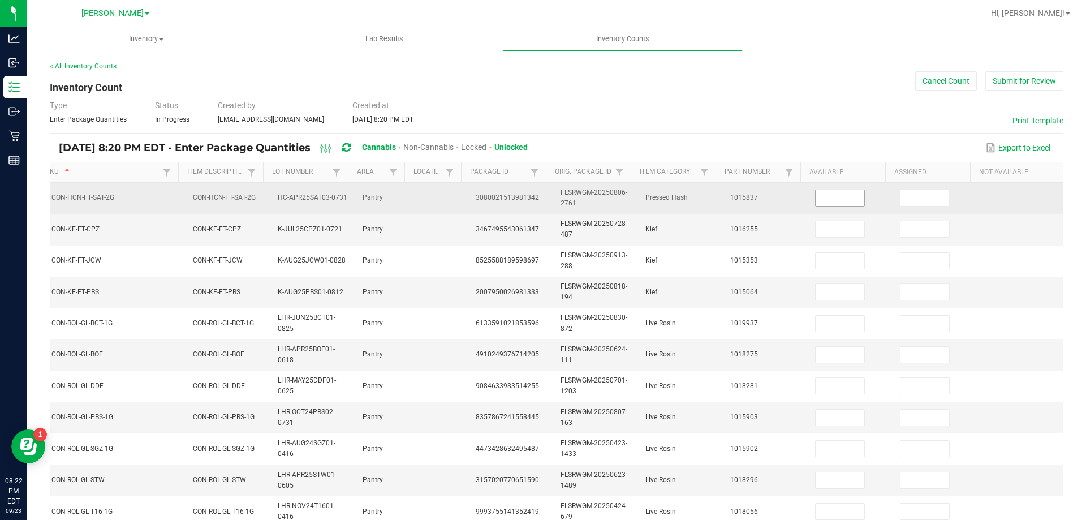
click at [831, 197] on input at bounding box center [839, 198] width 49 height 16
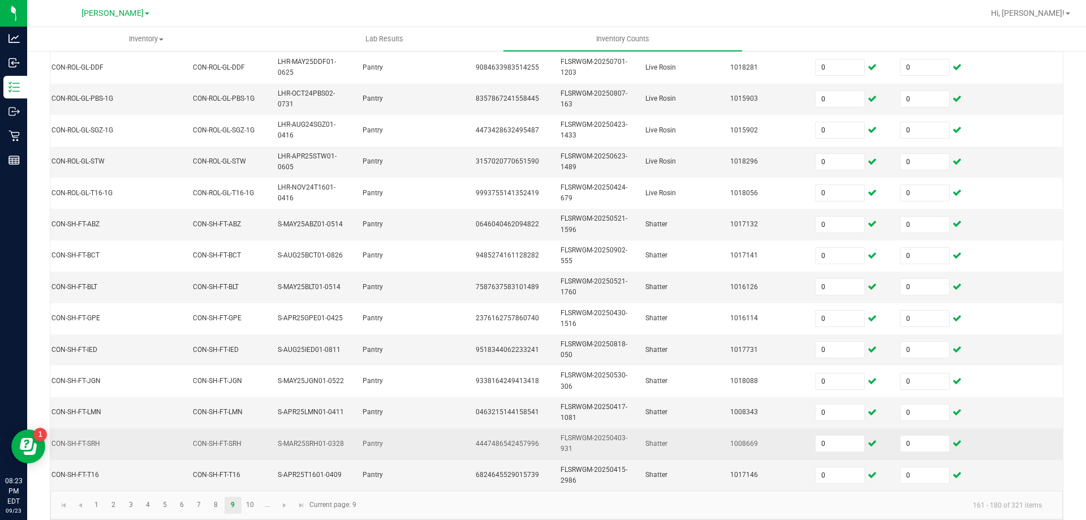
scroll to position [338, 0]
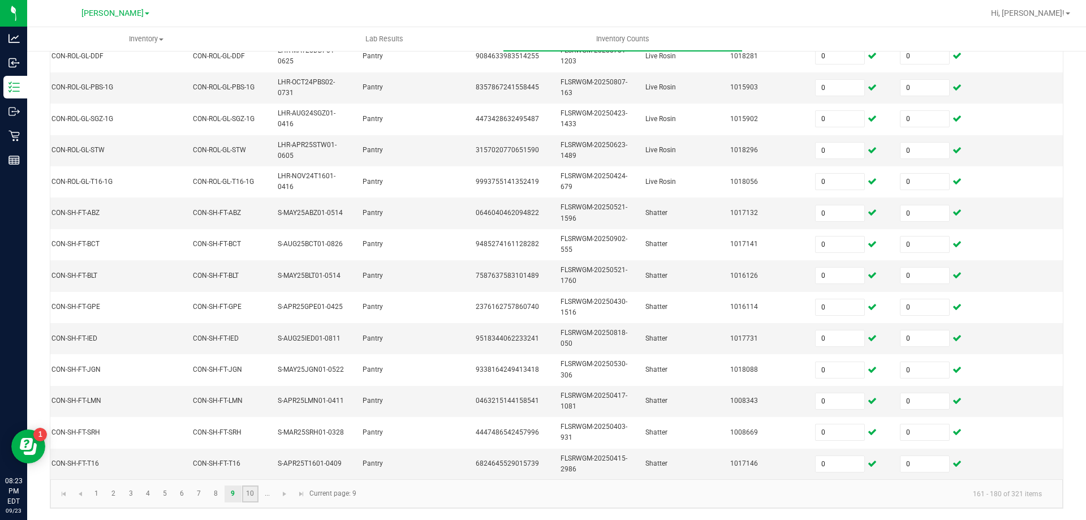
click at [247, 499] on link "10" at bounding box center [250, 493] width 16 height 17
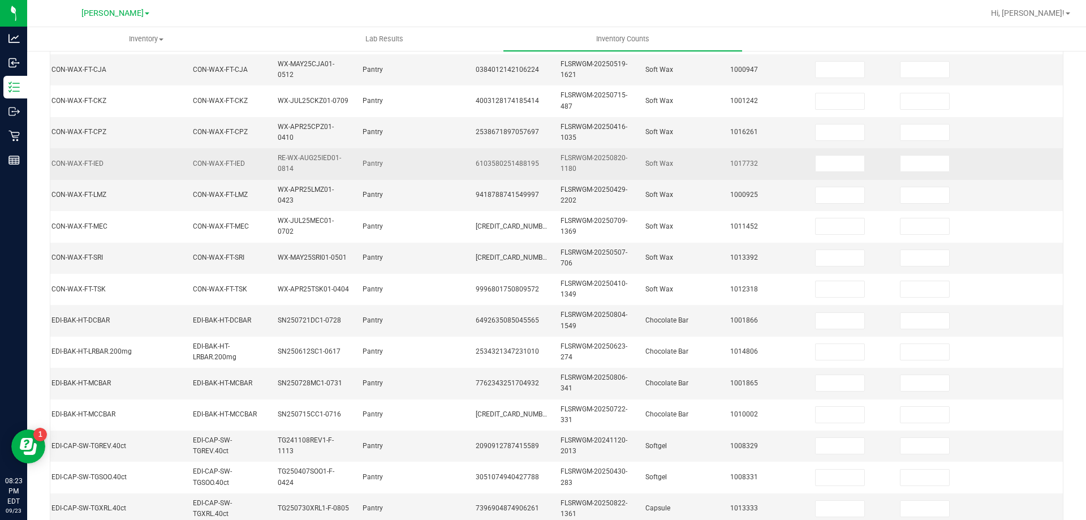
scroll to position [55, 0]
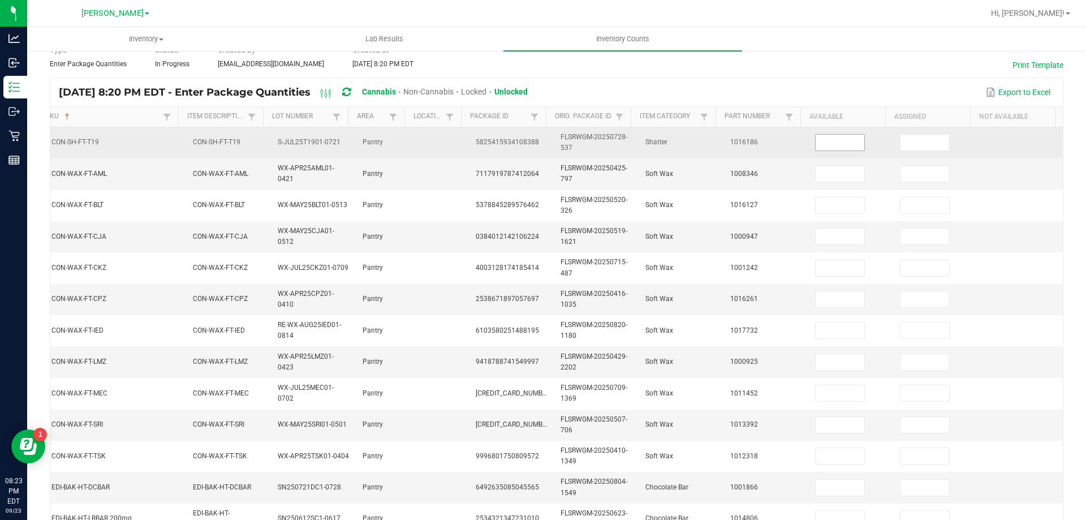
click at [835, 141] on input at bounding box center [839, 143] width 49 height 16
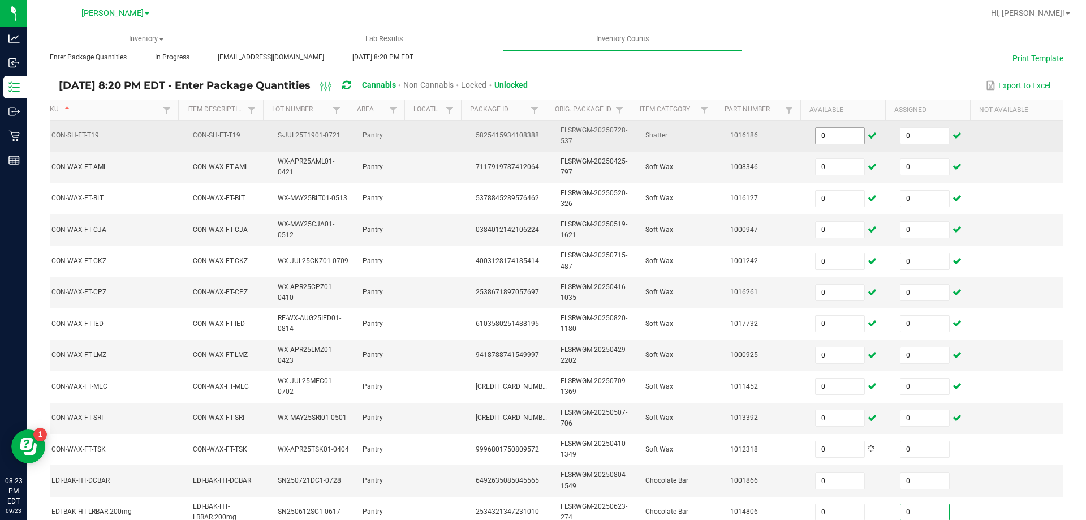
scroll to position [332, 0]
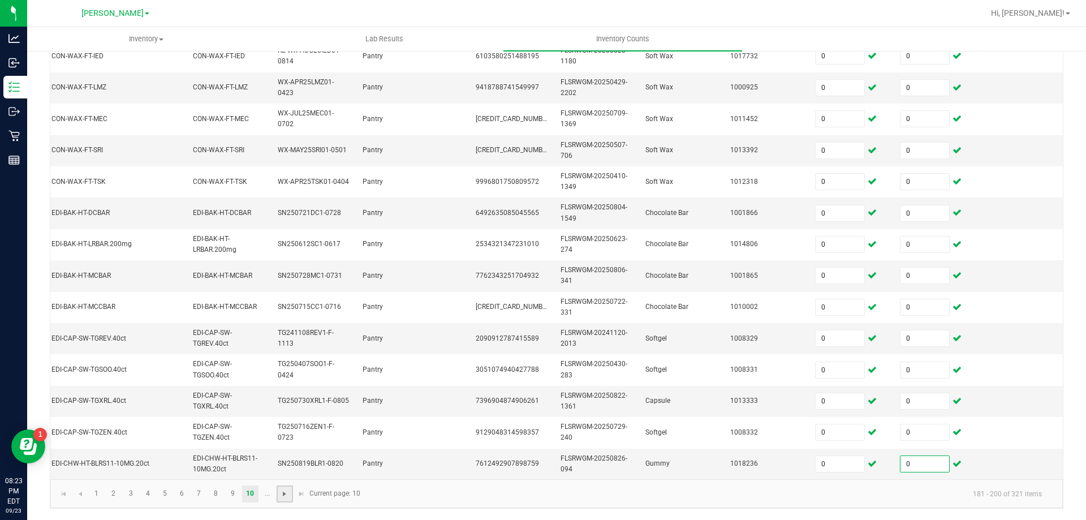
click at [283, 498] on span "Go to the next page" at bounding box center [284, 493] width 9 height 9
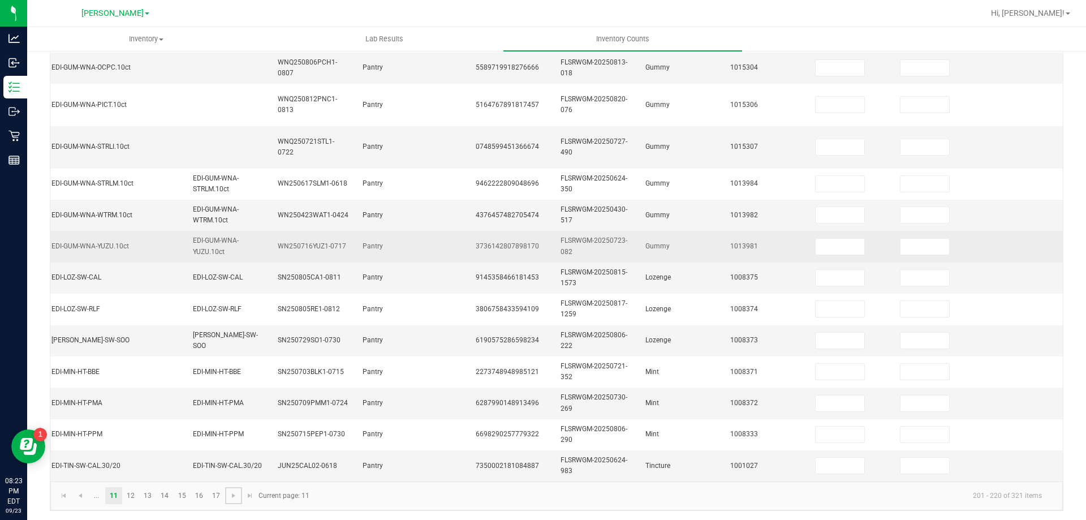
scroll to position [21, 0]
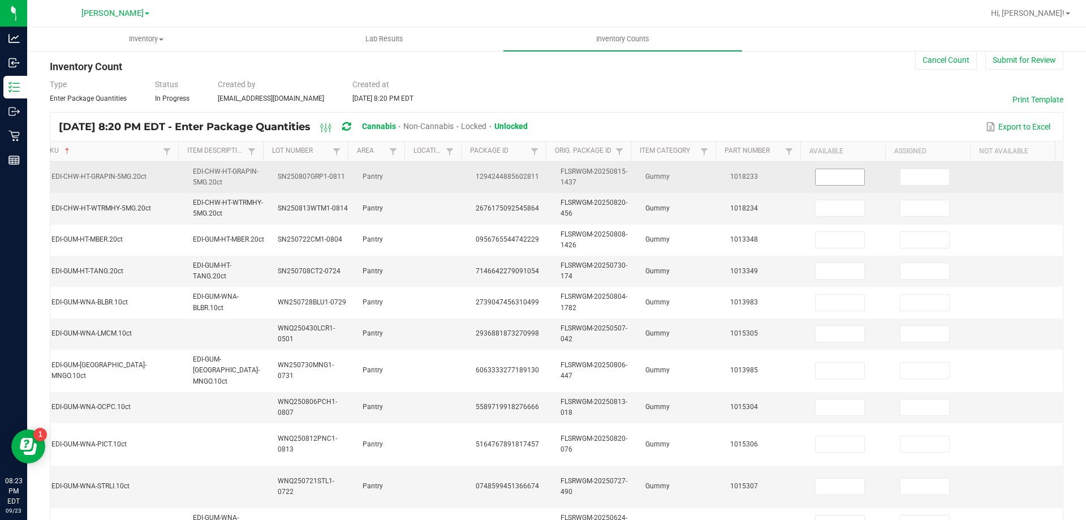
click at [824, 182] on input at bounding box center [839, 177] width 49 height 16
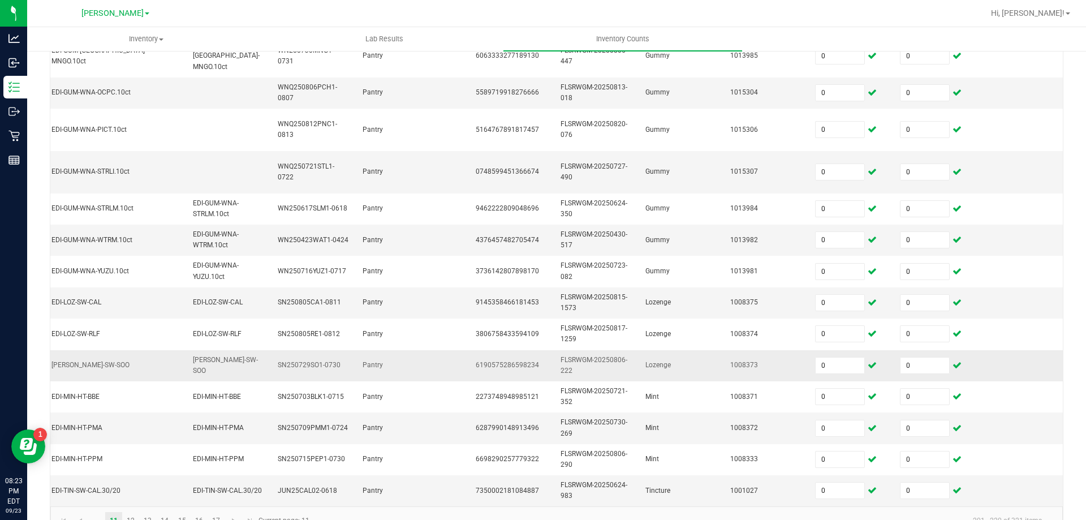
scroll to position [360, 0]
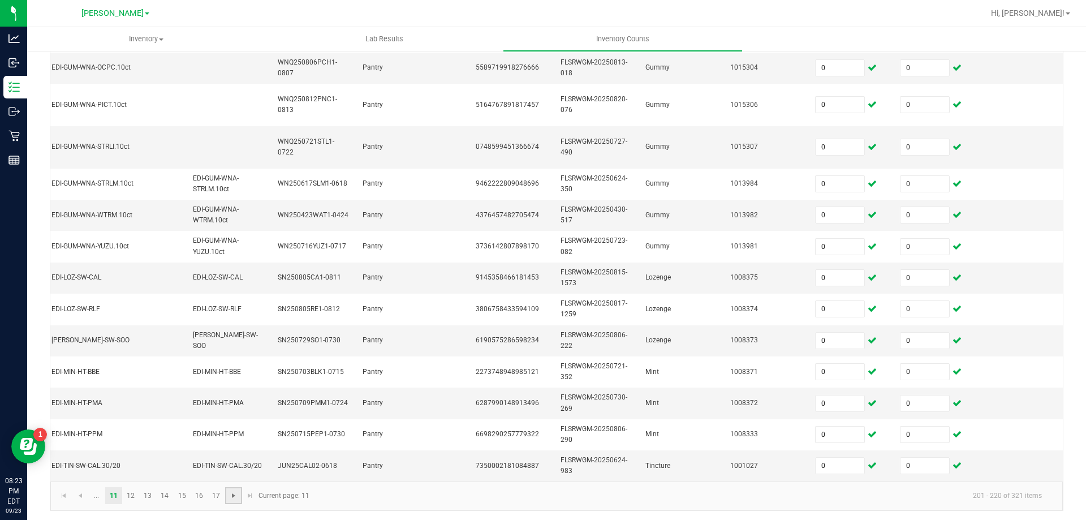
click at [234, 494] on span "Go to the next page" at bounding box center [233, 495] width 9 height 9
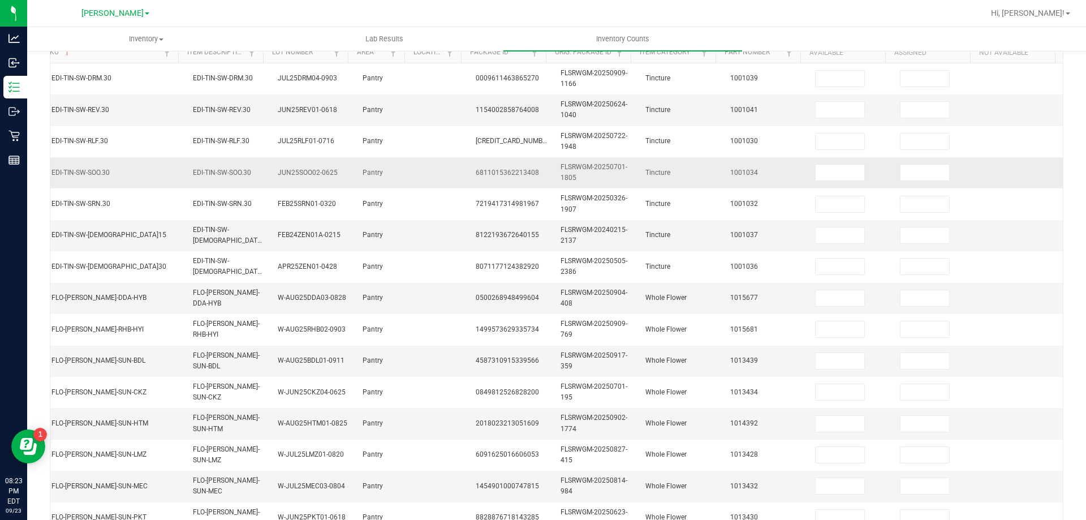
scroll to position [0, 0]
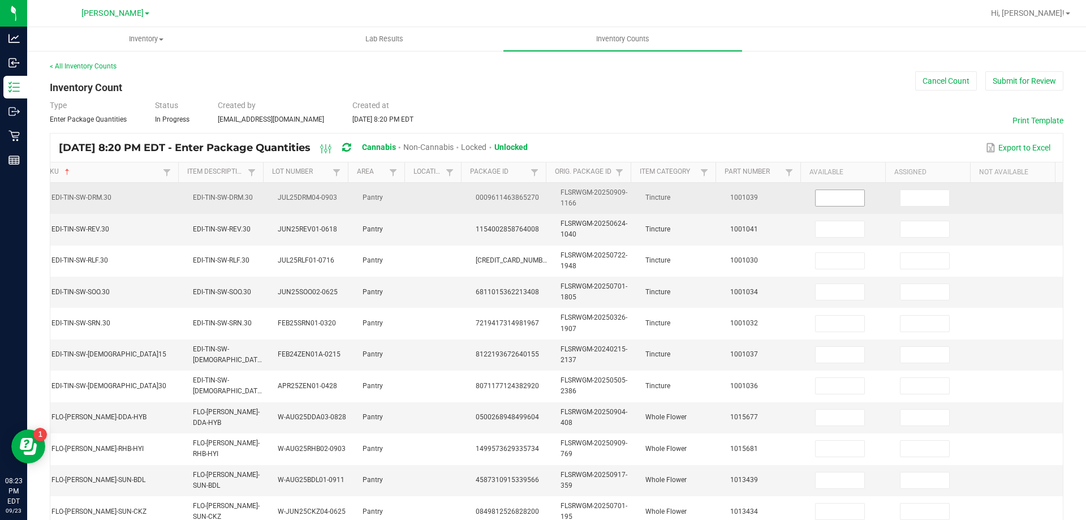
click at [826, 193] on input at bounding box center [839, 198] width 49 height 16
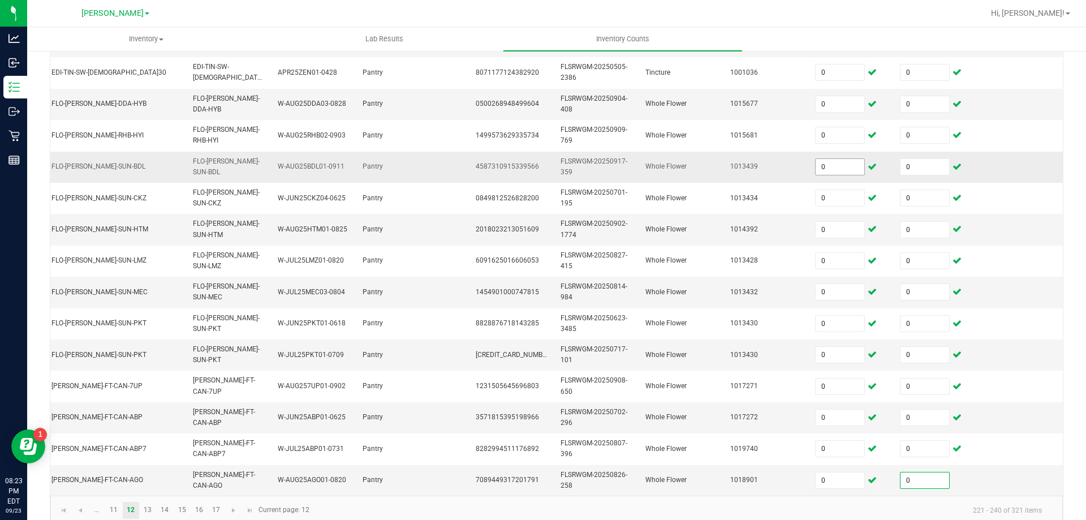
scroll to position [338, 0]
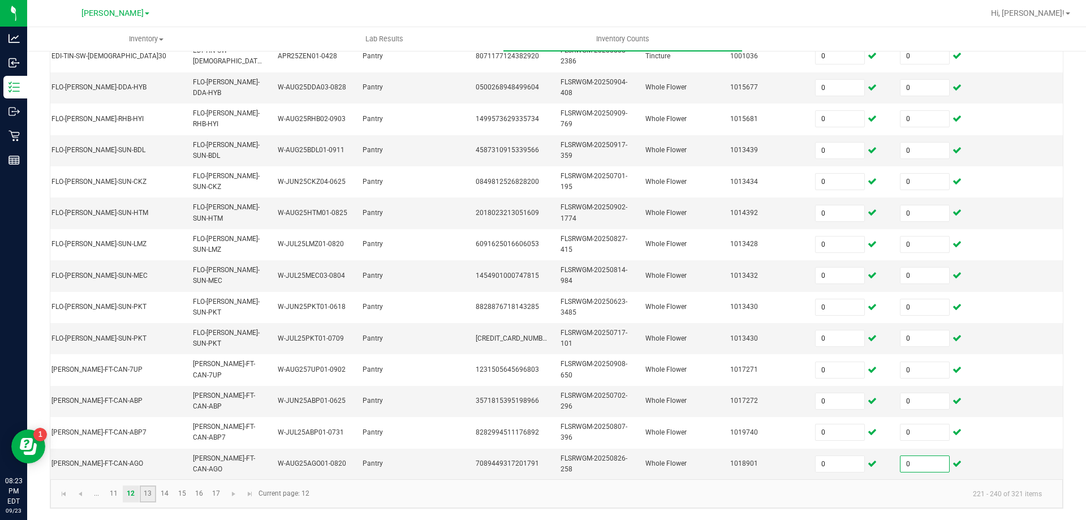
click at [146, 494] on link "13" at bounding box center [148, 493] width 16 height 17
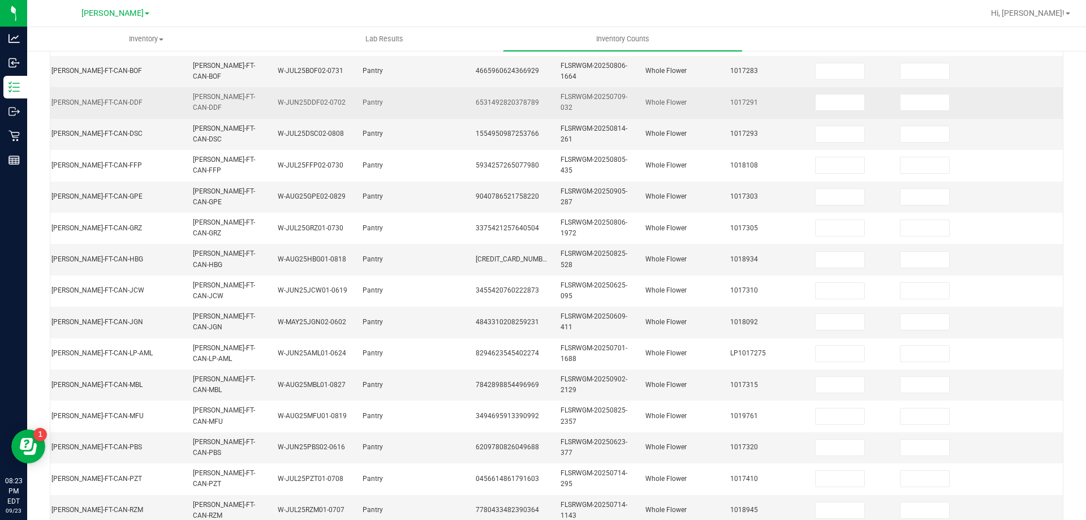
scroll to position [0, 0]
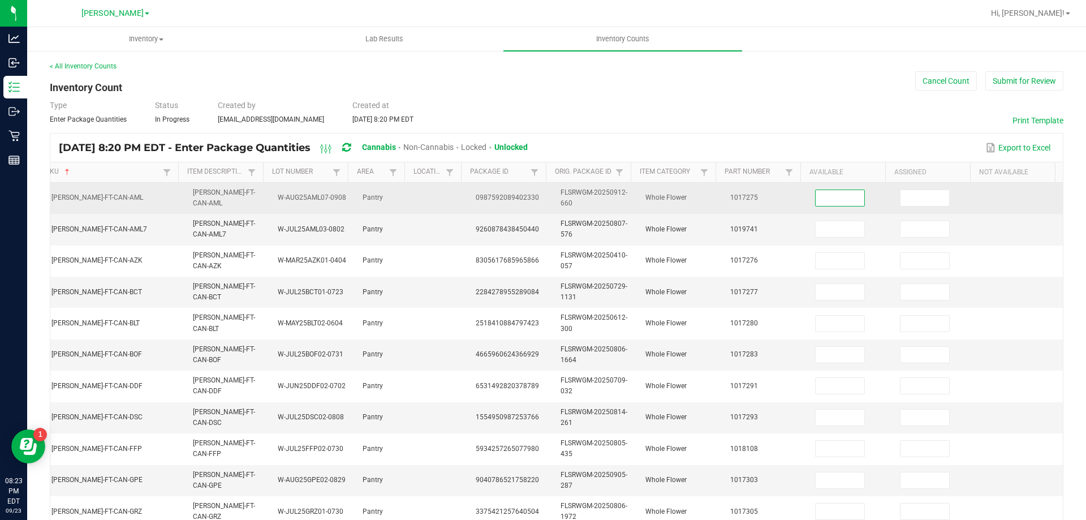
click at [815, 197] on input at bounding box center [839, 198] width 49 height 16
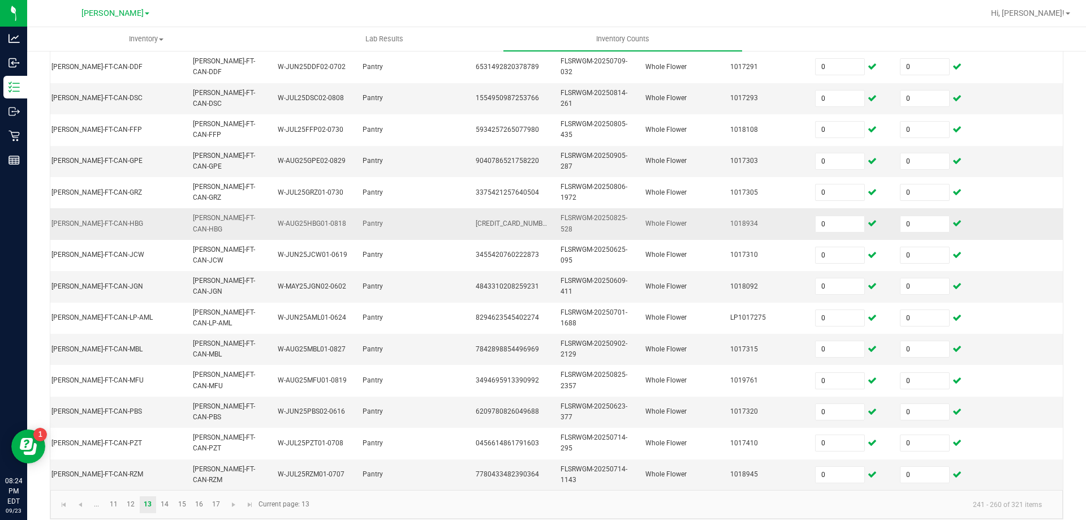
scroll to position [338, 0]
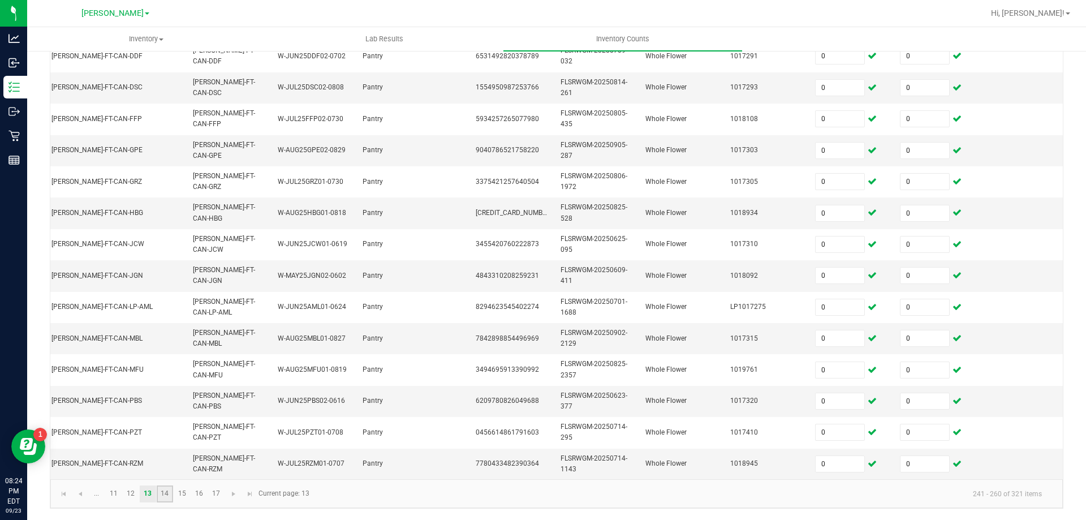
click at [164, 493] on link "14" at bounding box center [165, 493] width 16 height 17
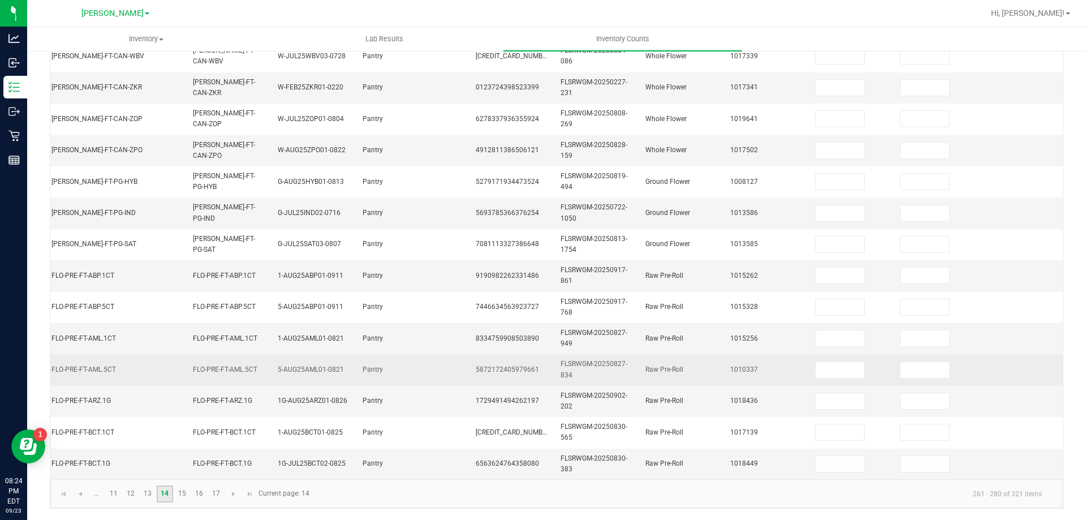
scroll to position [55, 0]
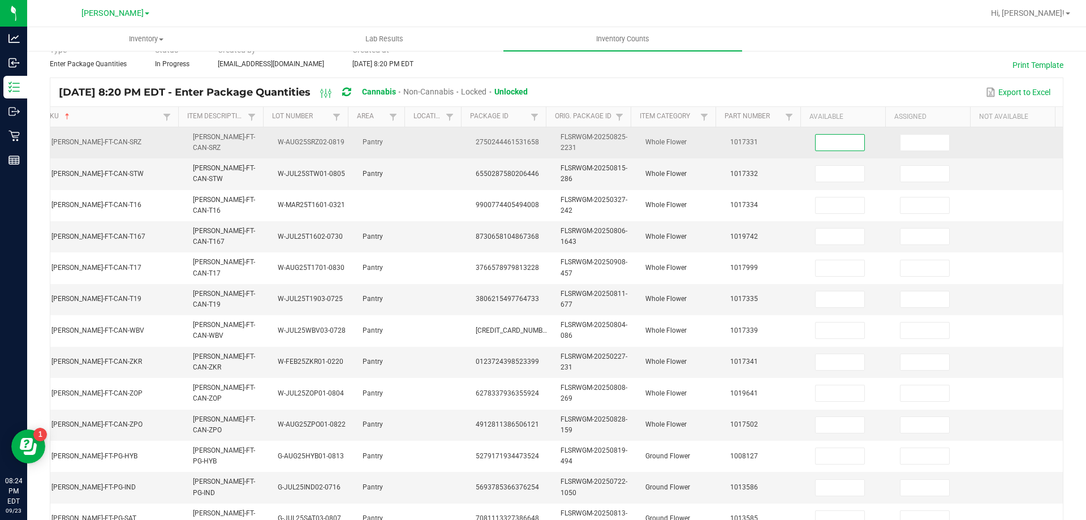
click at [826, 146] on input at bounding box center [839, 143] width 49 height 16
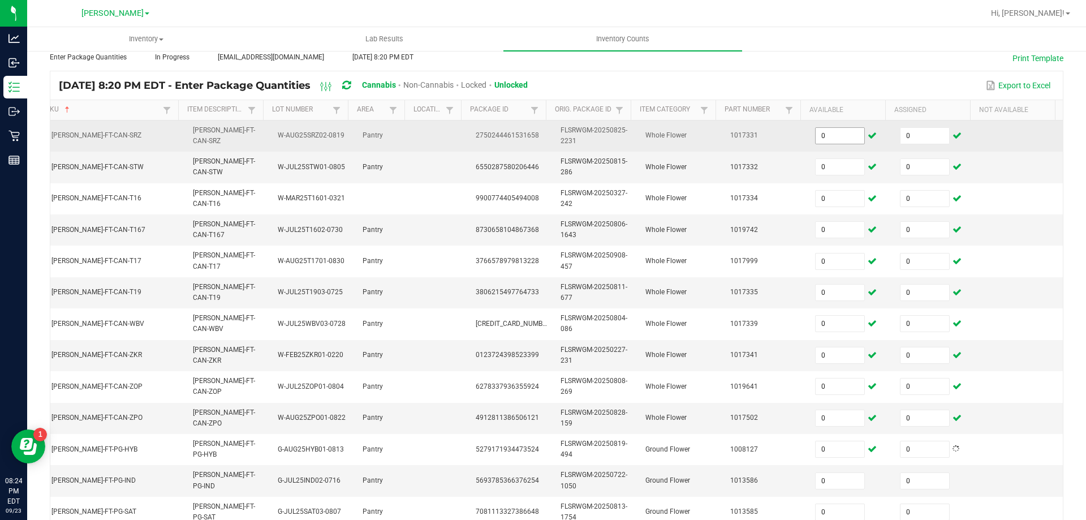
scroll to position [332, 0]
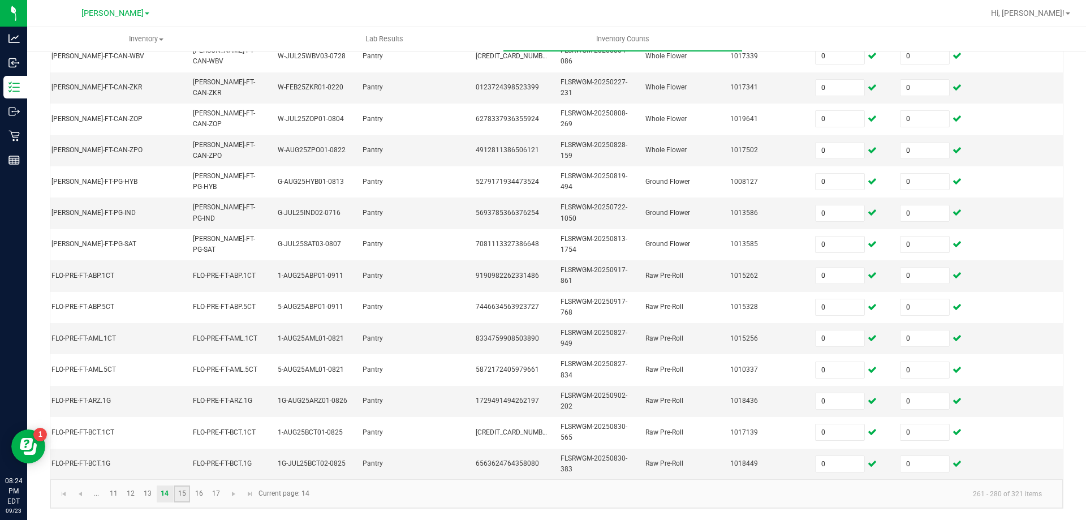
click at [187, 495] on link "15" at bounding box center [182, 493] width 16 height 17
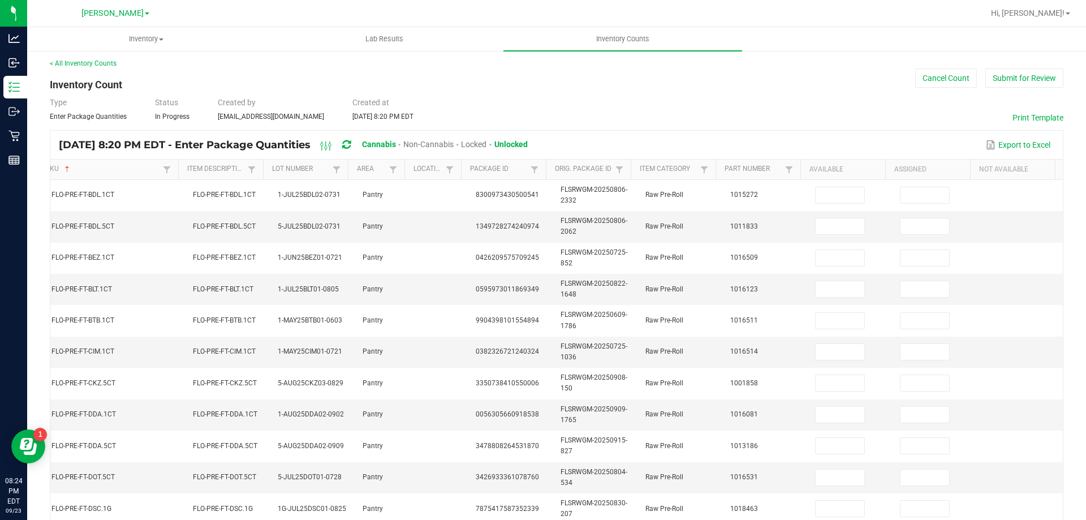
scroll to position [0, 0]
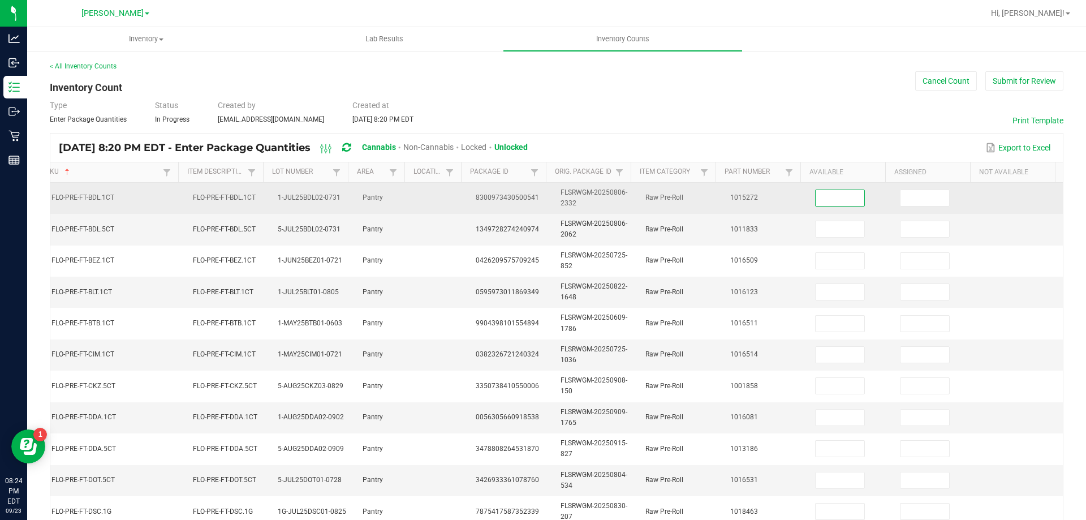
click at [843, 198] on input at bounding box center [839, 198] width 49 height 16
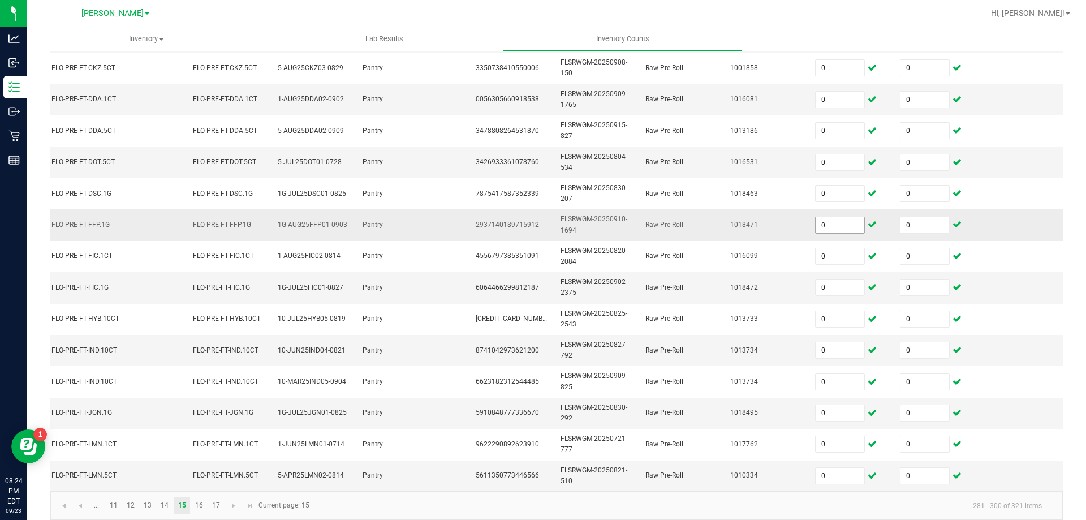
scroll to position [338, 0]
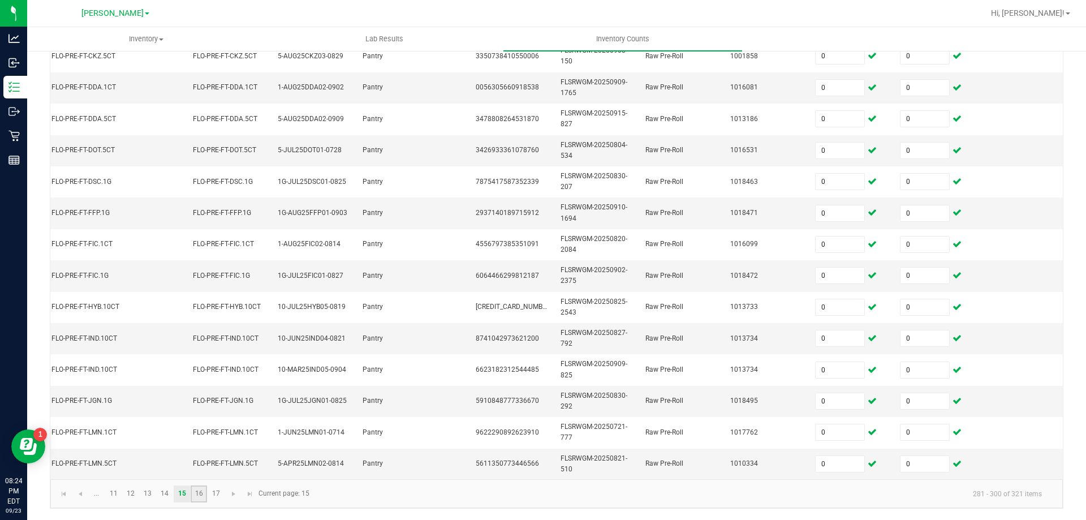
click at [202, 489] on link "16" at bounding box center [199, 493] width 16 height 17
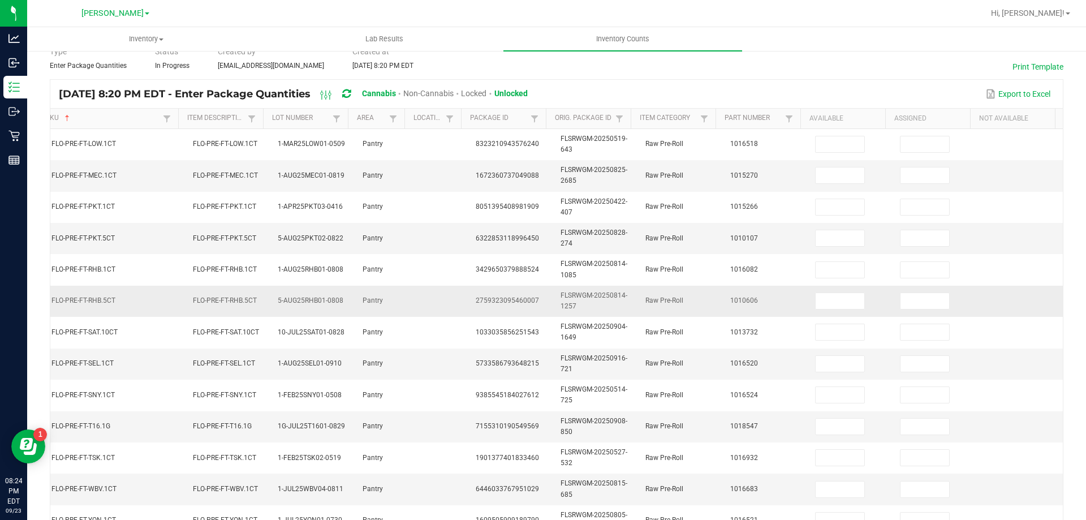
scroll to position [0, 0]
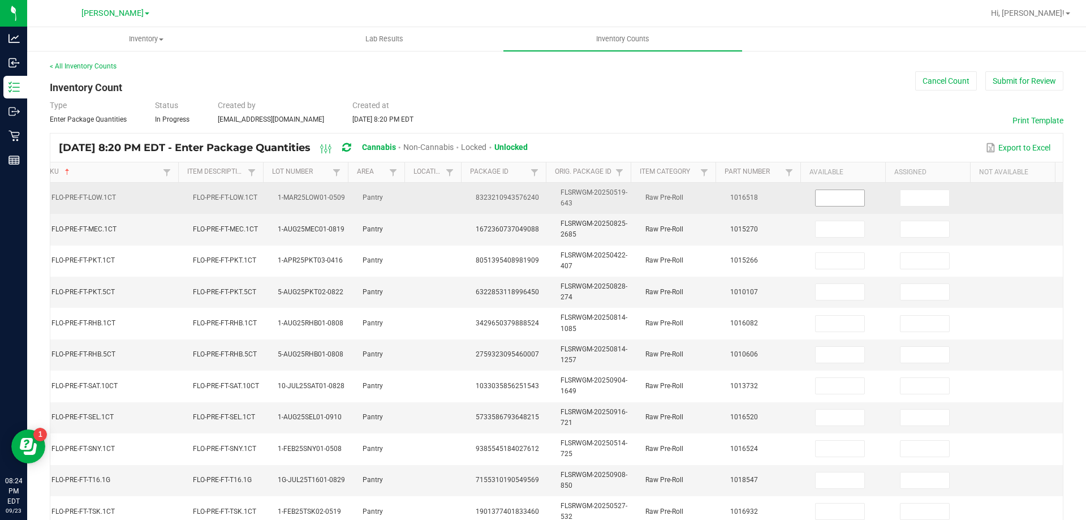
click at [827, 196] on input at bounding box center [839, 198] width 49 height 16
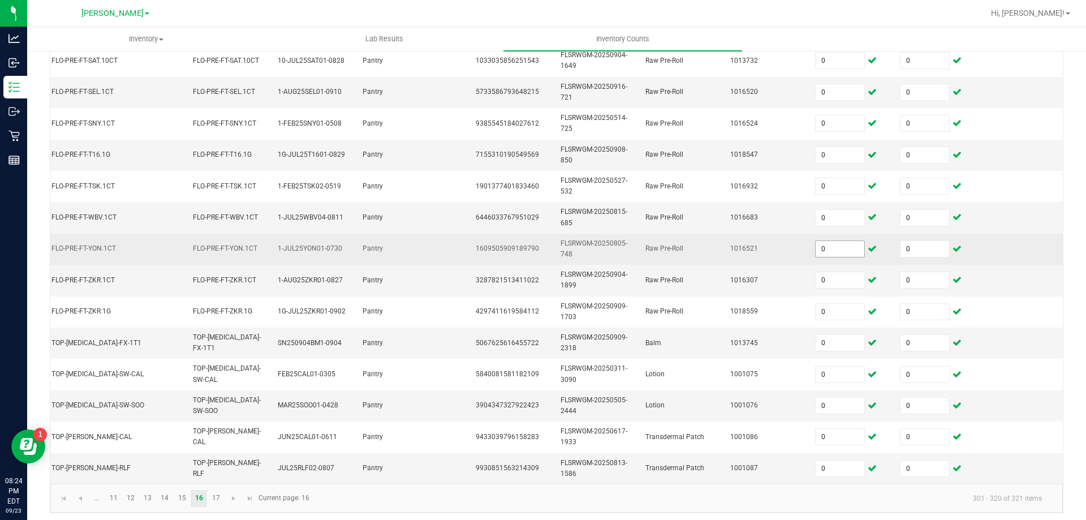
scroll to position [338, 0]
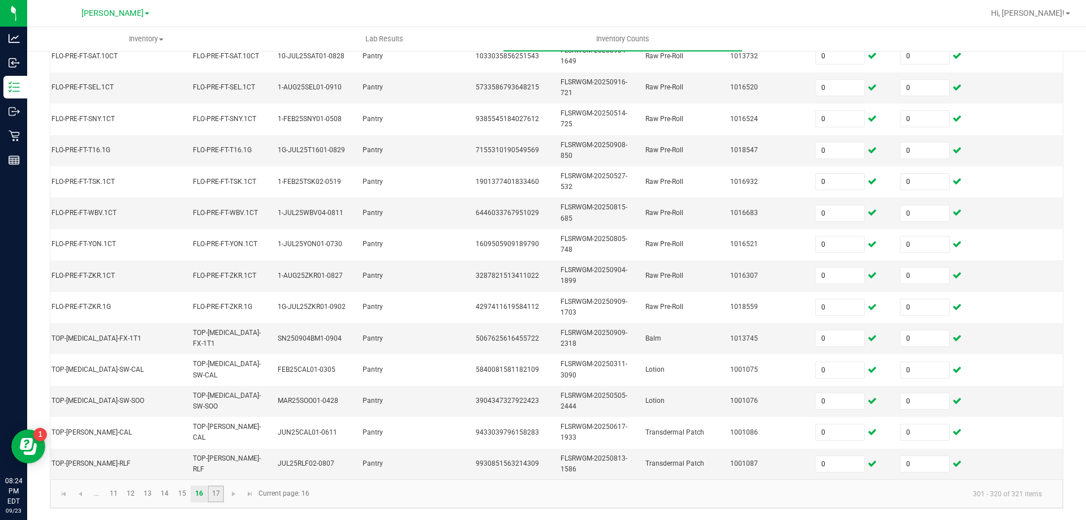
click at [219, 492] on link "17" at bounding box center [216, 493] width 16 height 17
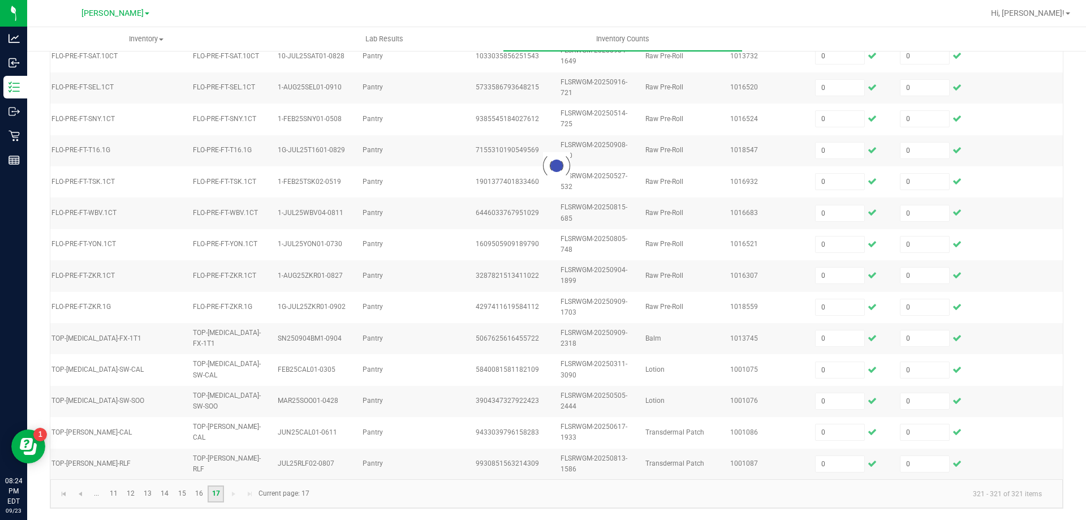
scroll to position [0, 155]
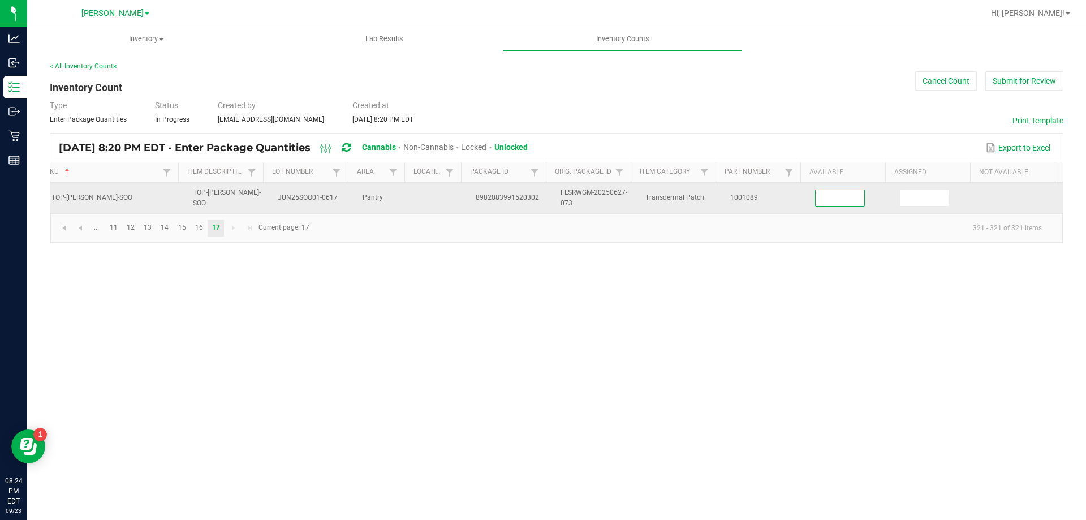
click at [817, 200] on input at bounding box center [839, 198] width 49 height 16
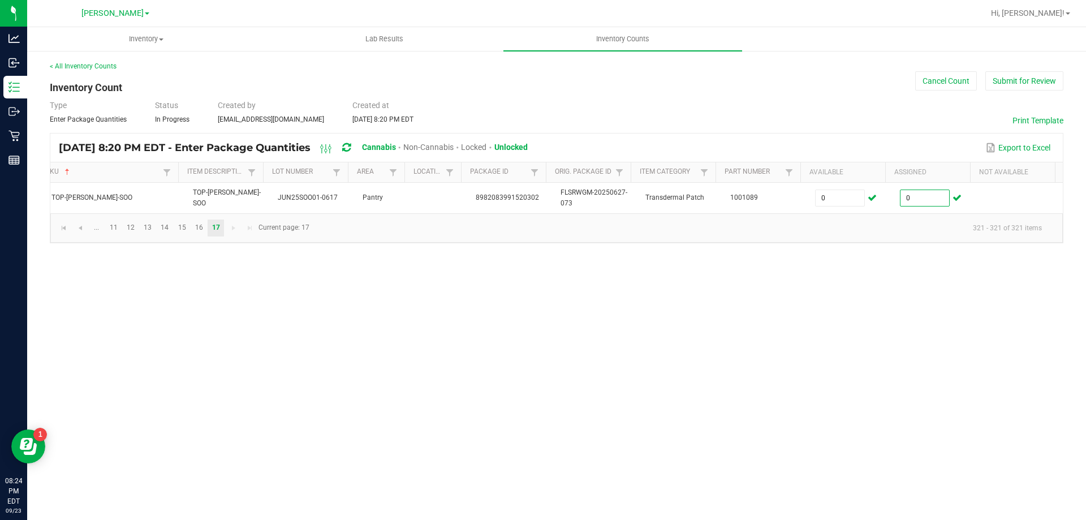
click at [498, 404] on div "Inventory All packages All inventory Waste log Create inventory Lab Results Inv…" at bounding box center [556, 273] width 1059 height 493
click at [997, 84] on button "Submit for Review" at bounding box center [1024, 80] width 78 height 19
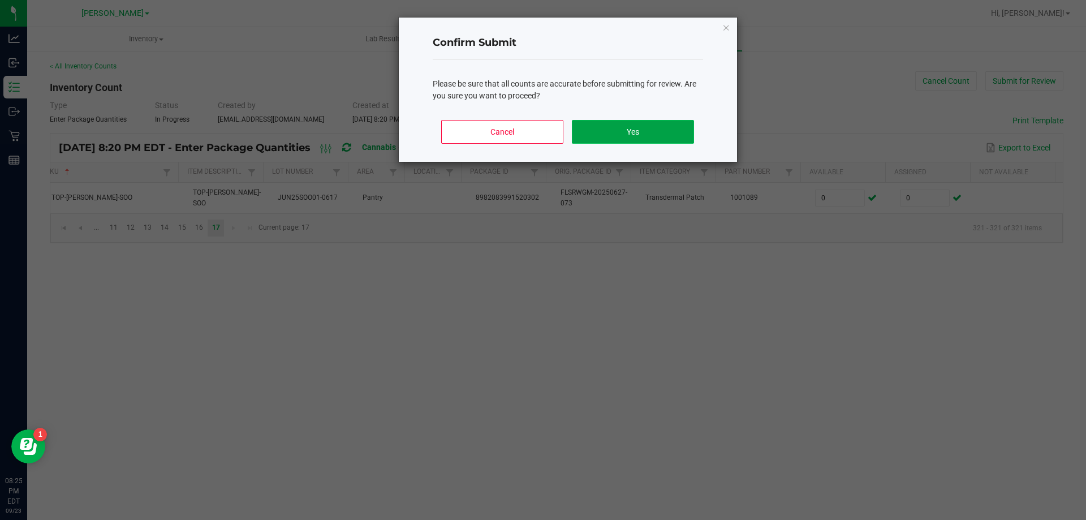
click at [594, 129] on button "Yes" at bounding box center [633, 132] width 122 height 24
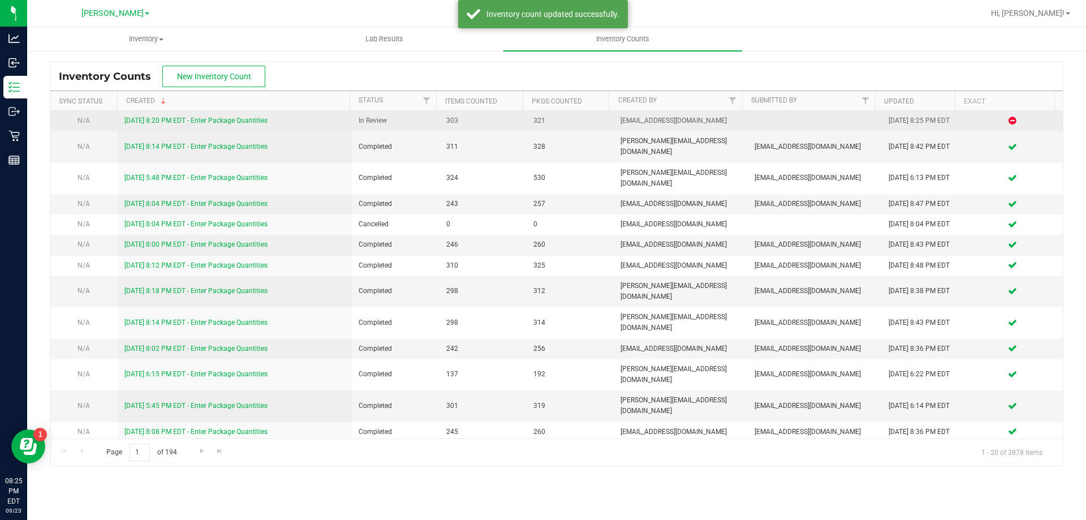
click at [236, 115] on div "9/23/25 8:20 PM EDT - Enter Package Quantities" at bounding box center [234, 120] width 221 height 11
